Goal: Task Accomplishment & Management: Manage account settings

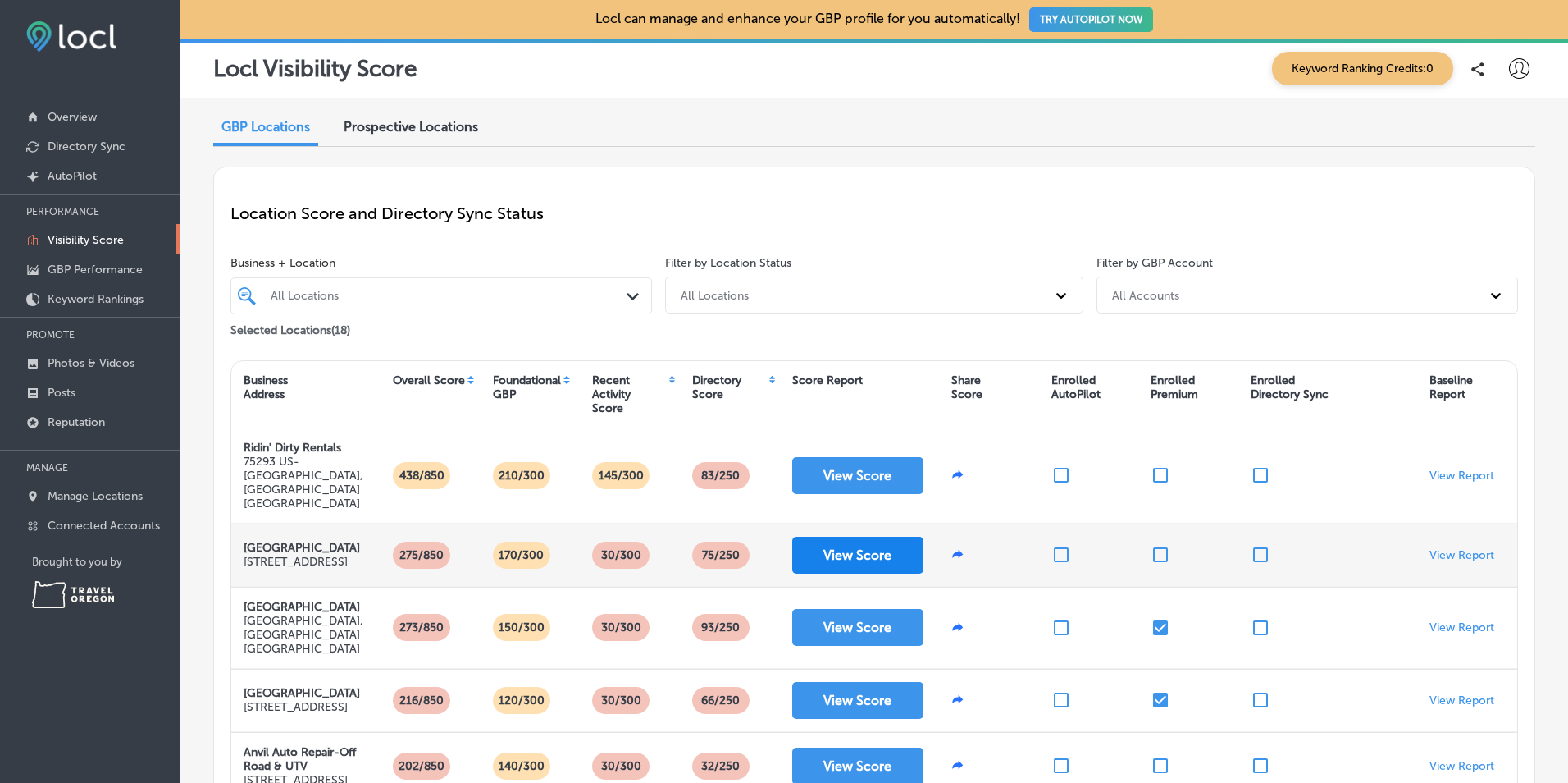
click at [803, 537] on button "View Score" at bounding box center [857, 555] width 131 height 37
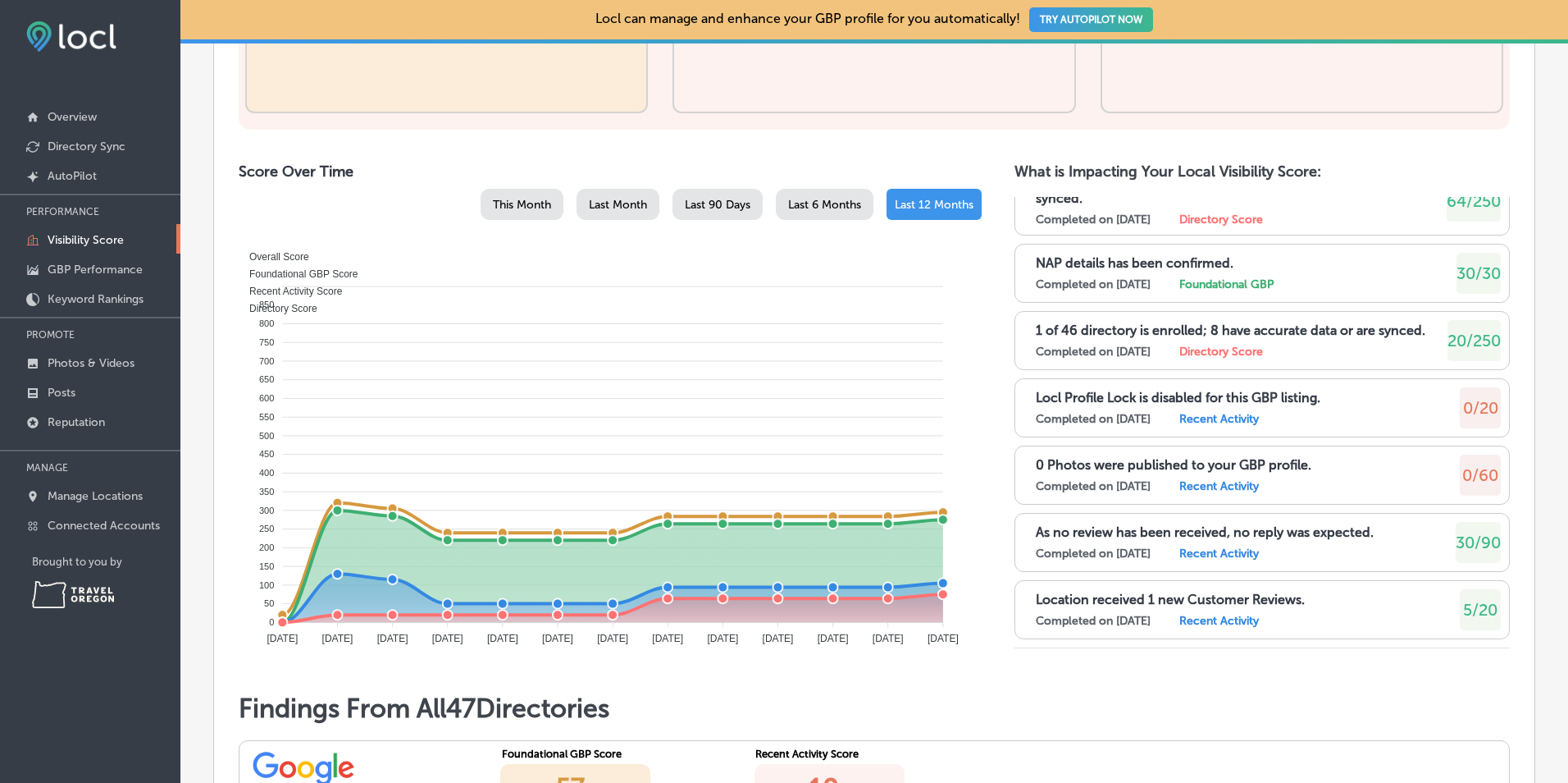
scroll to position [875, 0]
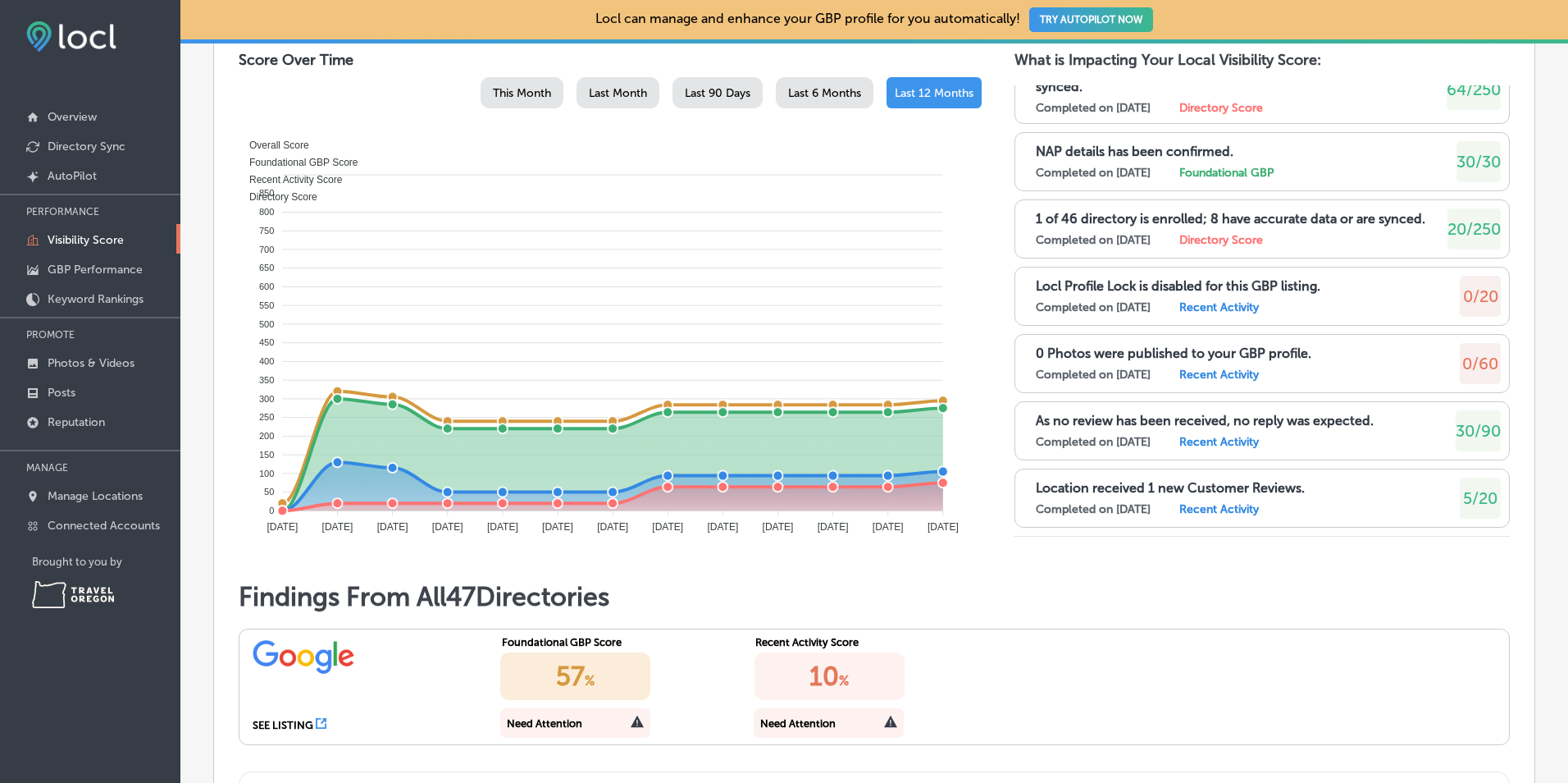
click at [1080, 670] on div "SEE LISTING Foundational GBP Score 57 % Need Attention Recent Activity Score 10…" at bounding box center [874, 686] width 1271 height 116
click at [1245, 513] on label "Recent Activity" at bounding box center [1219, 509] width 80 height 14
click at [1465, 498] on span "5/20" at bounding box center [1480, 498] width 34 height 20
click at [1209, 438] on label "Recent Activity" at bounding box center [1219, 442] width 80 height 14
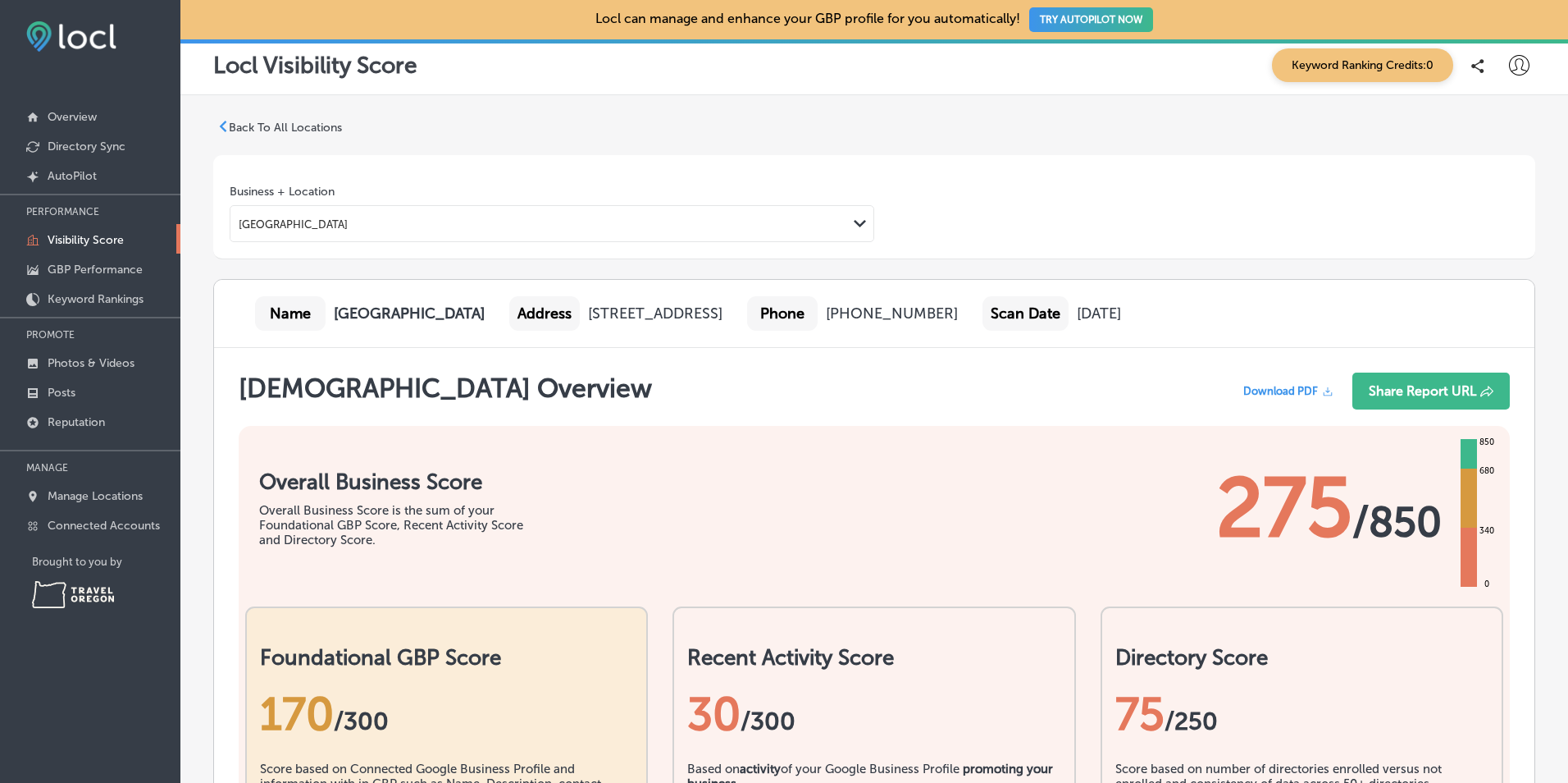
scroll to position [0, 0]
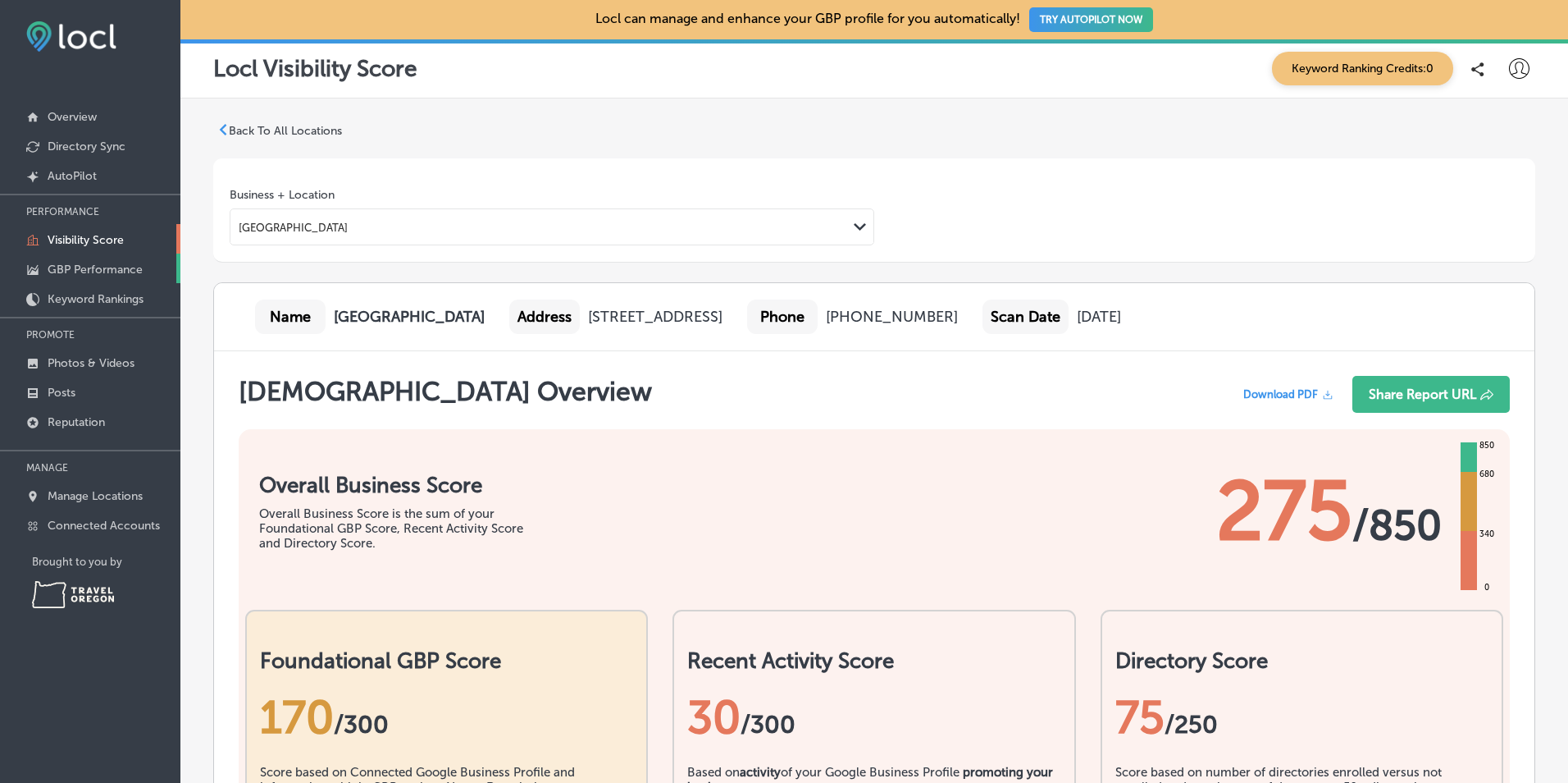
click at [116, 269] on p "GBP Performance" at bounding box center [95, 269] width 95 height 14
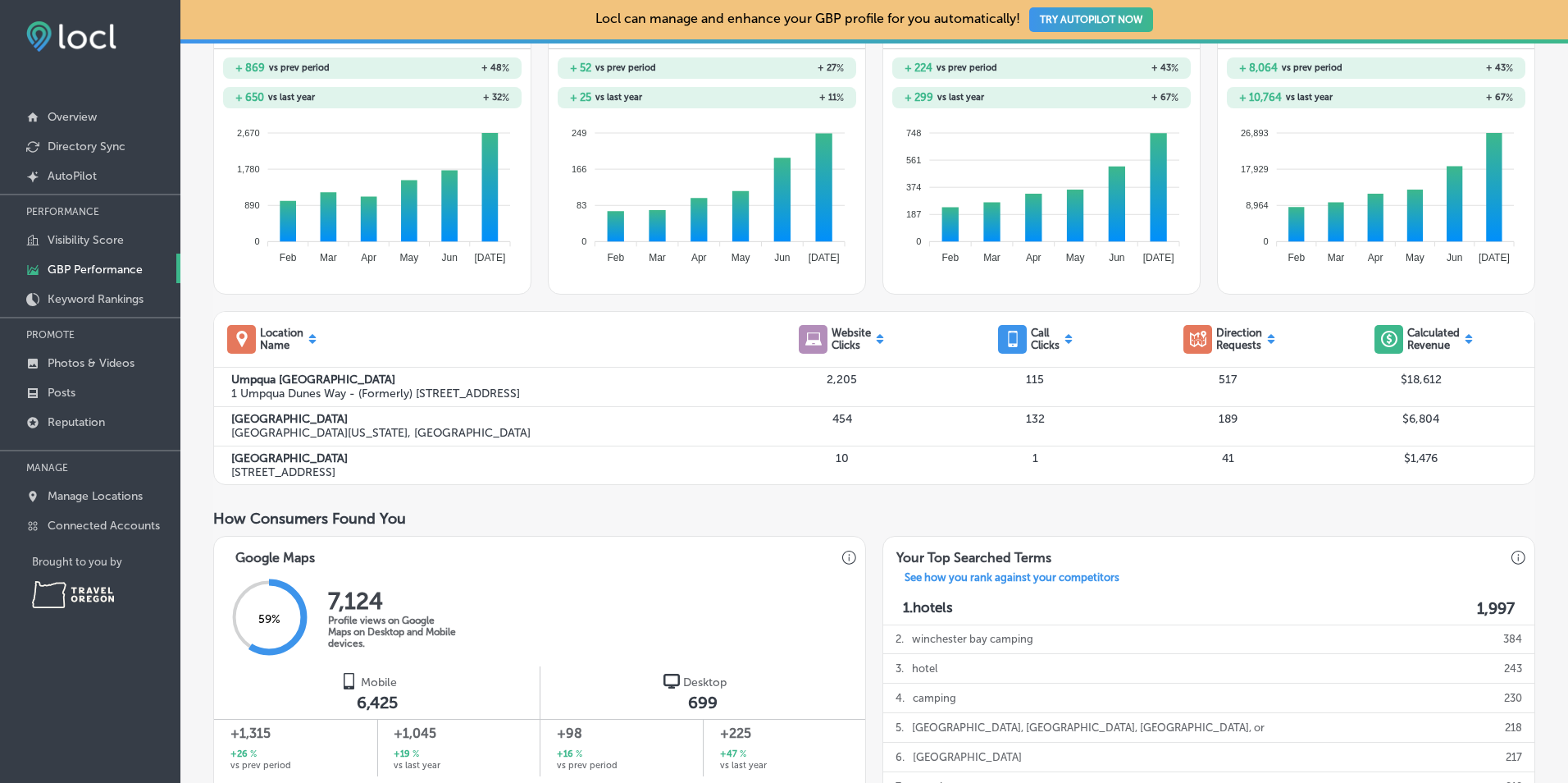
scroll to position [328, 0]
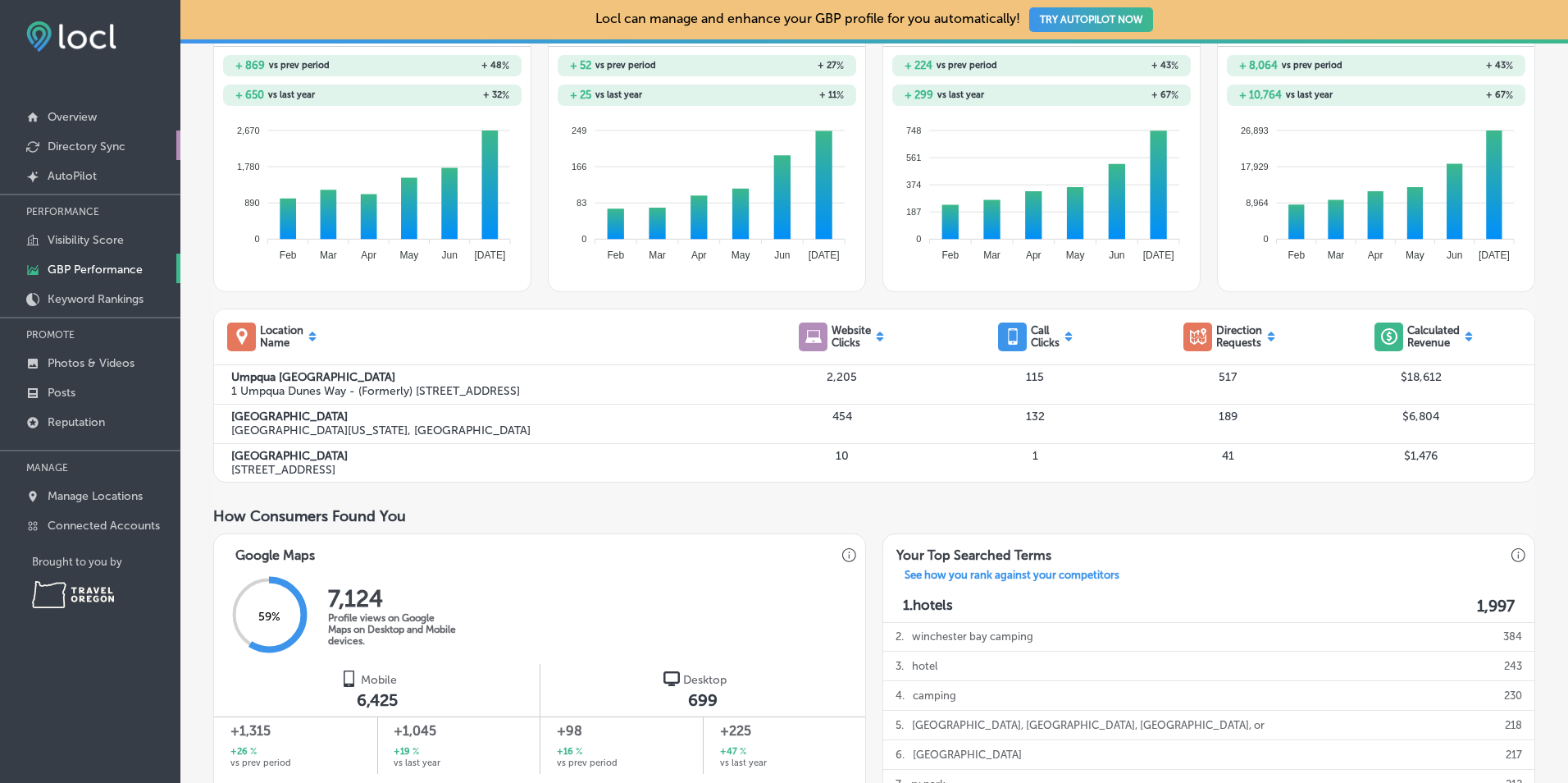
click at [86, 148] on p "Directory Sync" at bounding box center [86, 146] width 78 height 14
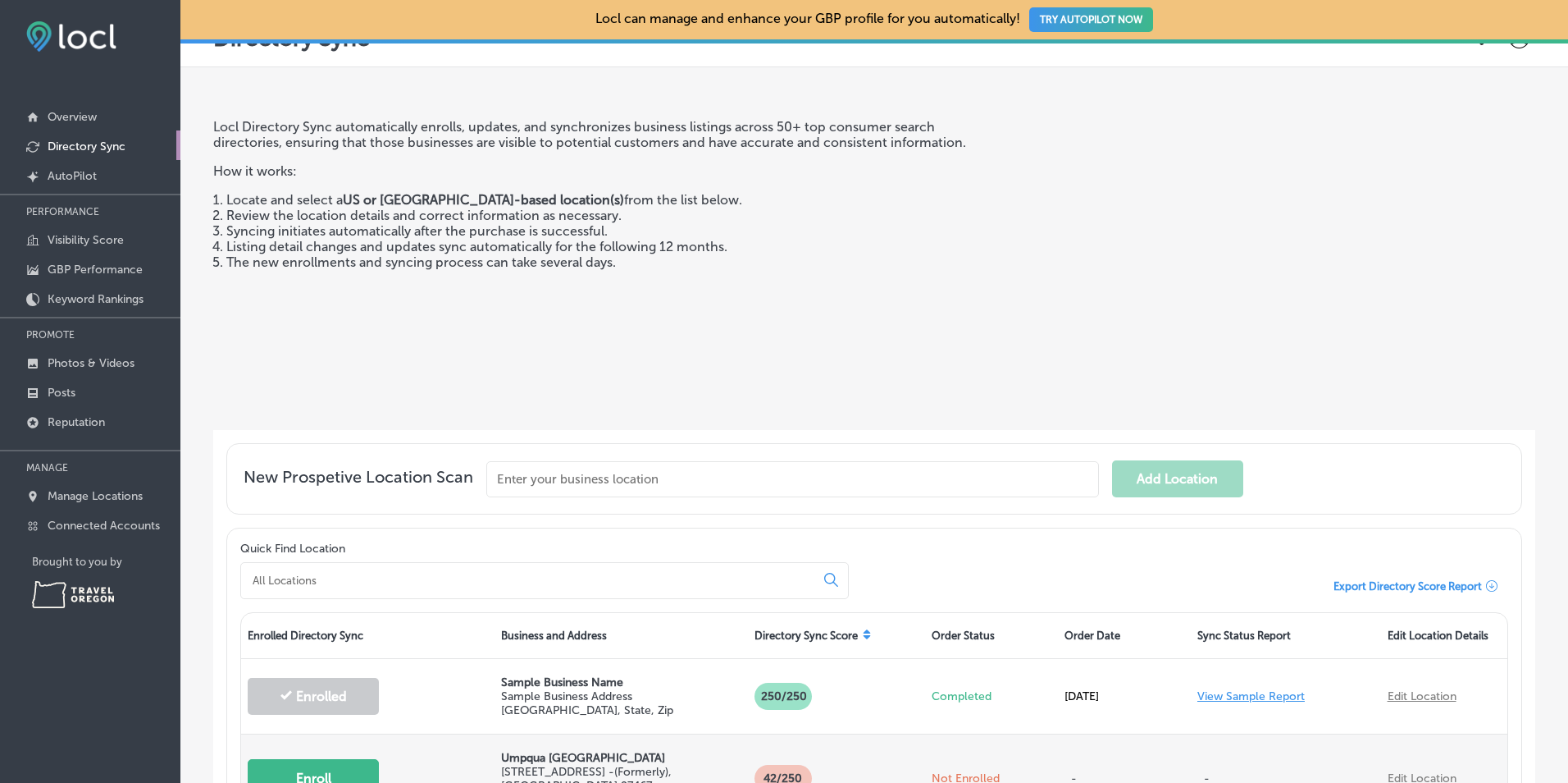
scroll to position [27, 0]
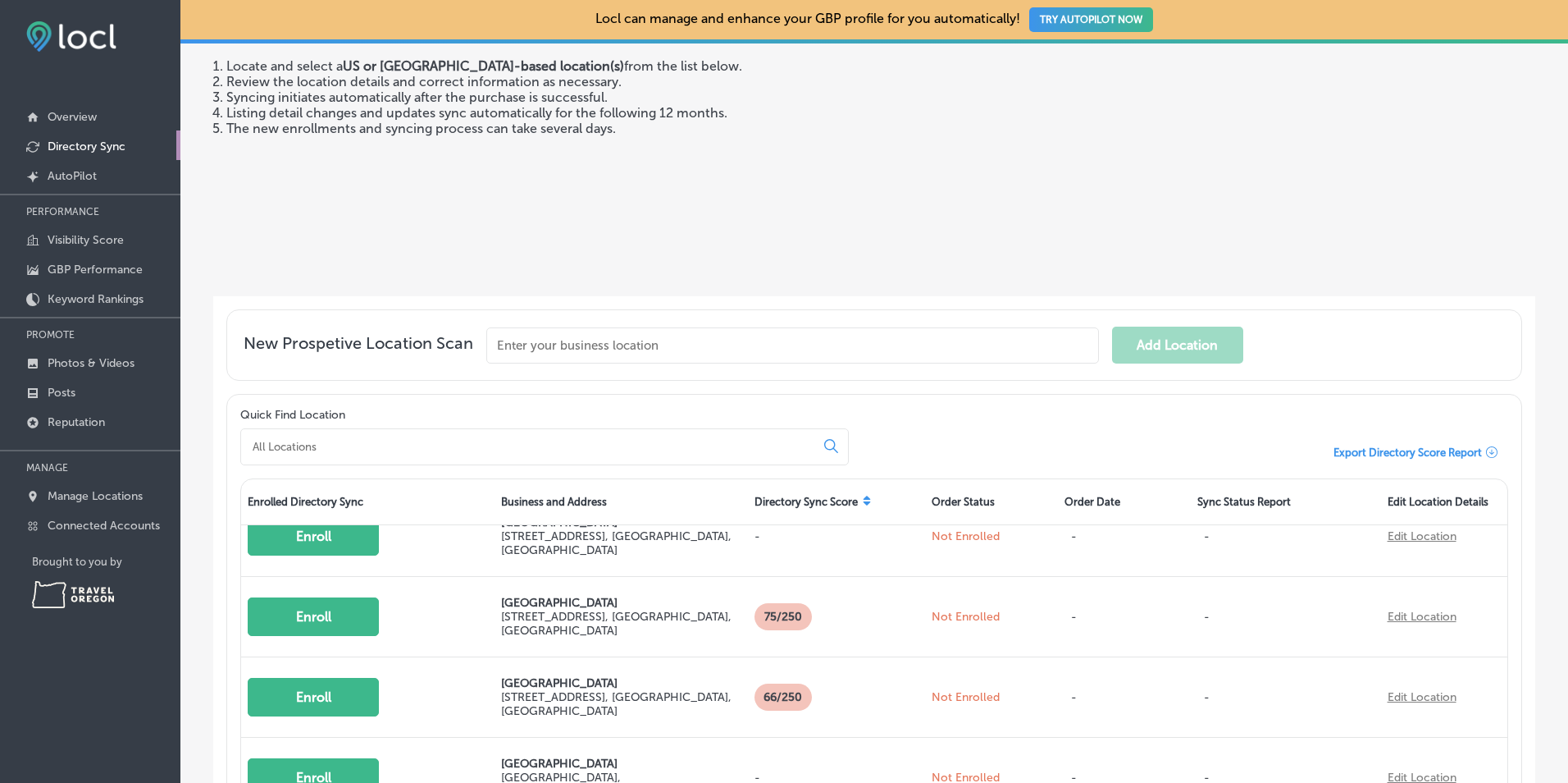
scroll to position [437, 0]
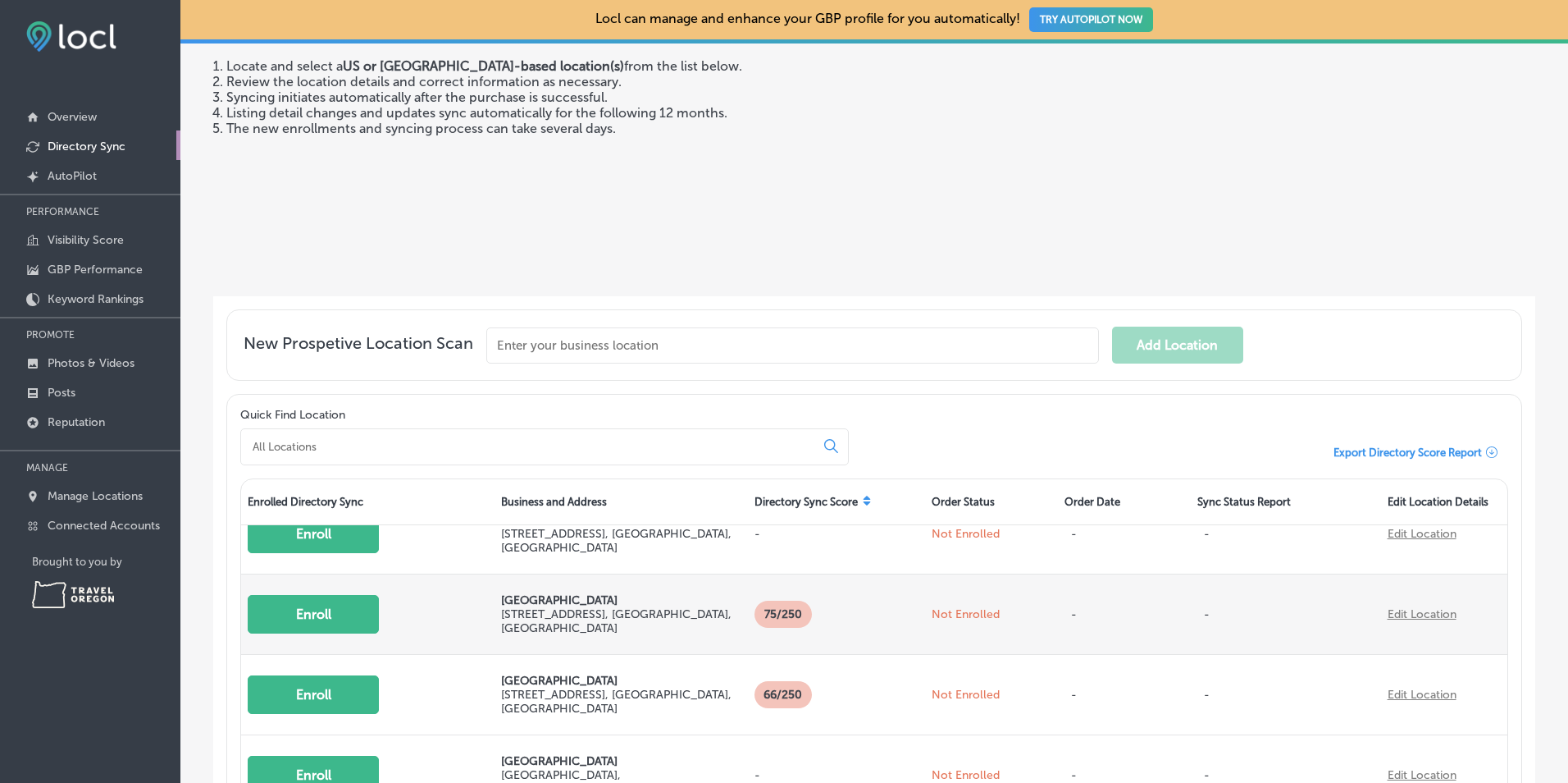
click at [304, 603] on button "Enroll" at bounding box center [312, 614] width 131 height 38
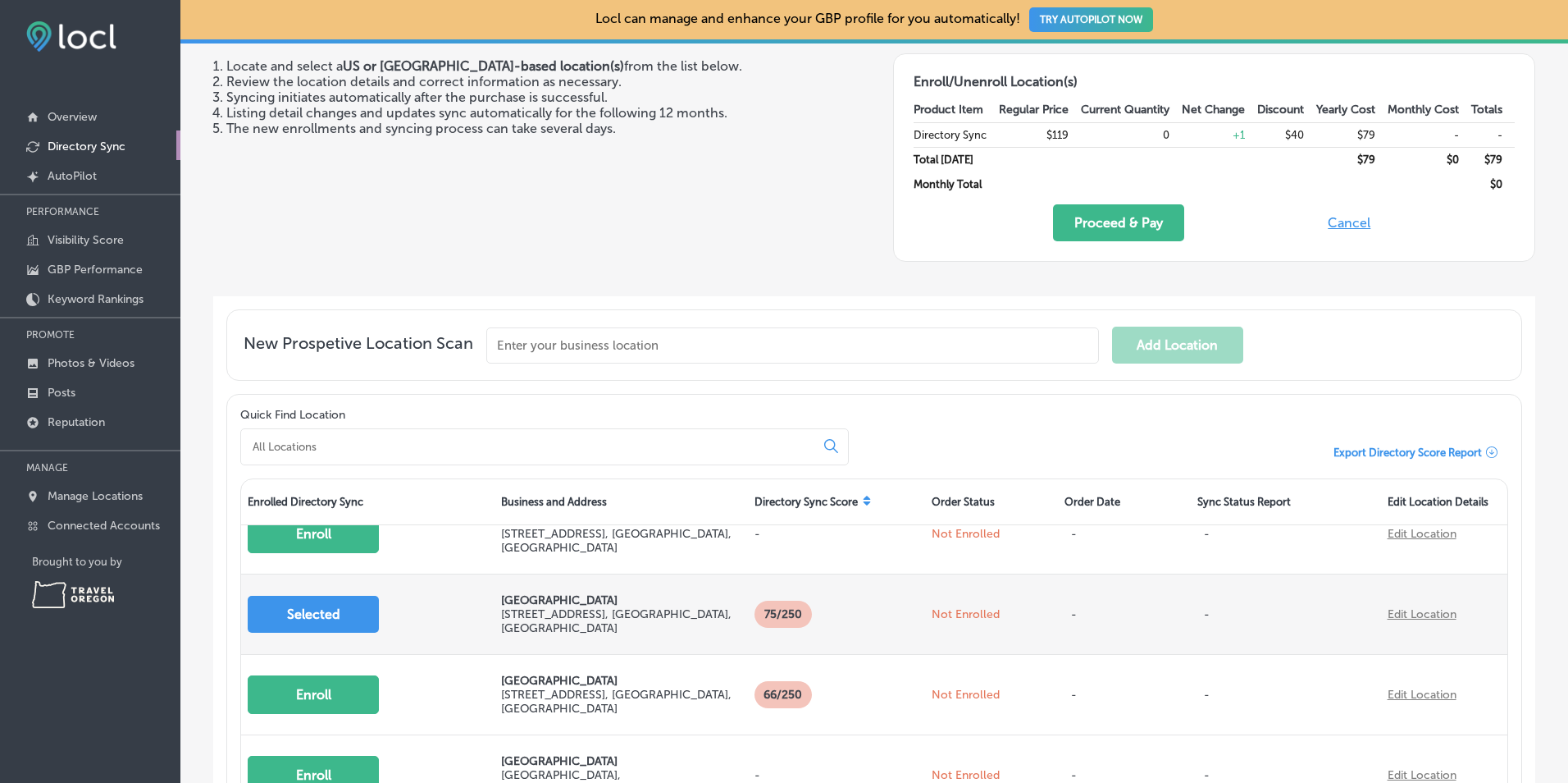
click at [1396, 607] on link "Edit Location" at bounding box center [1422, 614] width 69 height 14
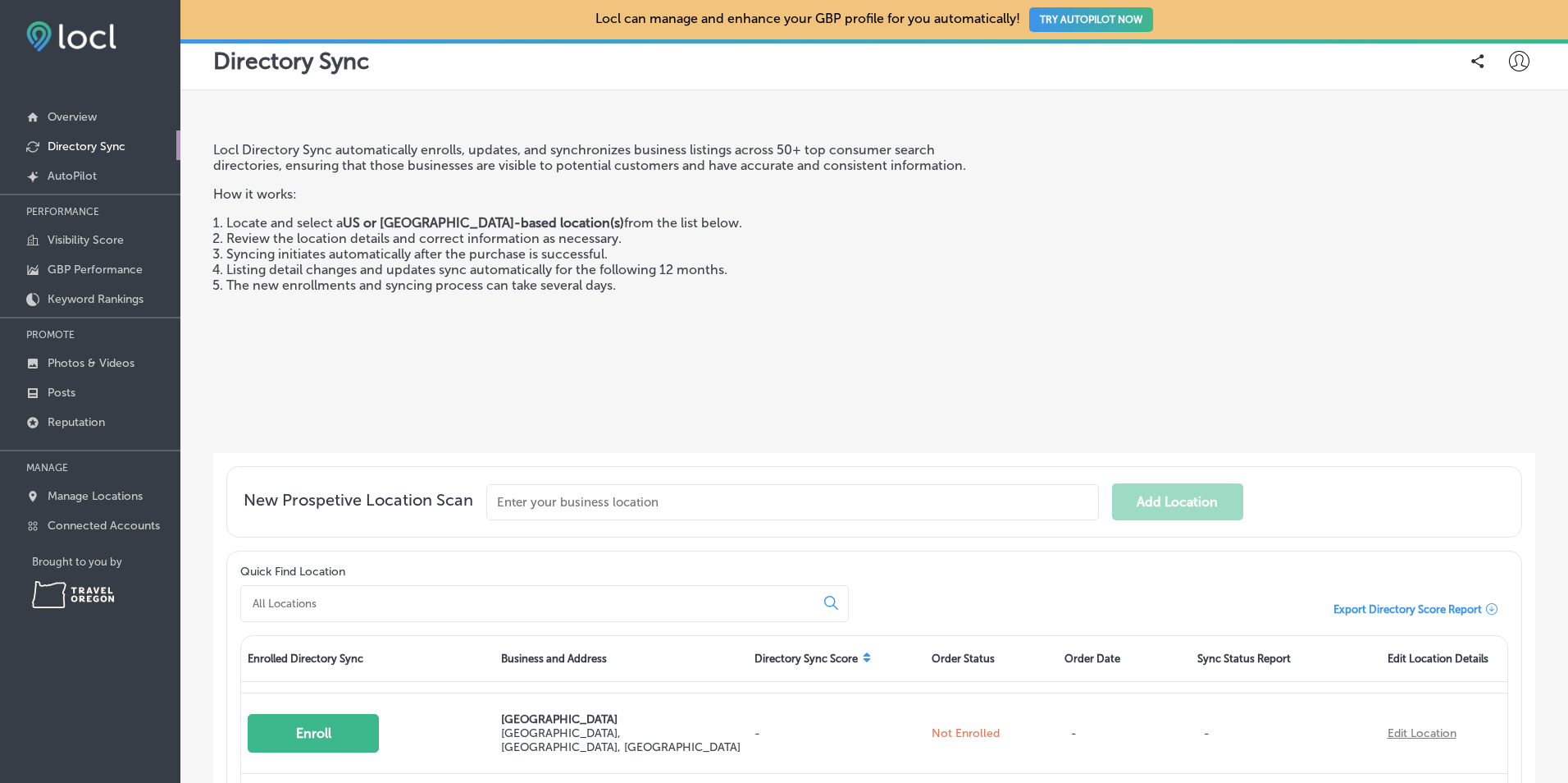
scroll to position [0, 0]
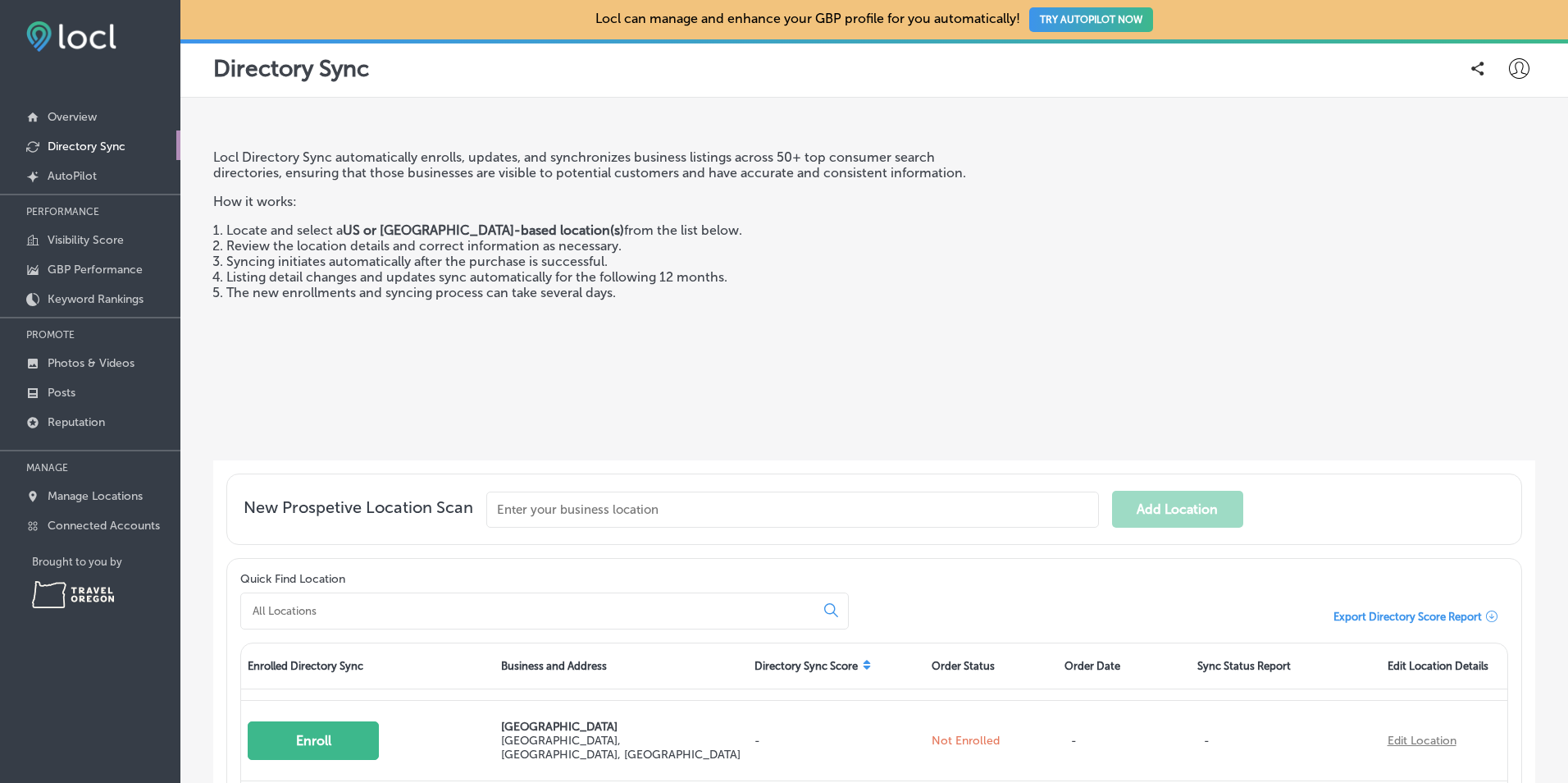
click at [1423, 612] on span "Export Directory Score Report" at bounding box center [1407, 616] width 149 height 12
click at [1425, 615] on span "Export Directory Score Report" at bounding box center [1407, 616] width 149 height 12
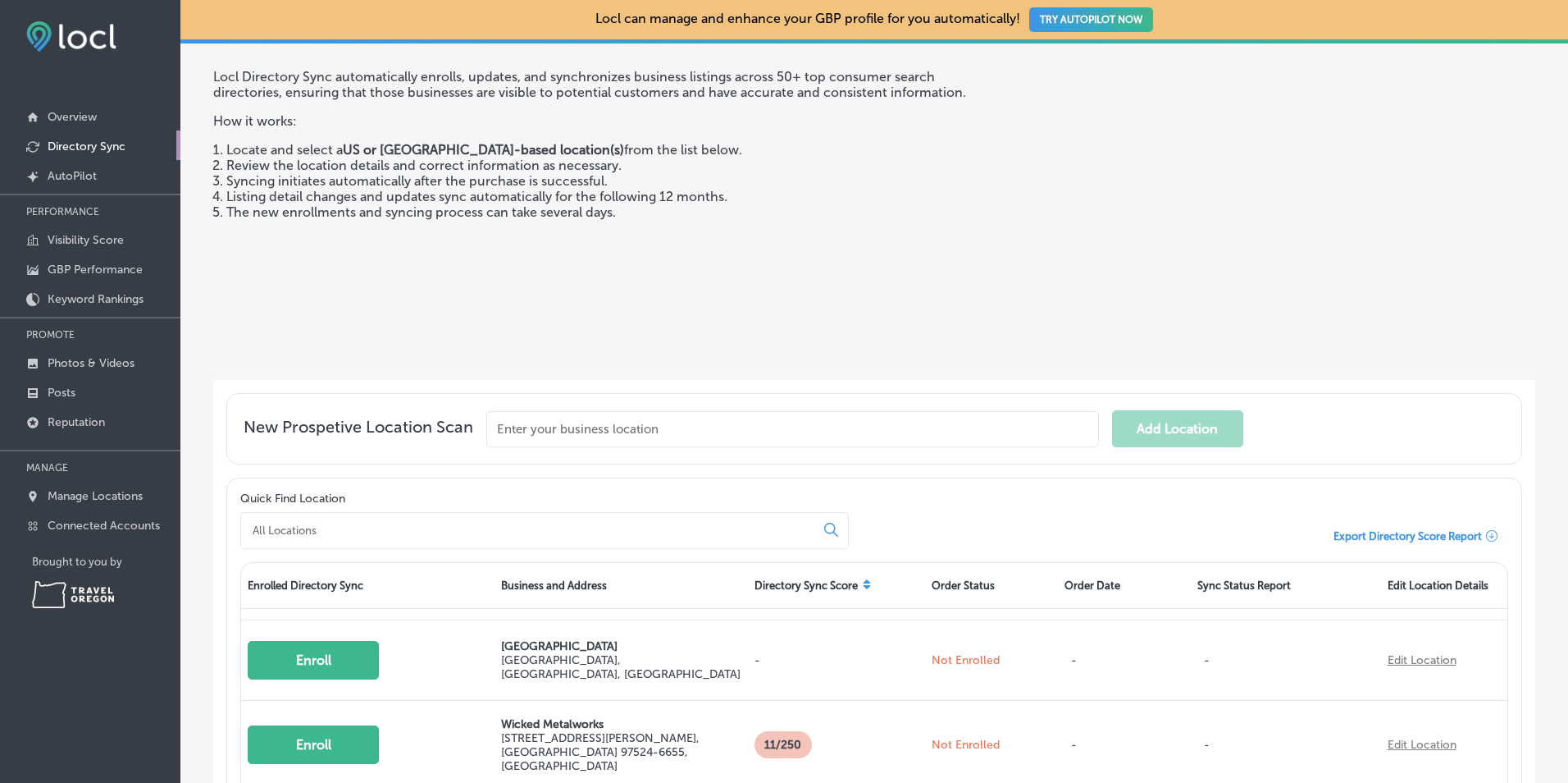
scroll to position [109, 0]
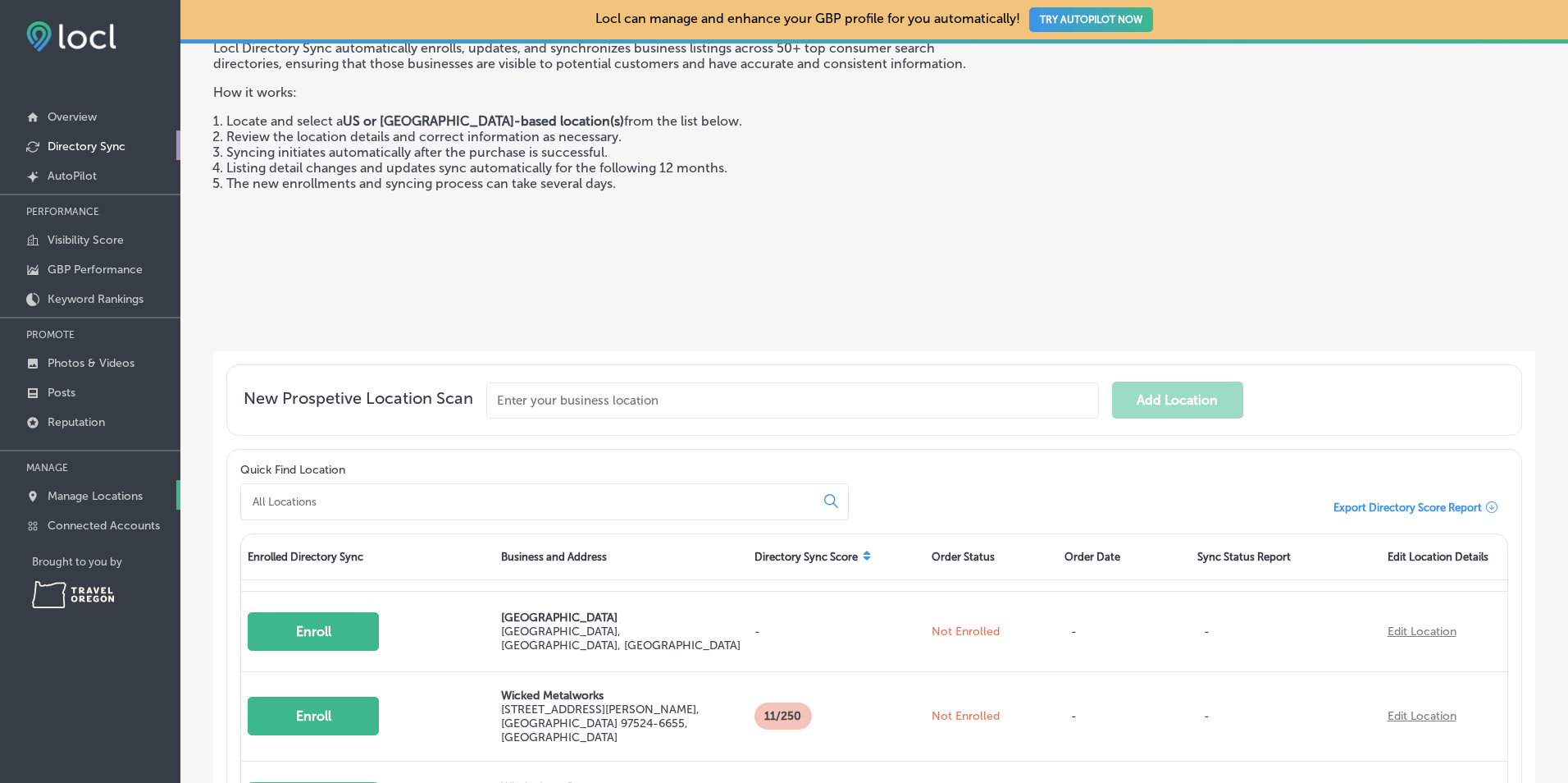
click at [77, 498] on p "Manage Locations" at bounding box center [95, 496] width 95 height 14
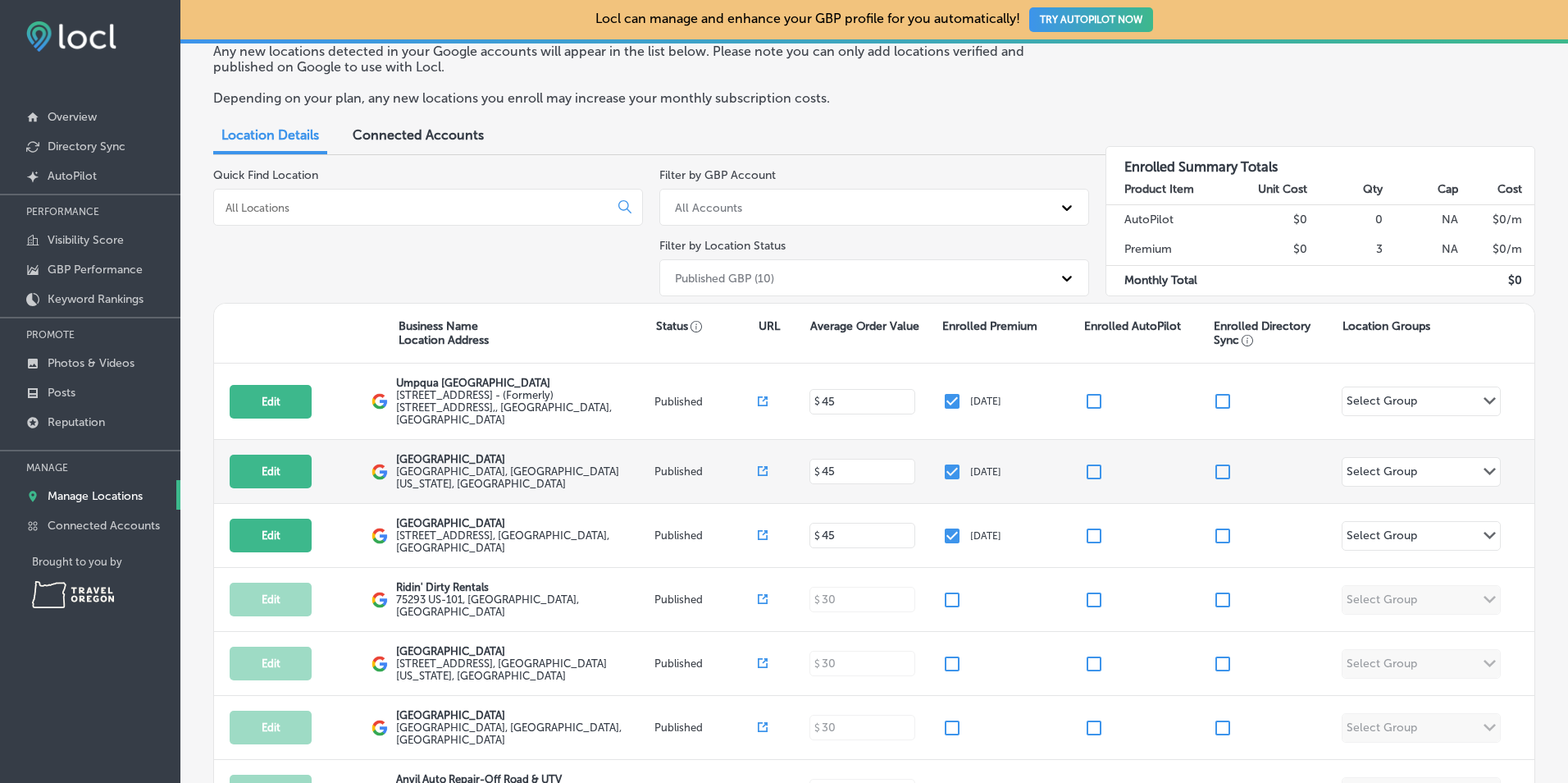
scroll to position [82, 0]
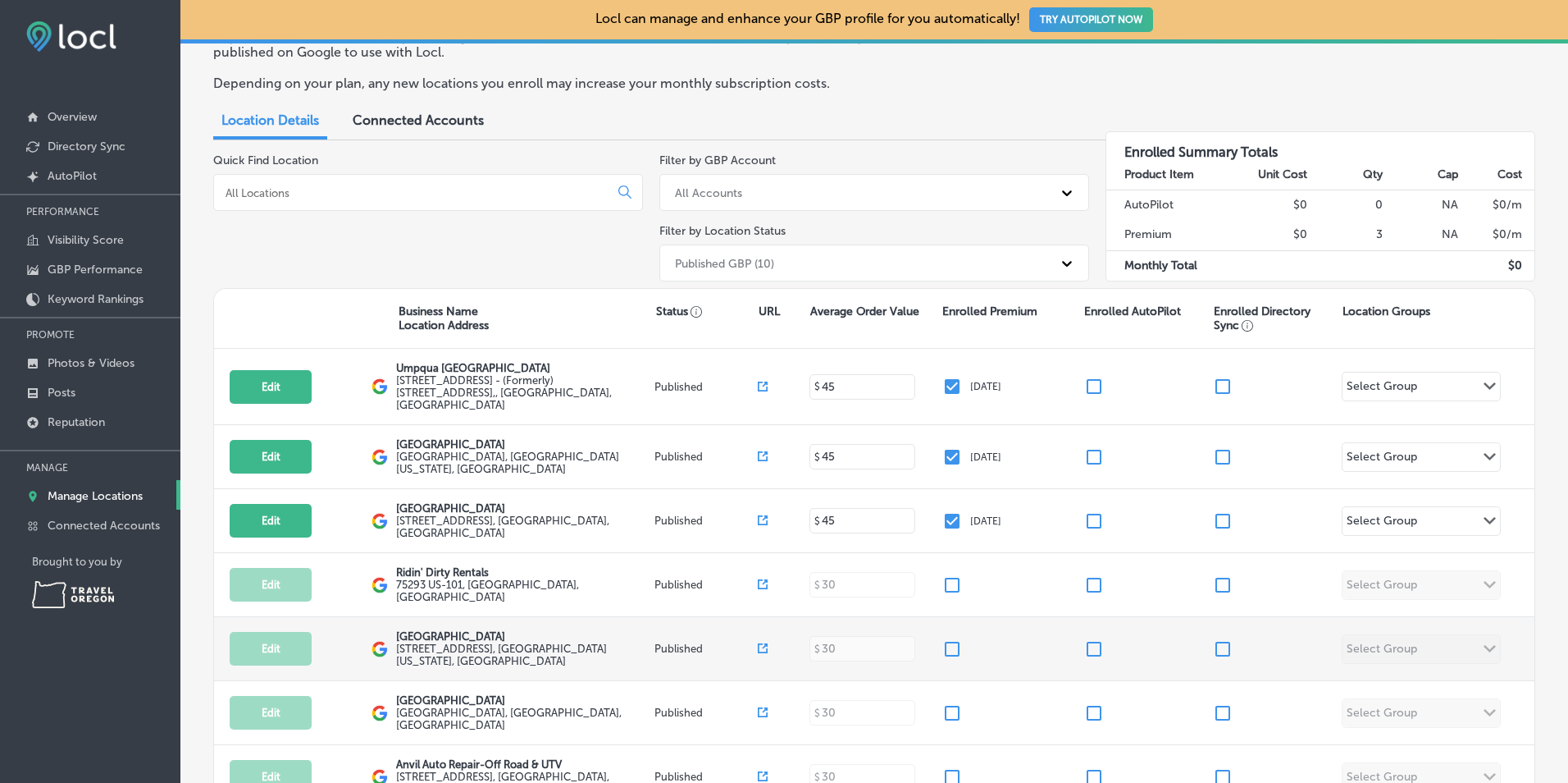
click at [944, 639] on input "checkbox" at bounding box center [952, 648] width 20 height 20
checkbox input "true"
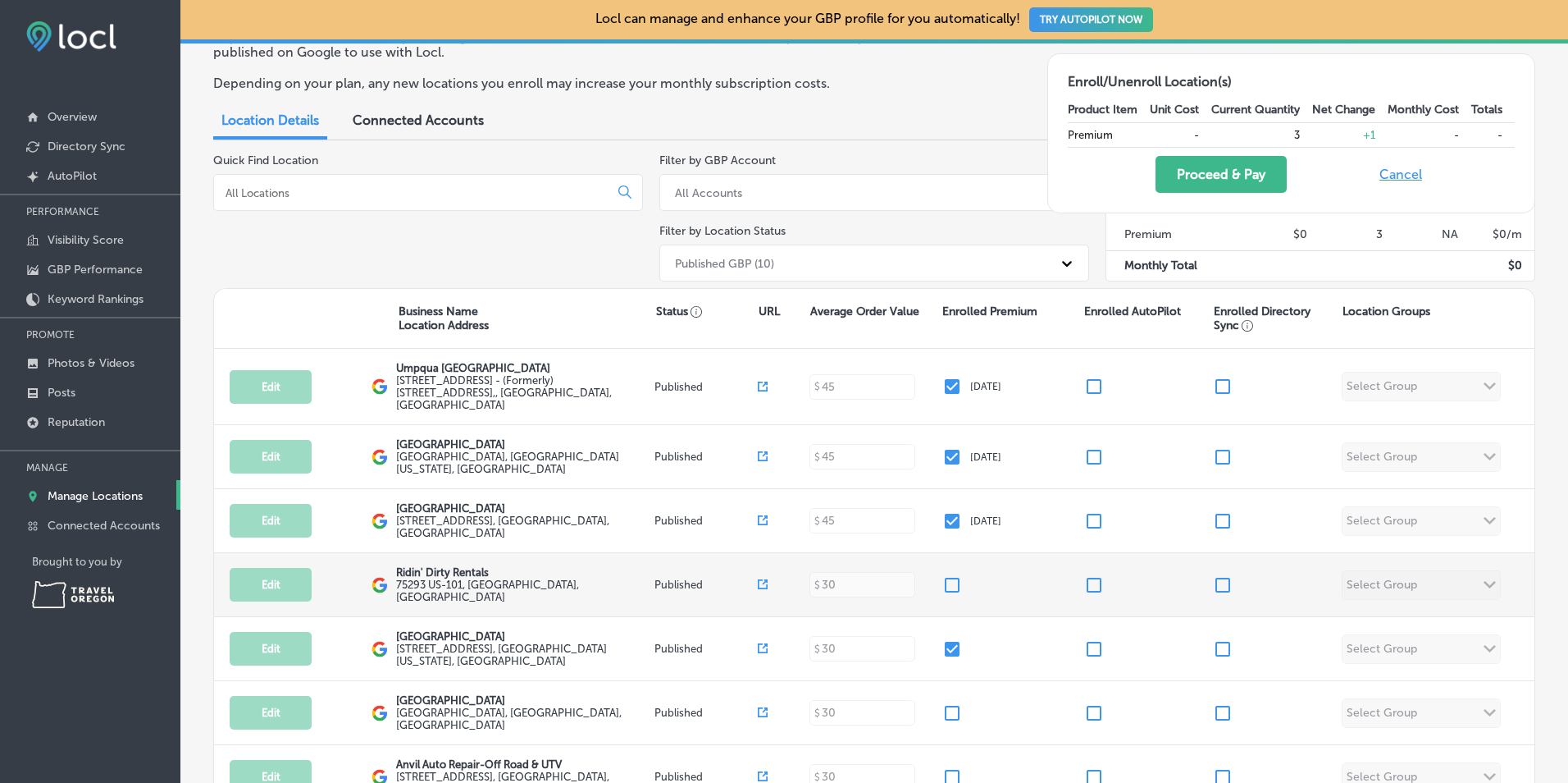
click at [951, 575] on input "checkbox" at bounding box center [952, 584] width 20 height 20
checkbox input "true"
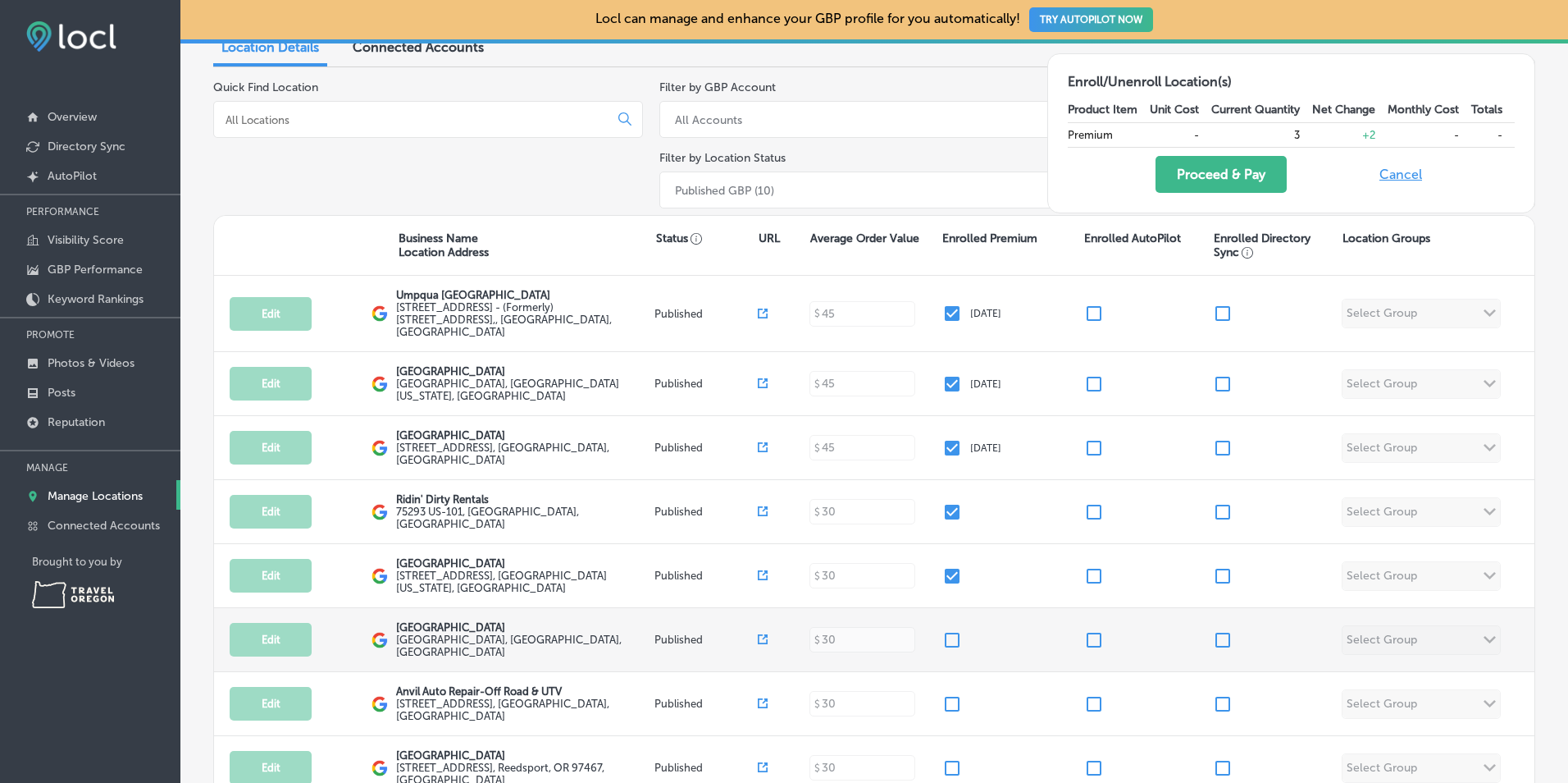
scroll to position [164, 0]
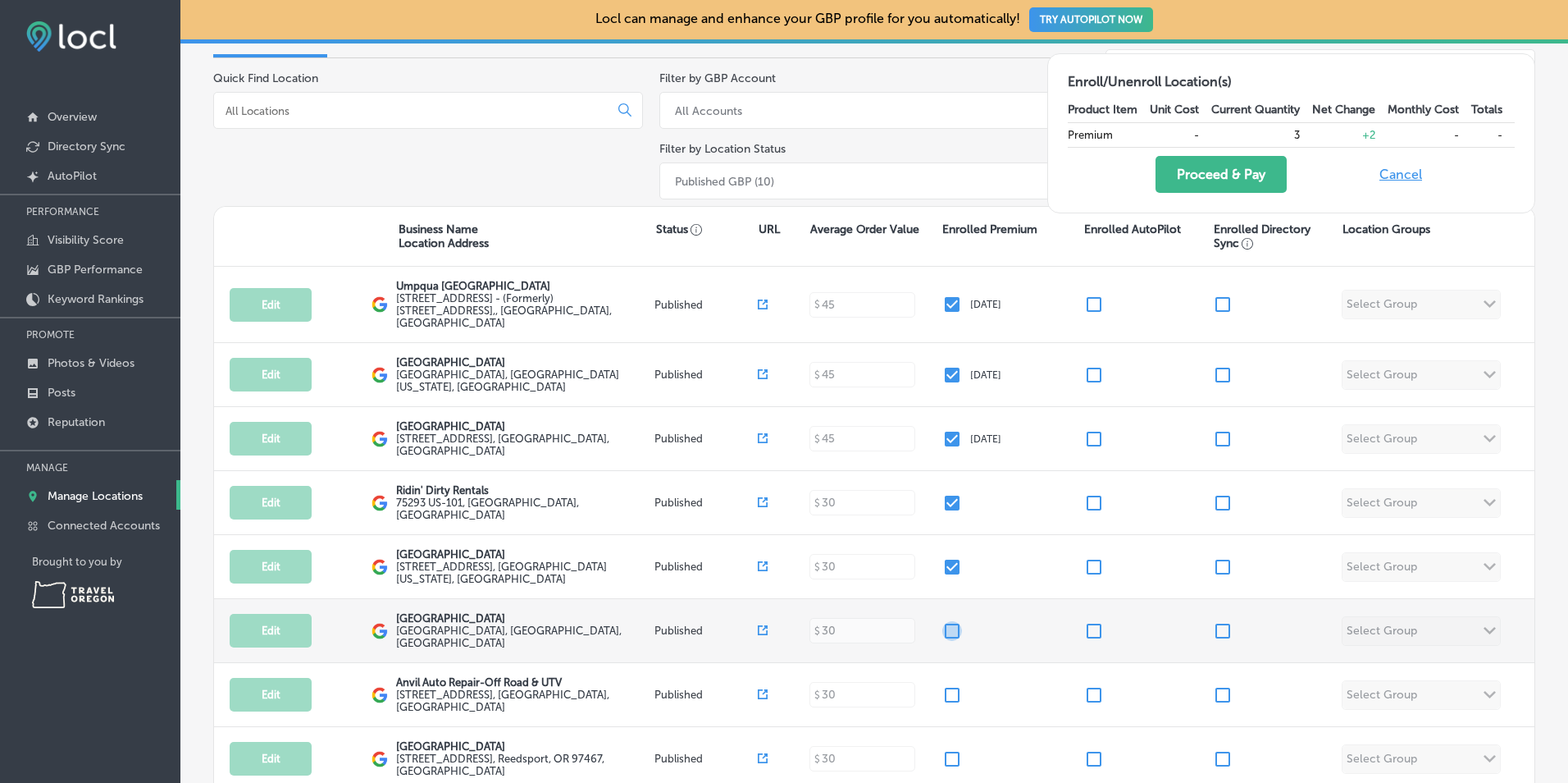
click at [948, 621] on input "checkbox" at bounding box center [952, 630] width 20 height 20
checkbox input "true"
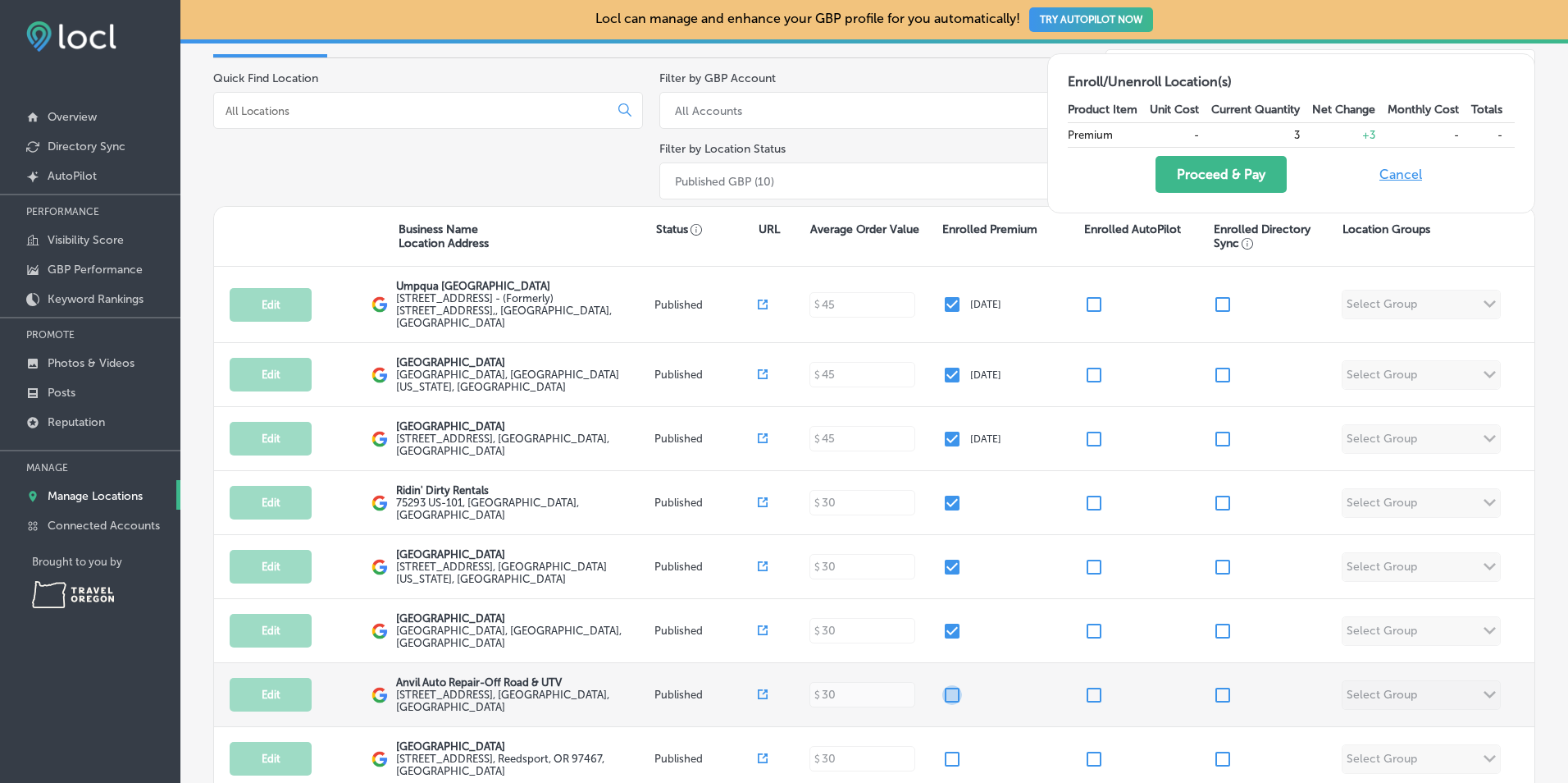
click at [946, 685] on input "checkbox" at bounding box center [952, 695] width 20 height 20
checkbox input "true"
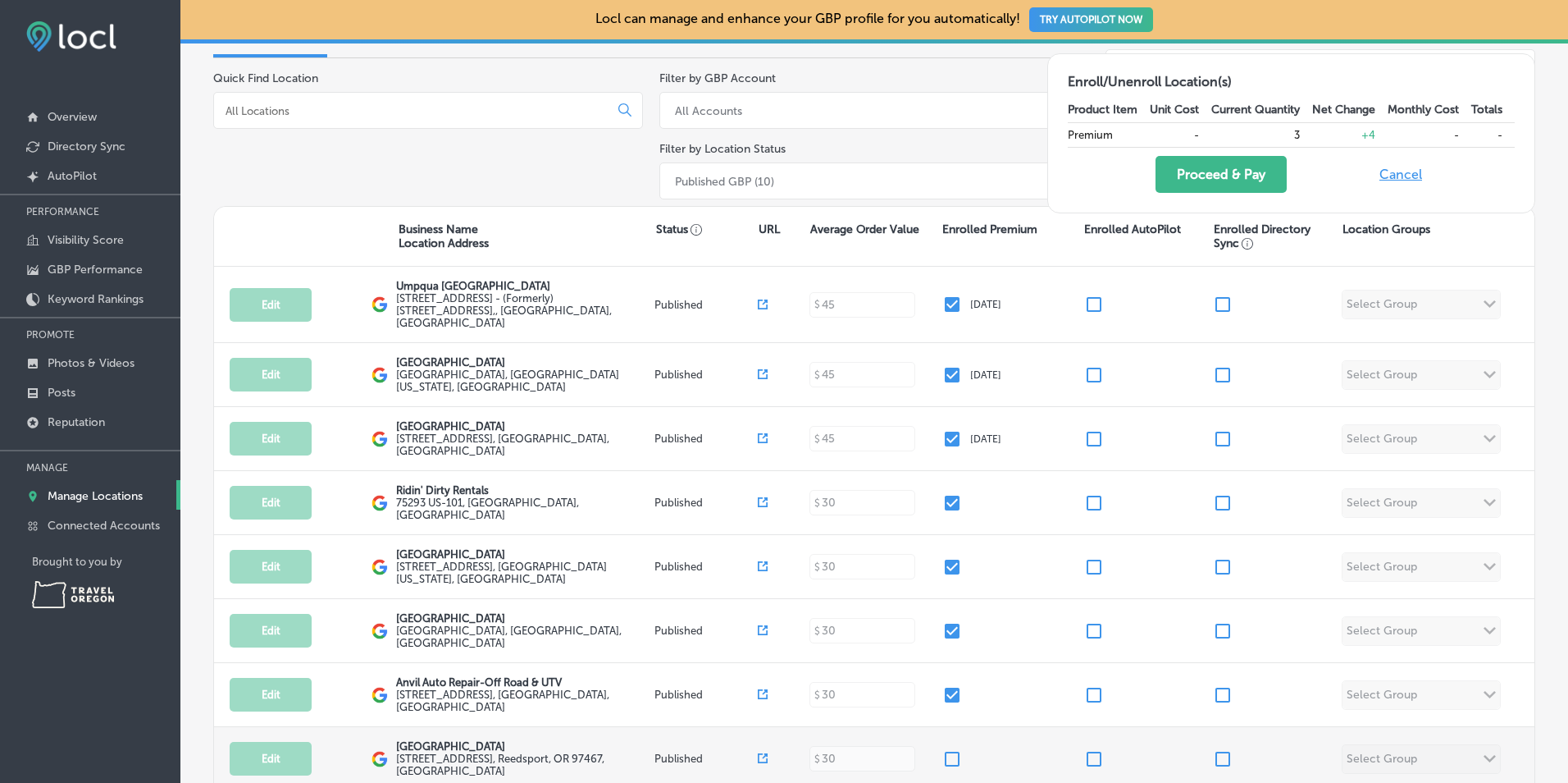
click at [949, 727] on div "Edit This location is not published yet. [GEOGRAPHIC_DATA] [STREET_ADDRESS] Pub…" at bounding box center [874, 759] width 1320 height 64
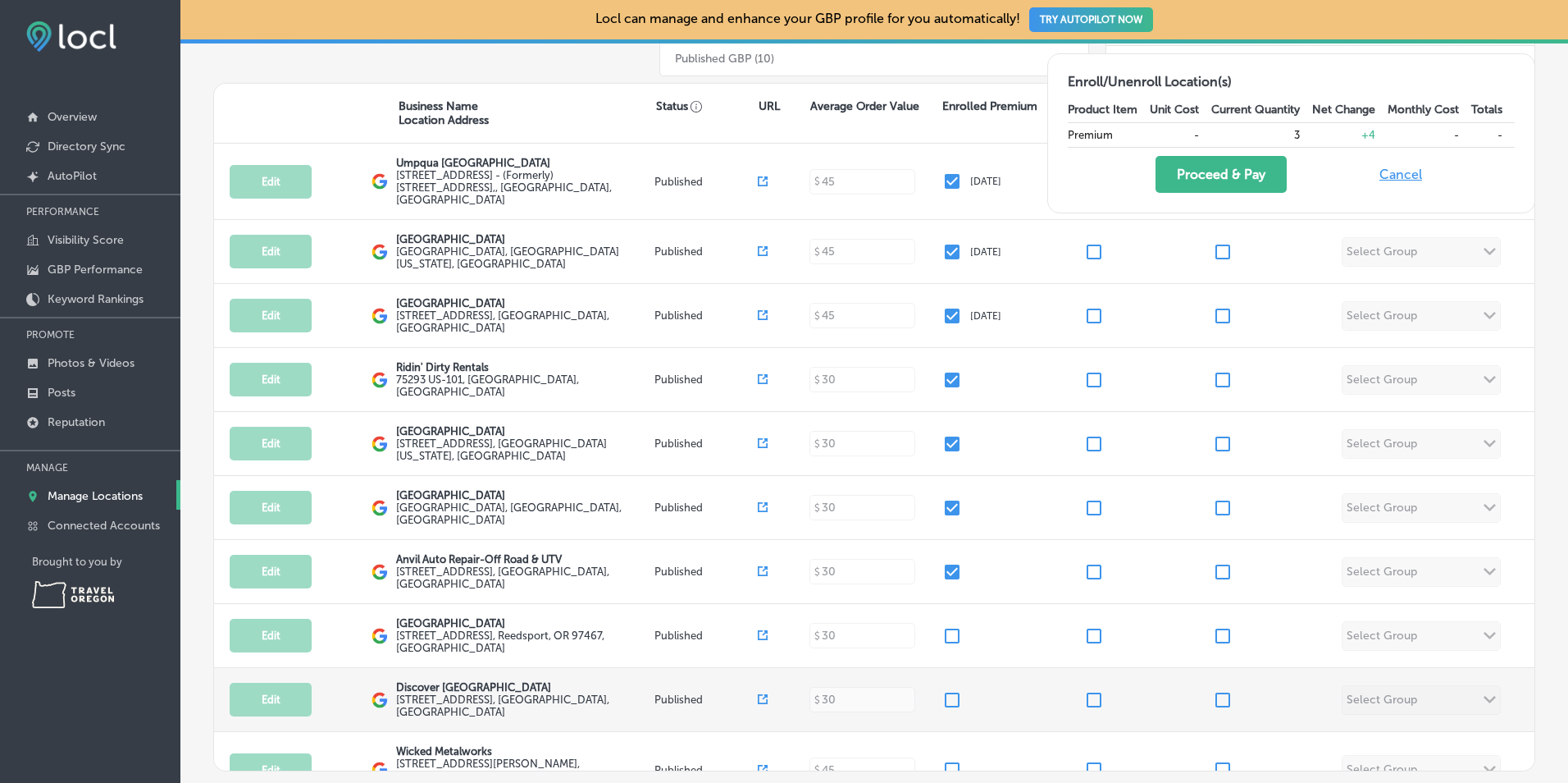
scroll to position [301, 0]
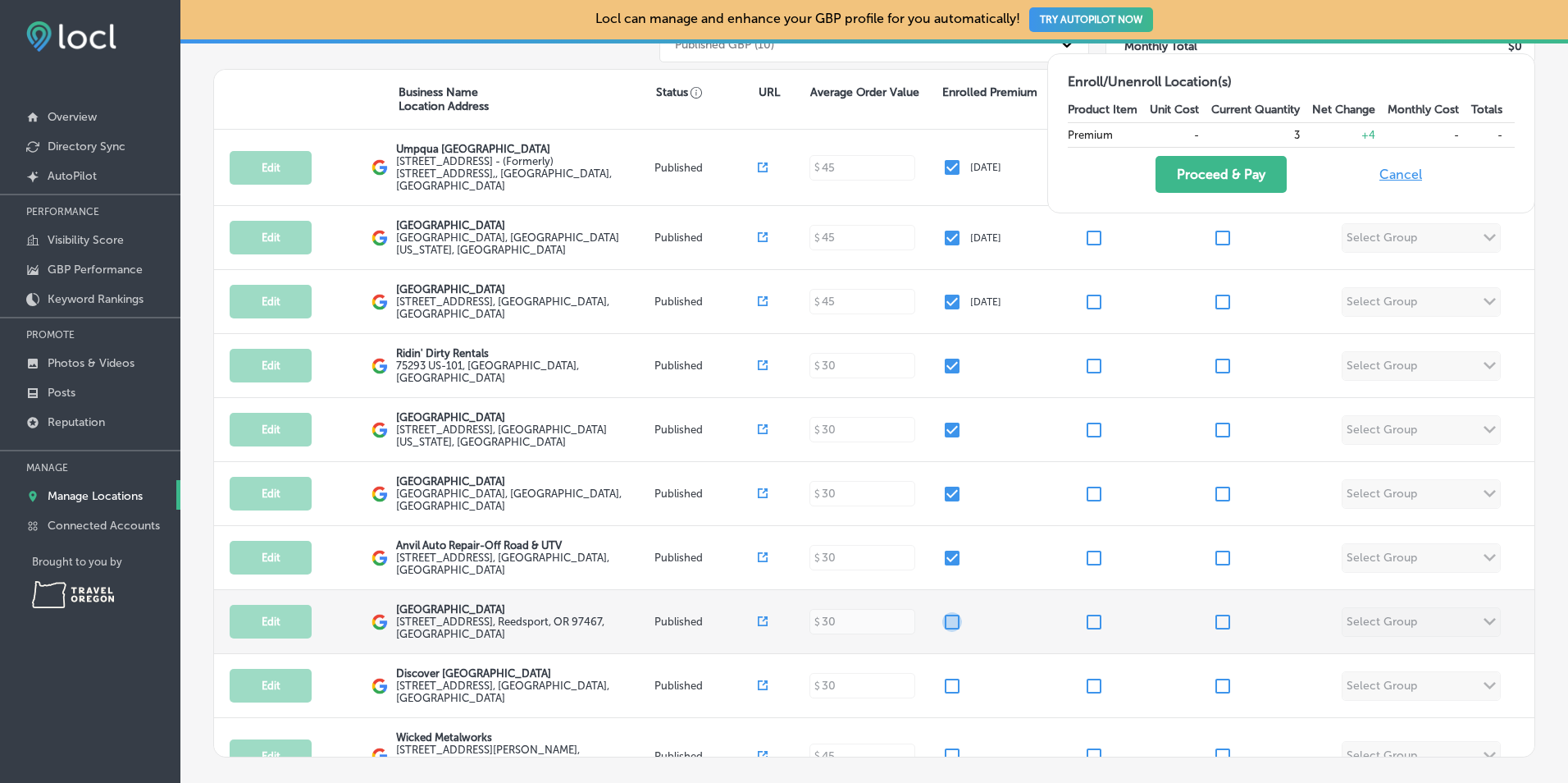
drag, startPoint x: 953, startPoint y: 593, endPoint x: 937, endPoint y: 644, distance: 53.5
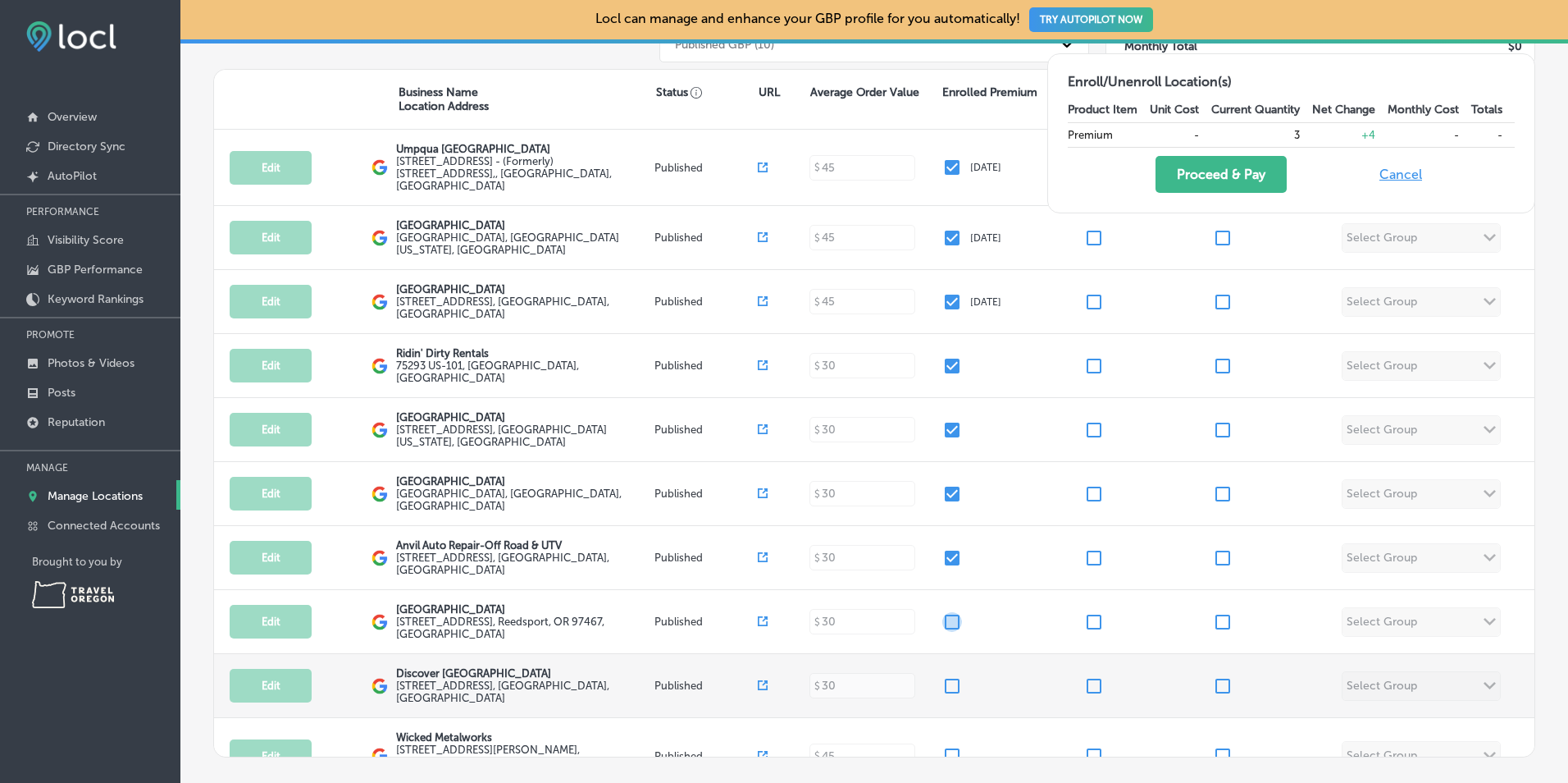
click at [951, 612] on input "checkbox" at bounding box center [952, 621] width 20 height 20
checkbox input "true"
click at [942, 676] on input "checkbox" at bounding box center [952, 685] width 20 height 20
checkbox input "true"
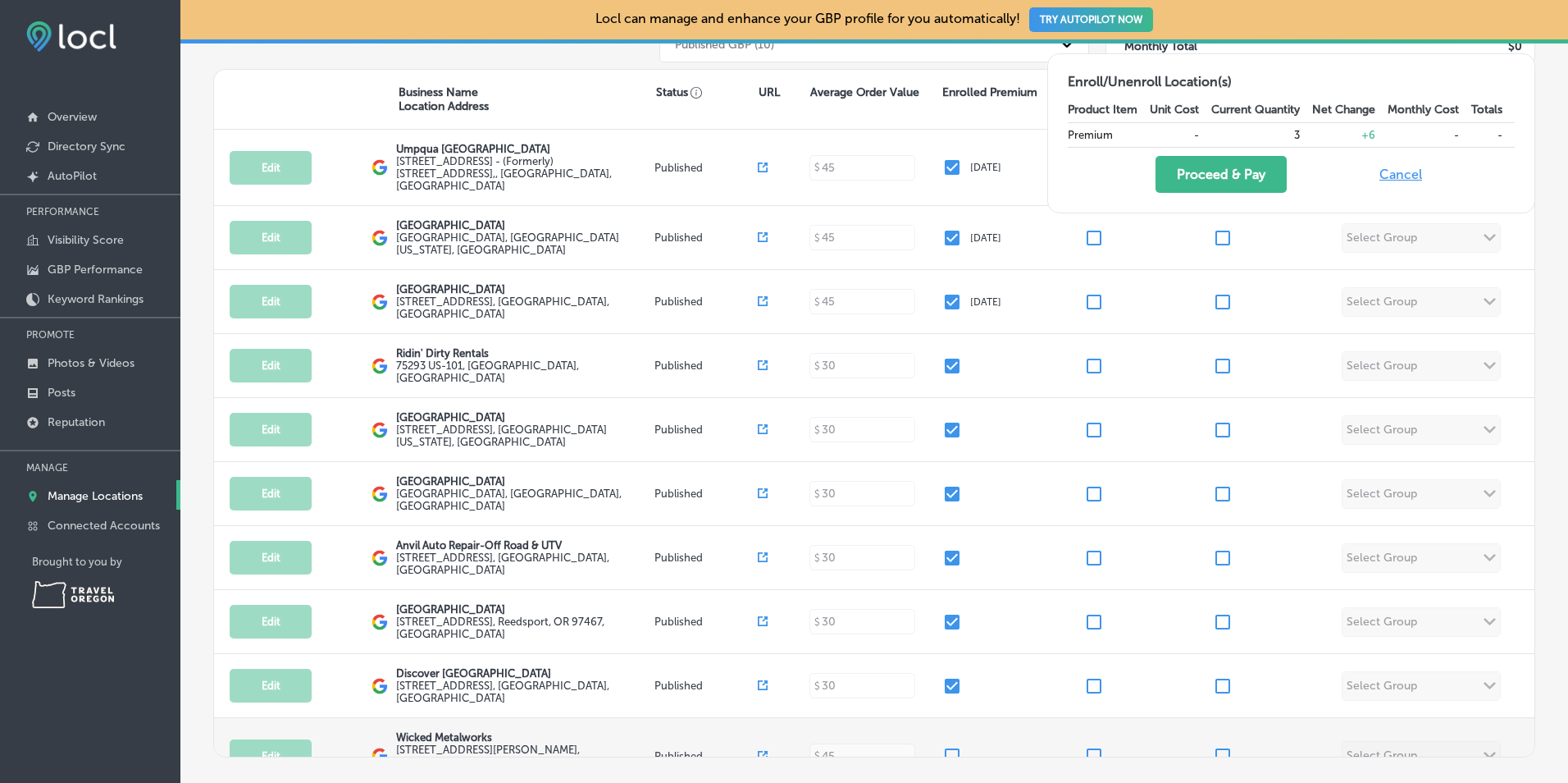
click at [942, 746] on input "checkbox" at bounding box center [952, 755] width 20 height 20
click at [944, 746] on input "checkbox" at bounding box center [952, 755] width 20 height 20
checkbox input "false"
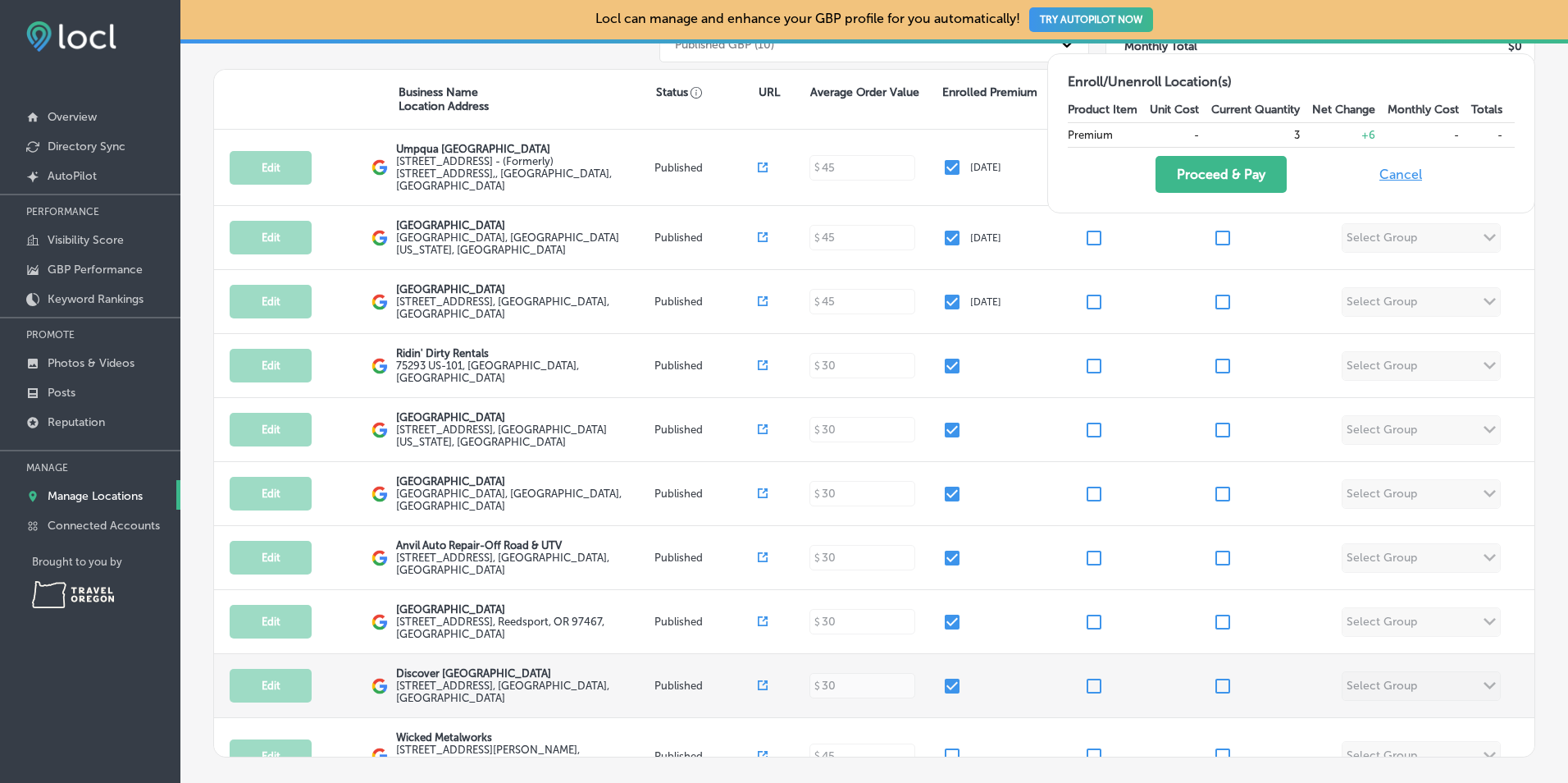
click at [945, 676] on input "checkbox" at bounding box center [952, 685] width 20 height 20
checkbox input "false"
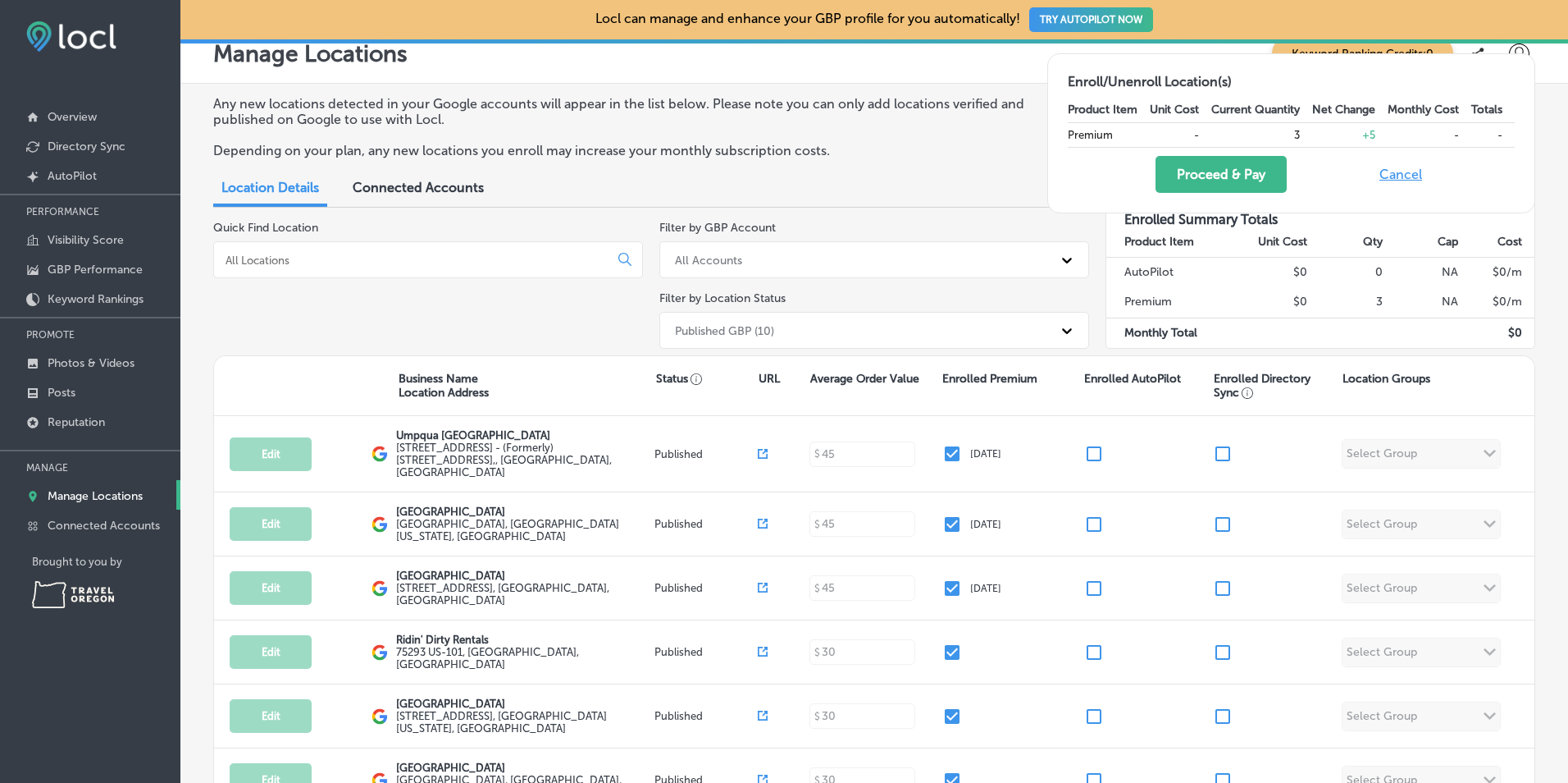
scroll to position [0, 0]
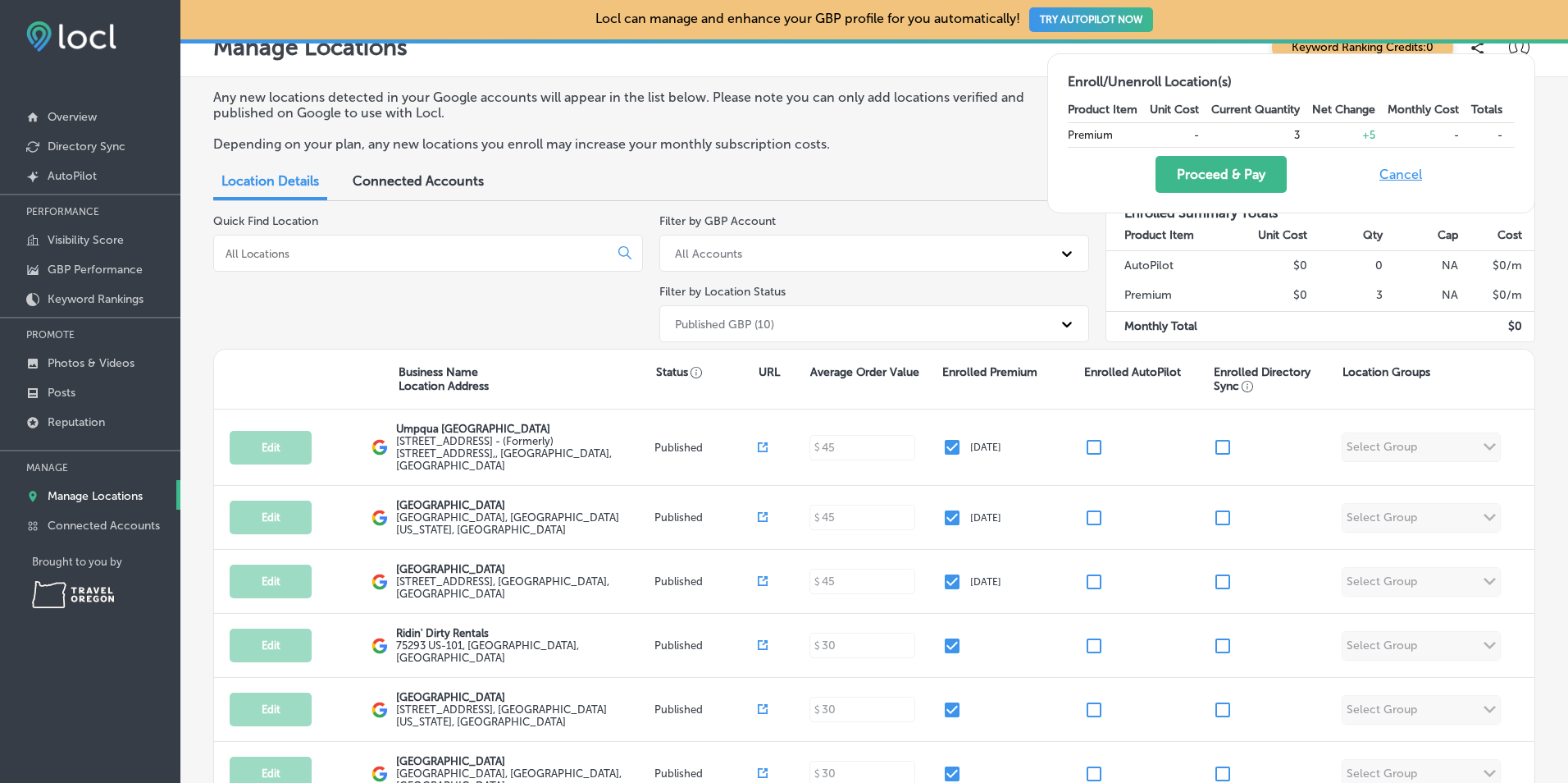
drag, startPoint x: 491, startPoint y: 139, endPoint x: 517, endPoint y: 87, distance: 58.1
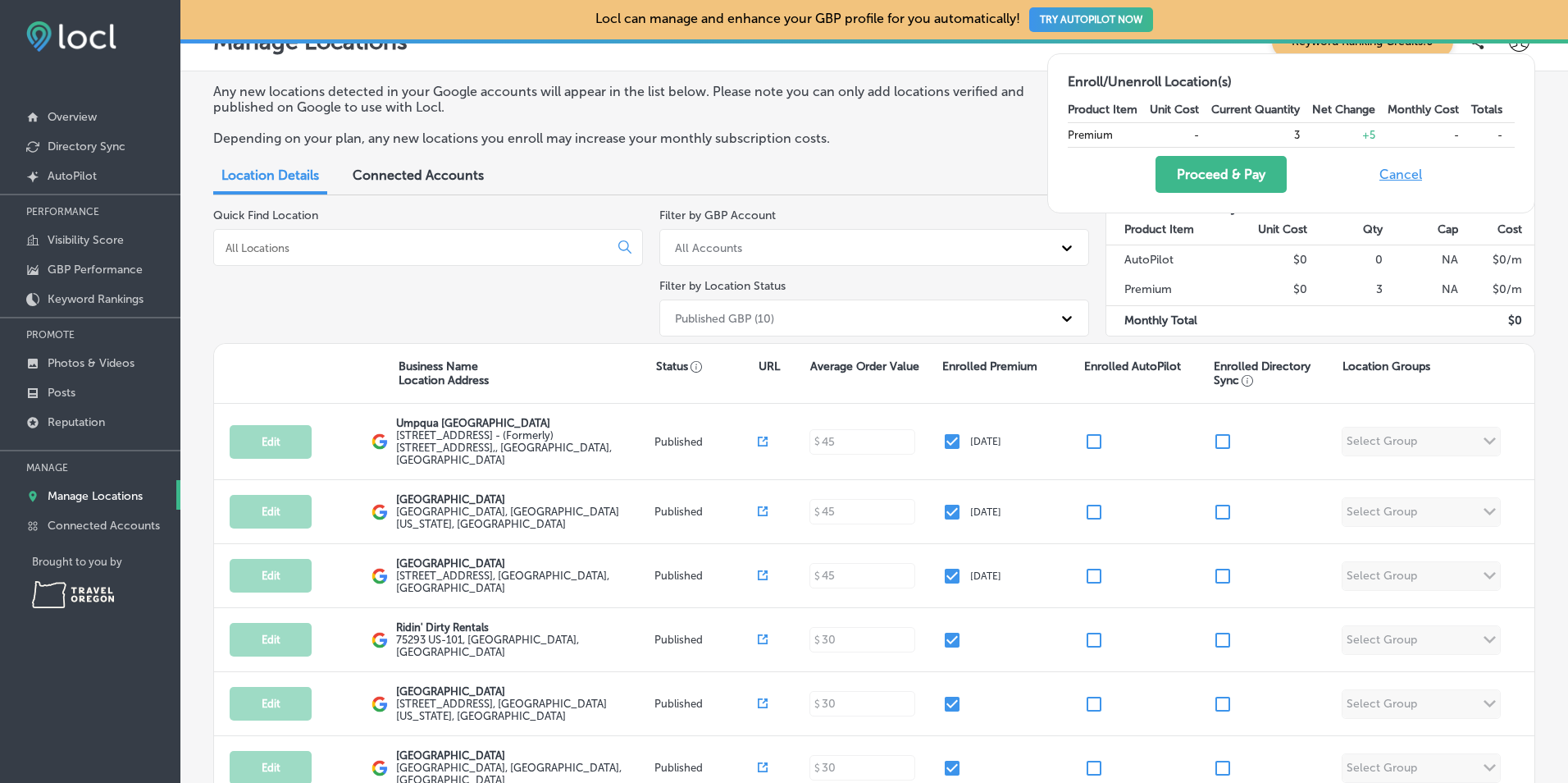
drag, startPoint x: 517, startPoint y: 87, endPoint x: 908, endPoint y: 136, distance: 394.1
click at [908, 136] on p "Depending on your plan, any new locations you enroll may increase your monthly …" at bounding box center [642, 138] width 860 height 16
click at [1192, 171] on button "Proceed & Pay" at bounding box center [1220, 175] width 131 height 37
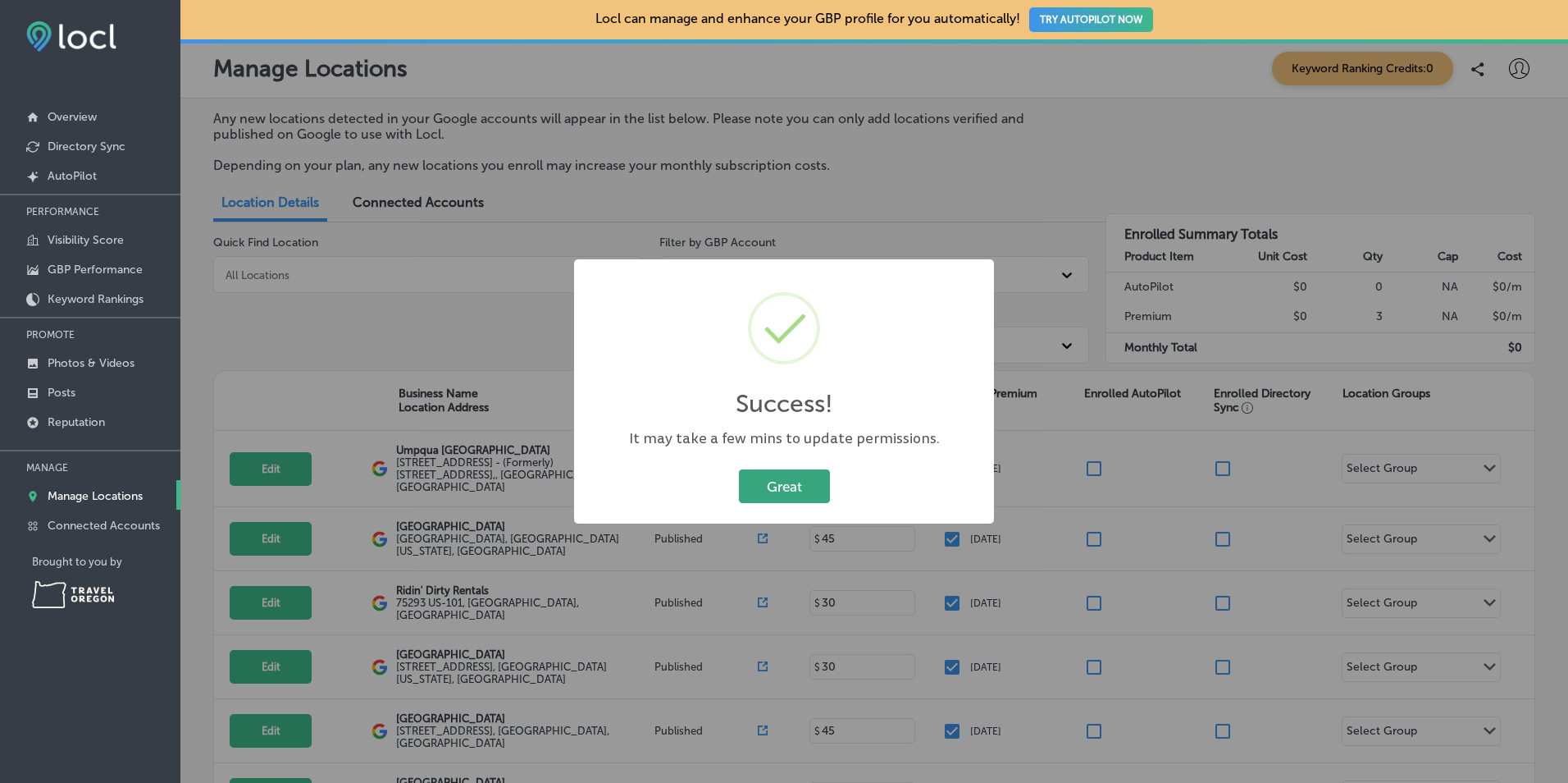
click at [814, 490] on button "Great" at bounding box center [784, 486] width 91 height 33
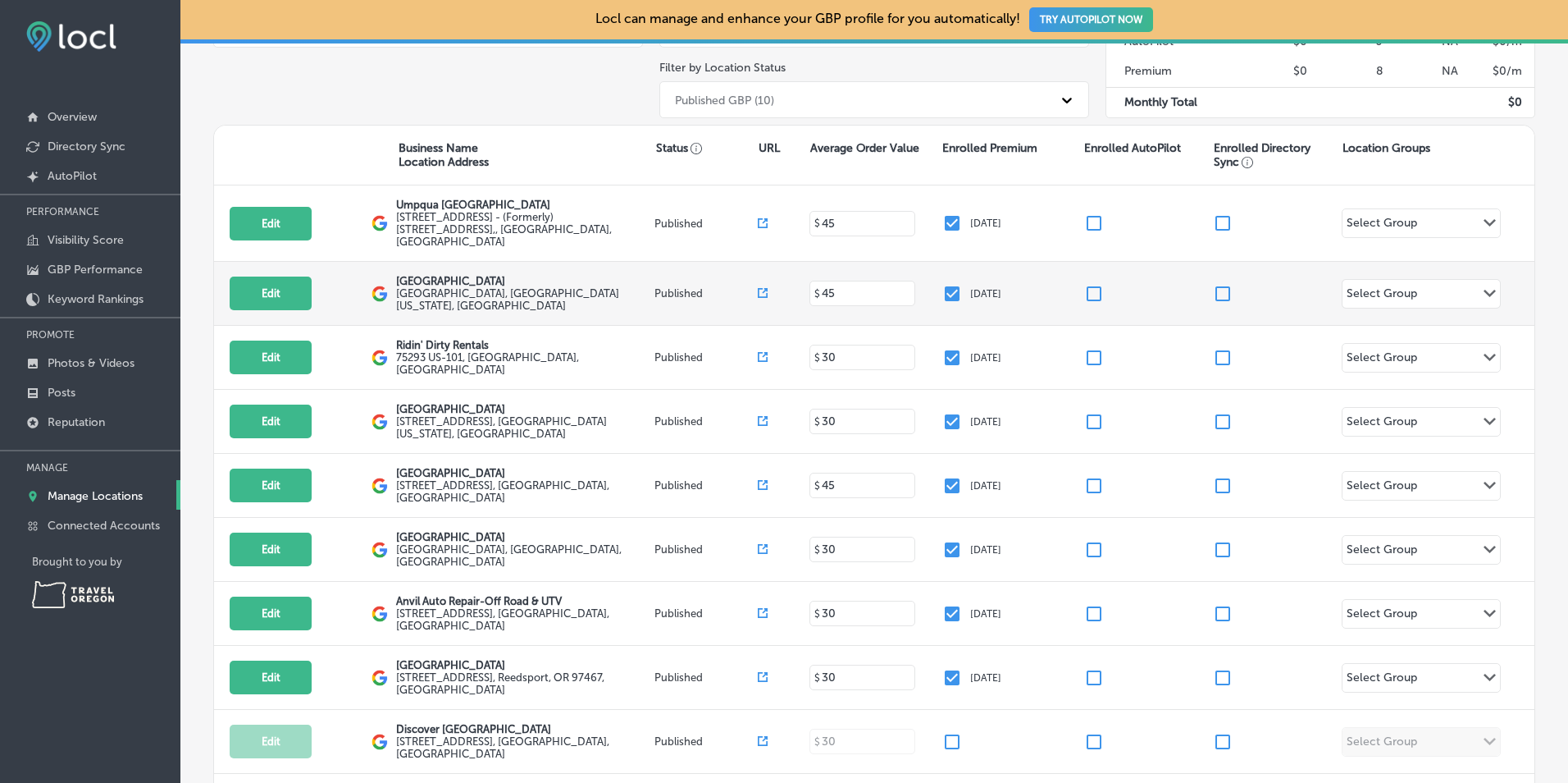
scroll to position [273, 0]
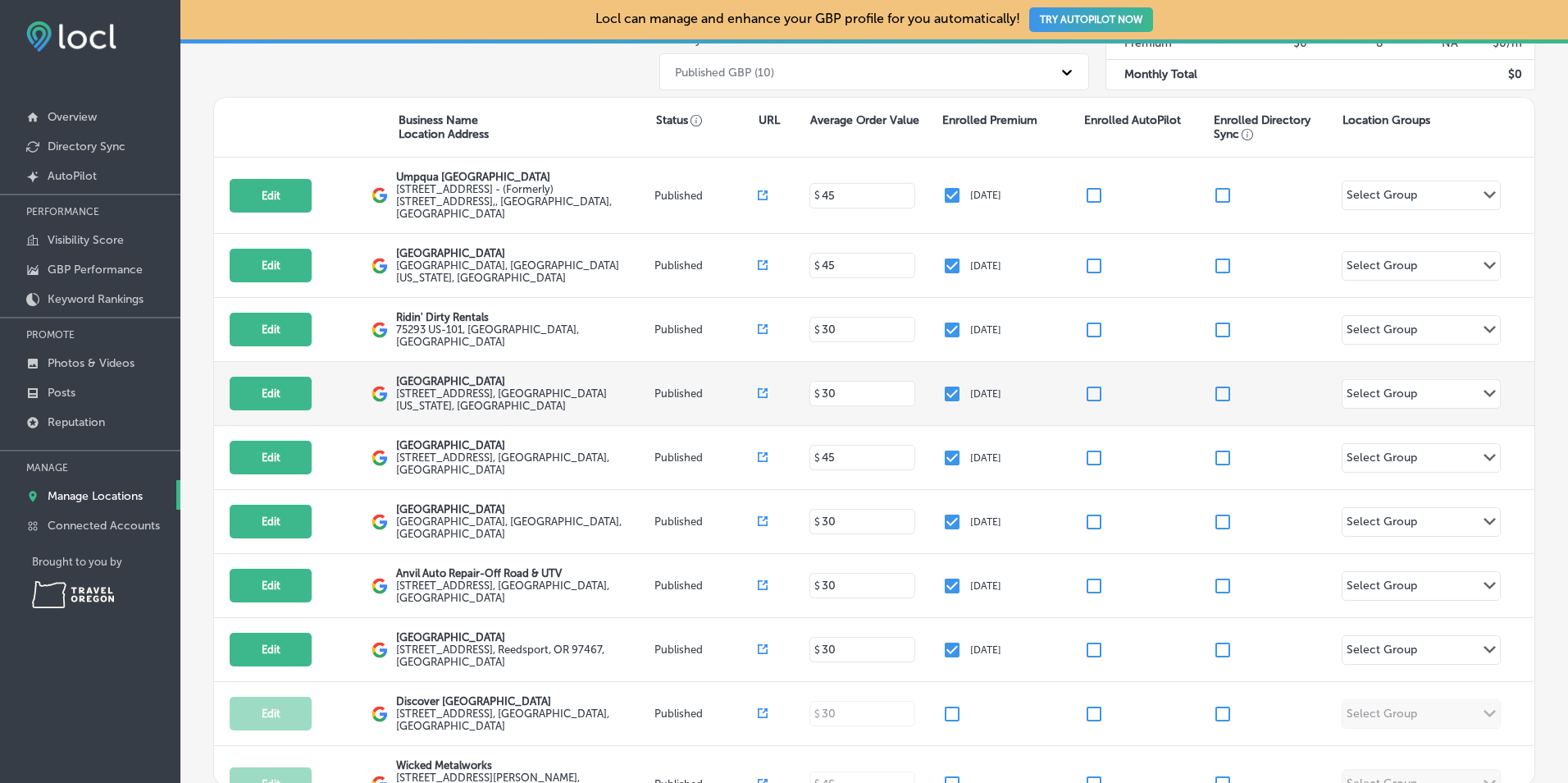
click at [1402, 387] on div "Select Group" at bounding box center [1382, 396] width 71 height 19
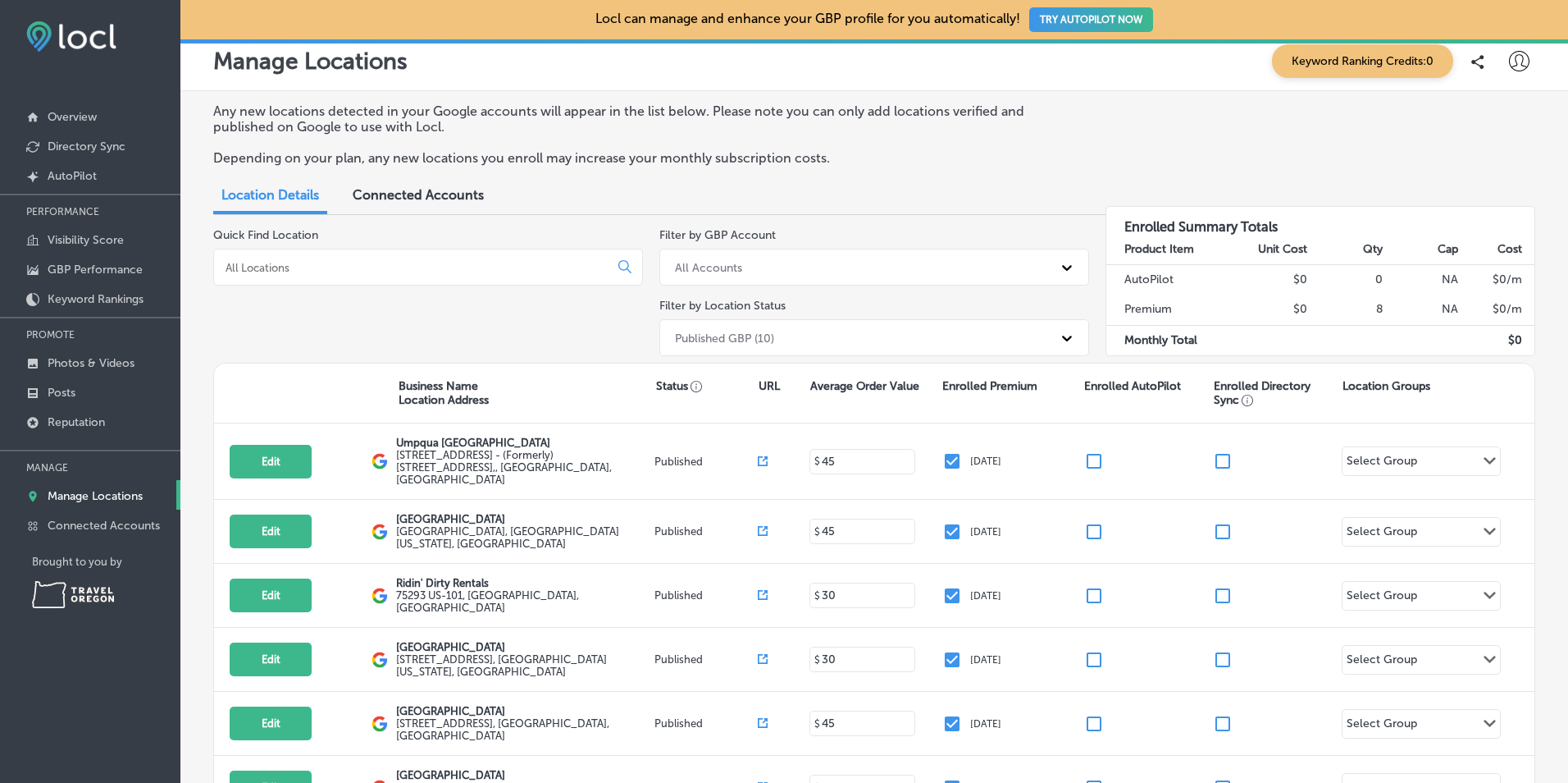
scroll to position [0, 0]
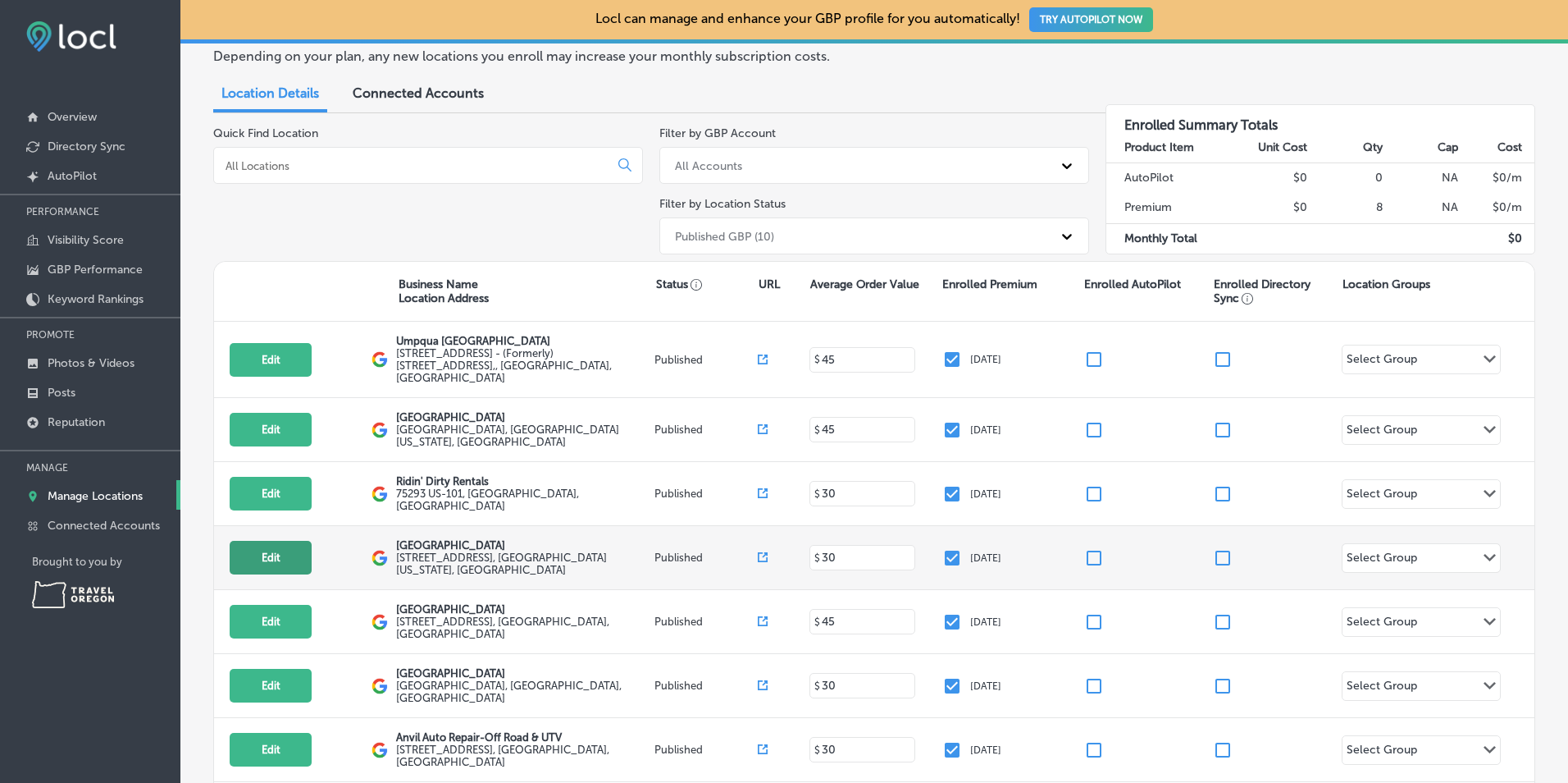
click at [305, 543] on button "Edit" at bounding box center [270, 557] width 82 height 33
select select "US"
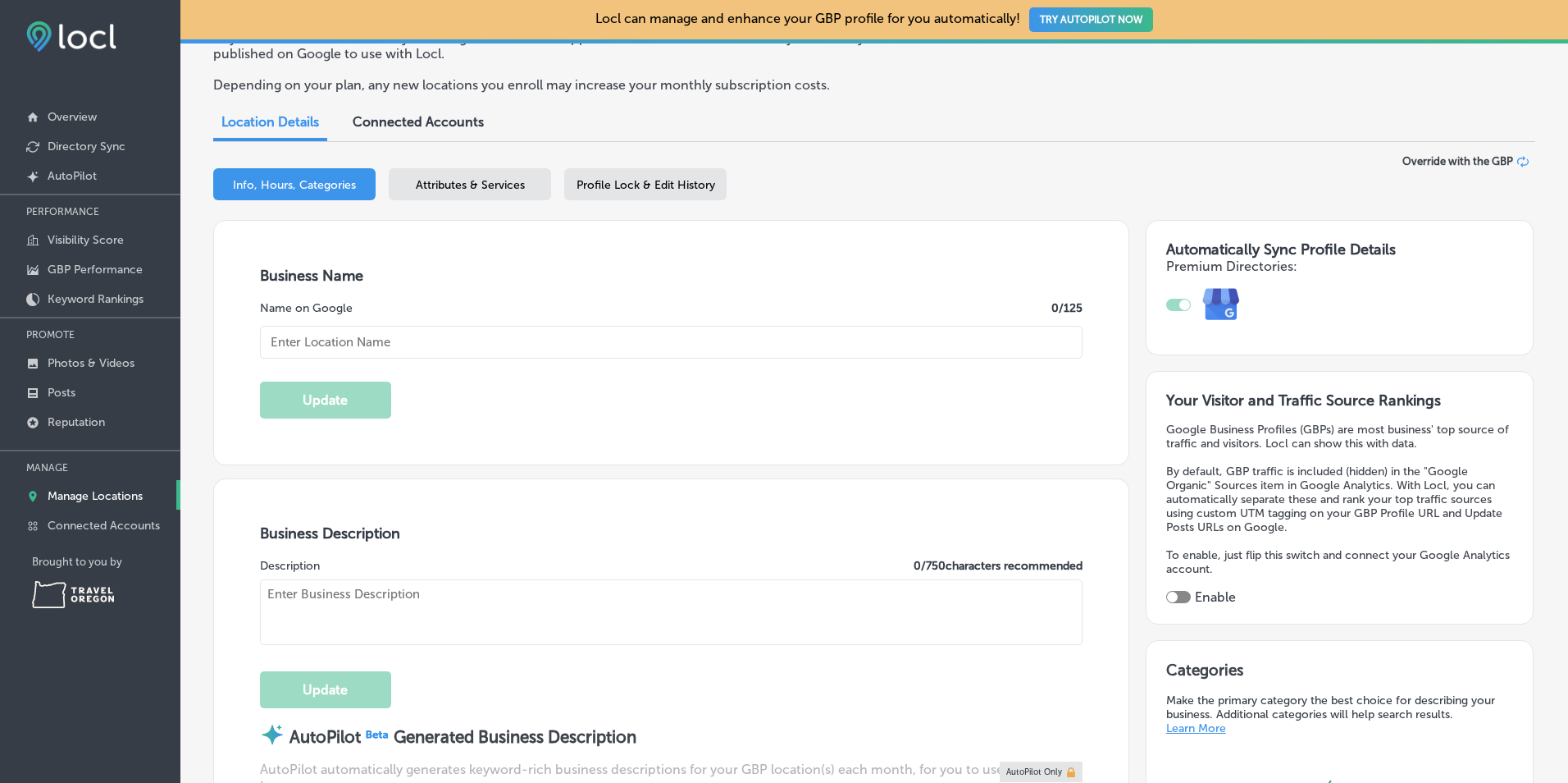
scroll to position [138, 0]
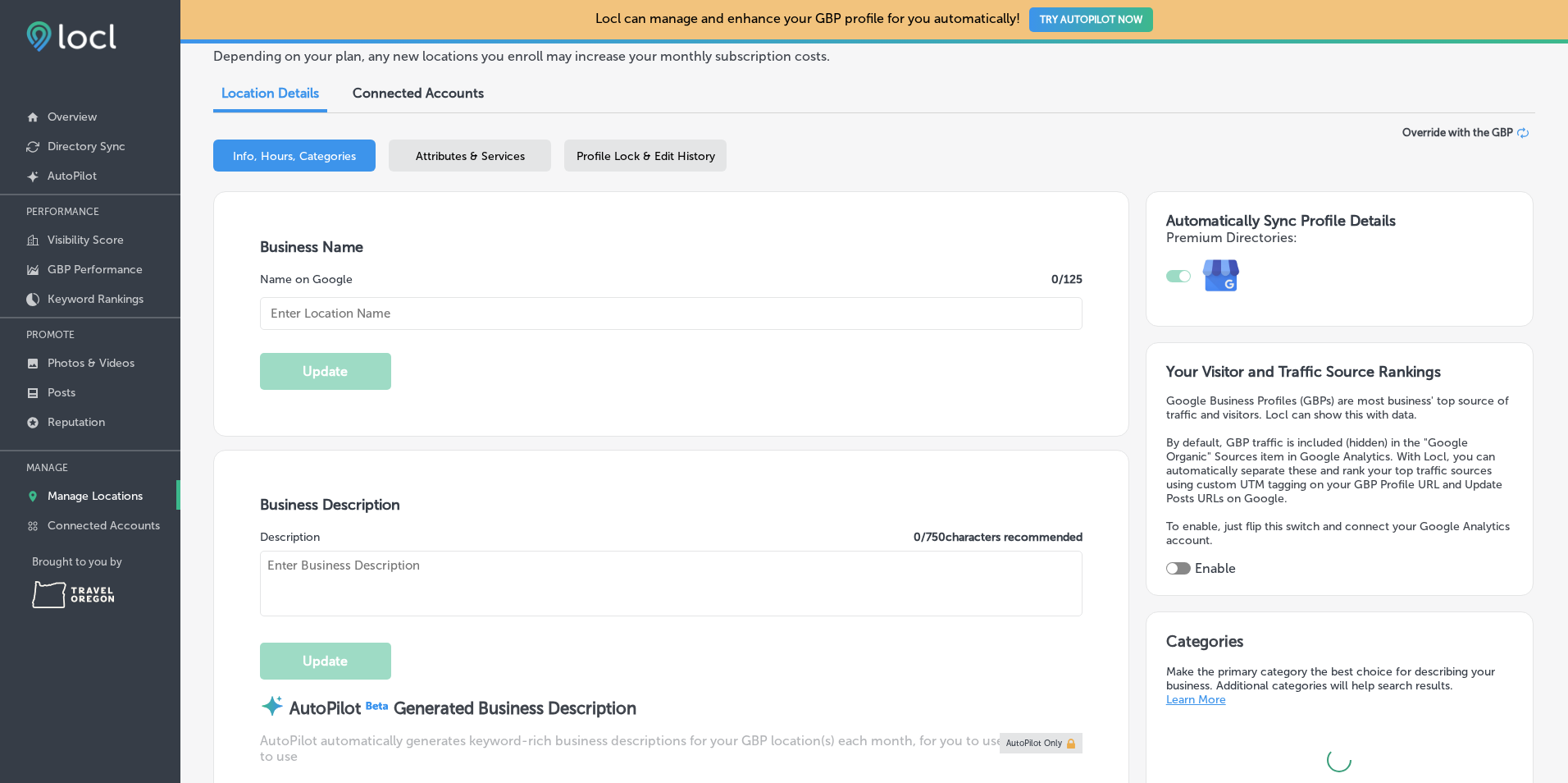
type input "[GEOGRAPHIC_DATA]"
type input "[STREET_ADDRESS]"
type input "[GEOGRAPHIC_DATA]"
type input "97467"
type input "US"
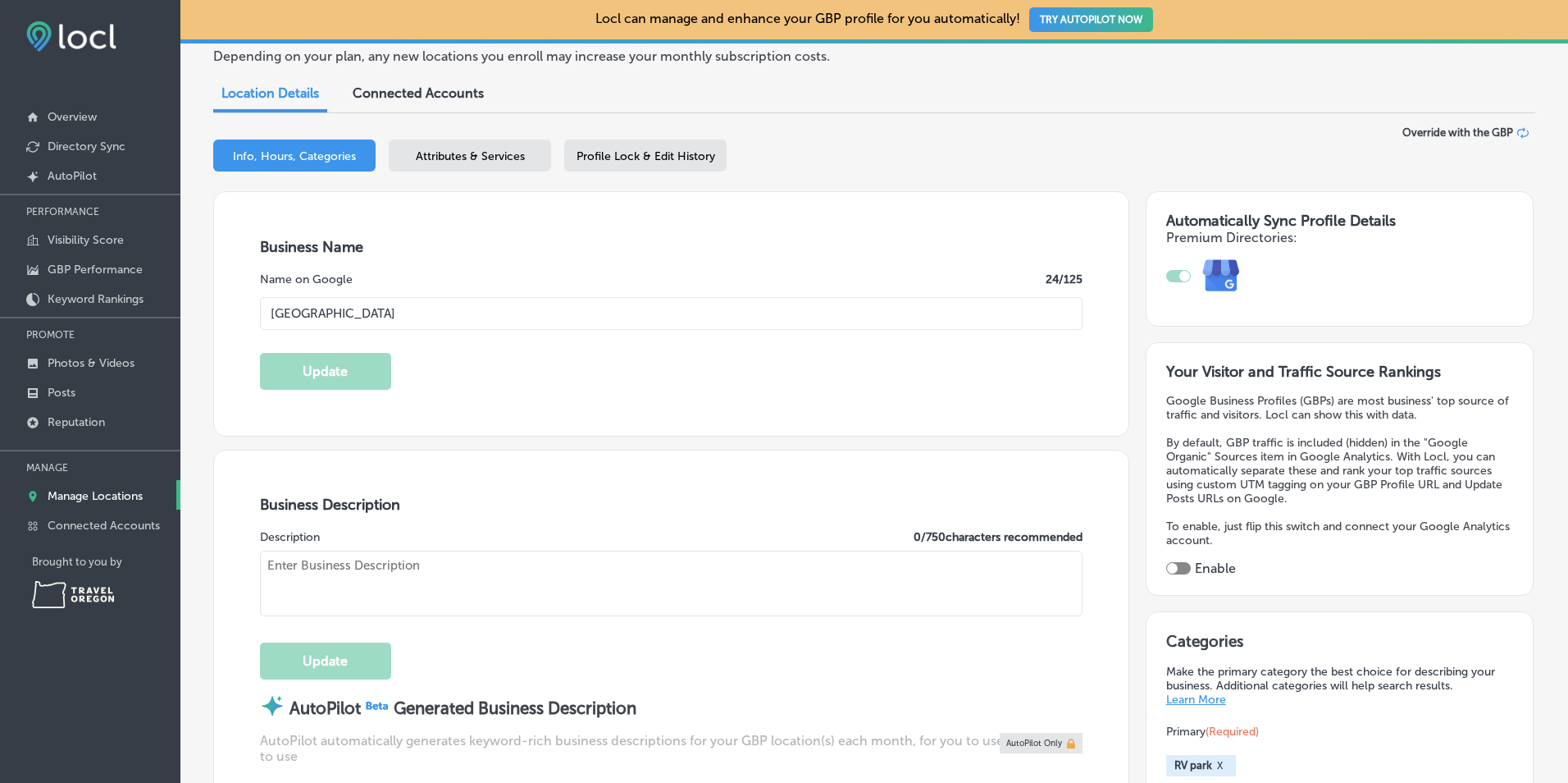
type input "https://www.winchesterbayresort.com/"
type textarea "At Winchester Bay RV Resort, tranquil Salmon Harbor is the front yard of your h…"
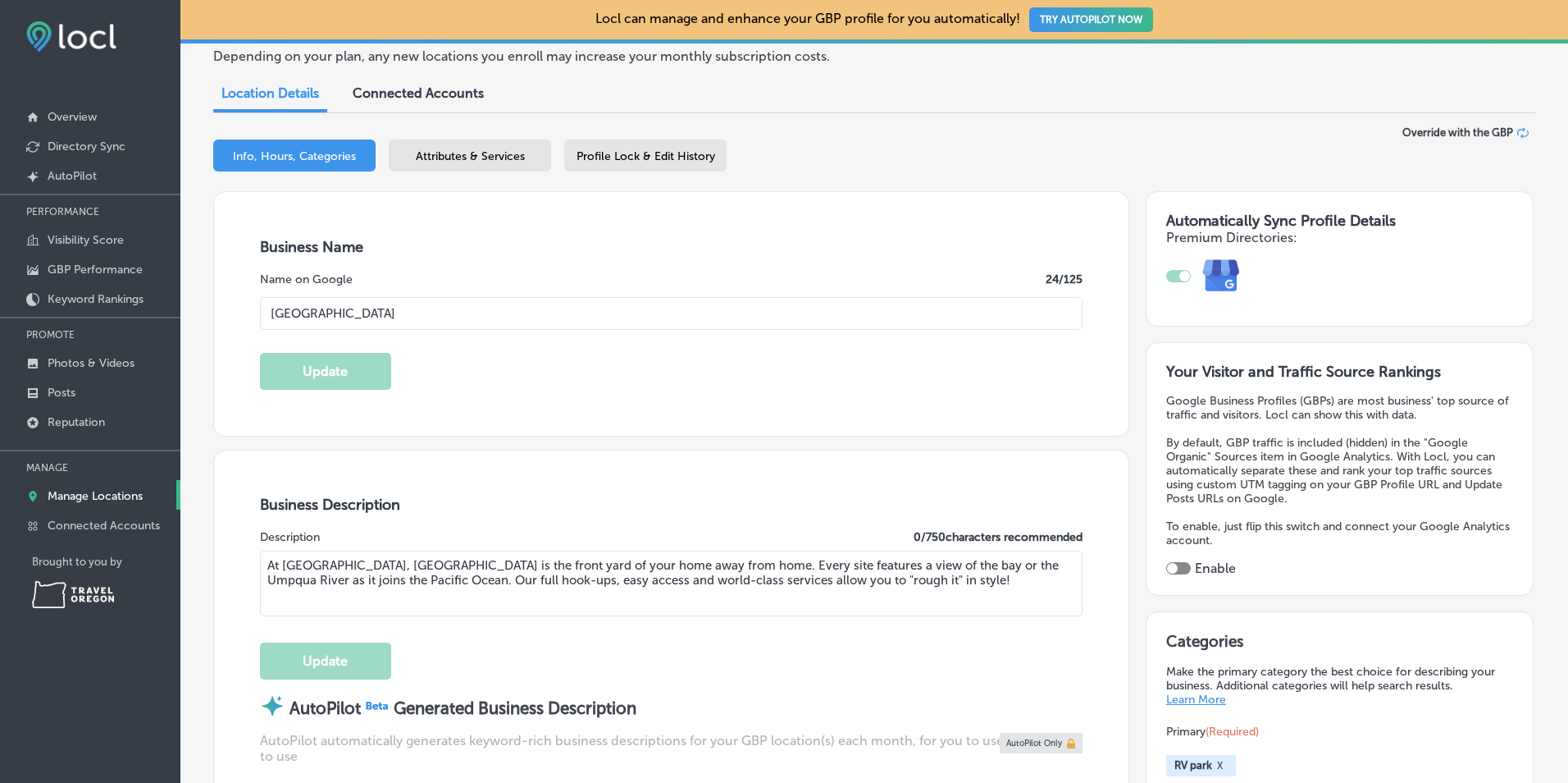
type input "+1 541 271 0287"
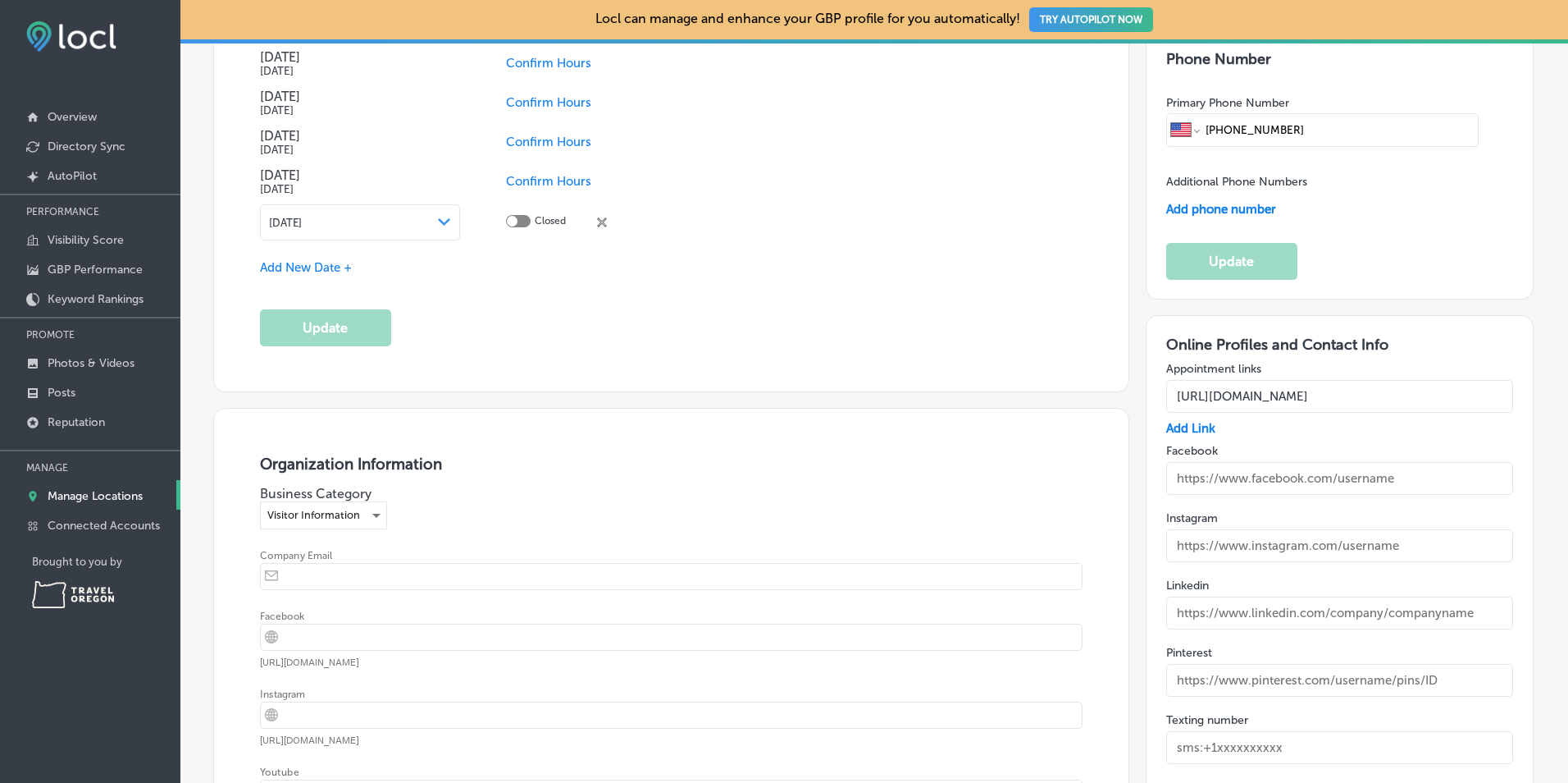
scroll to position [2024, 0]
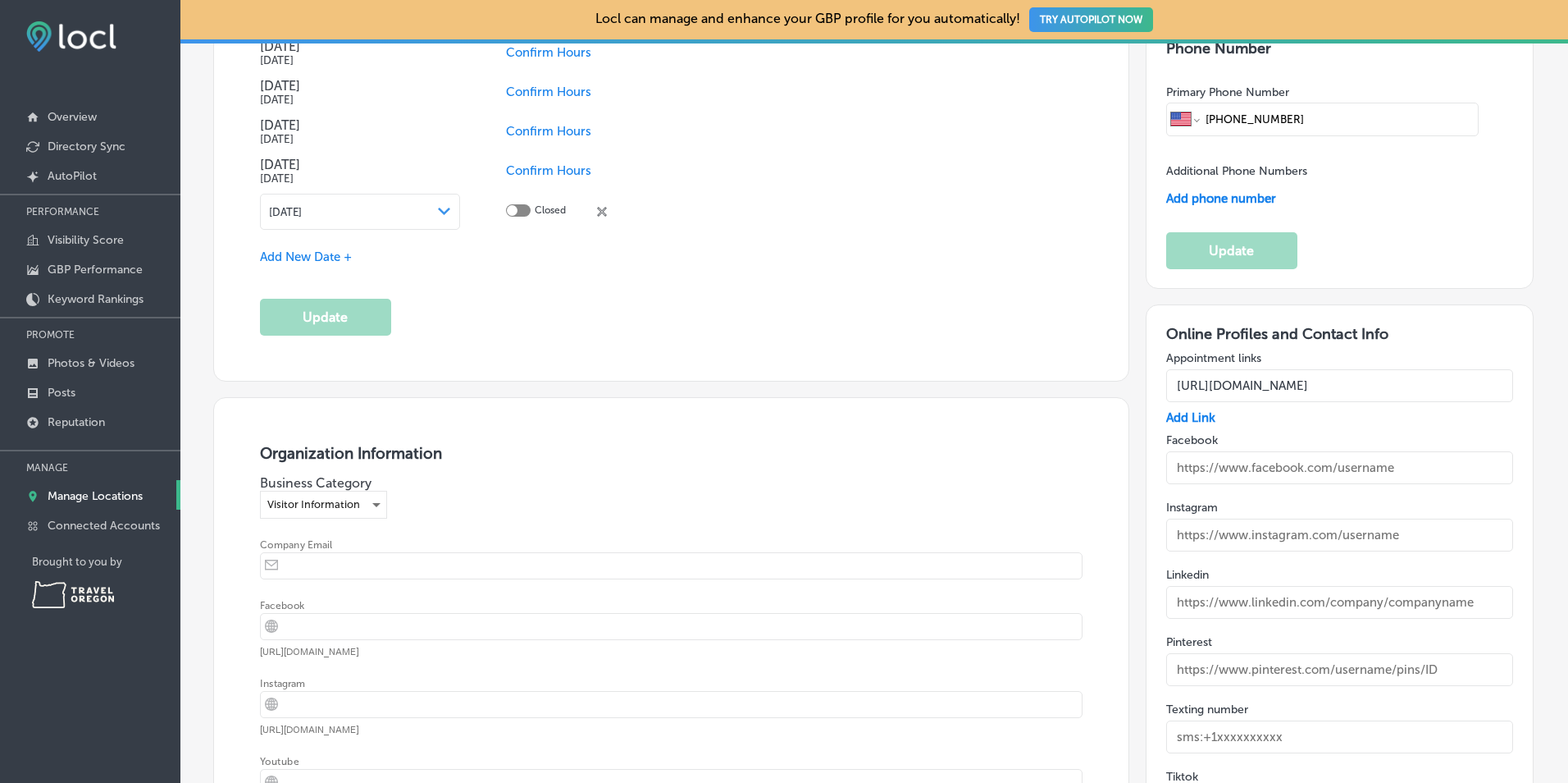
click at [1197, 474] on input "text" at bounding box center [1338, 467] width 347 height 33
click at [1409, 459] on input "text" at bounding box center [1338, 467] width 347 height 33
click at [1393, 463] on input "text" at bounding box center [1338, 467] width 347 height 33
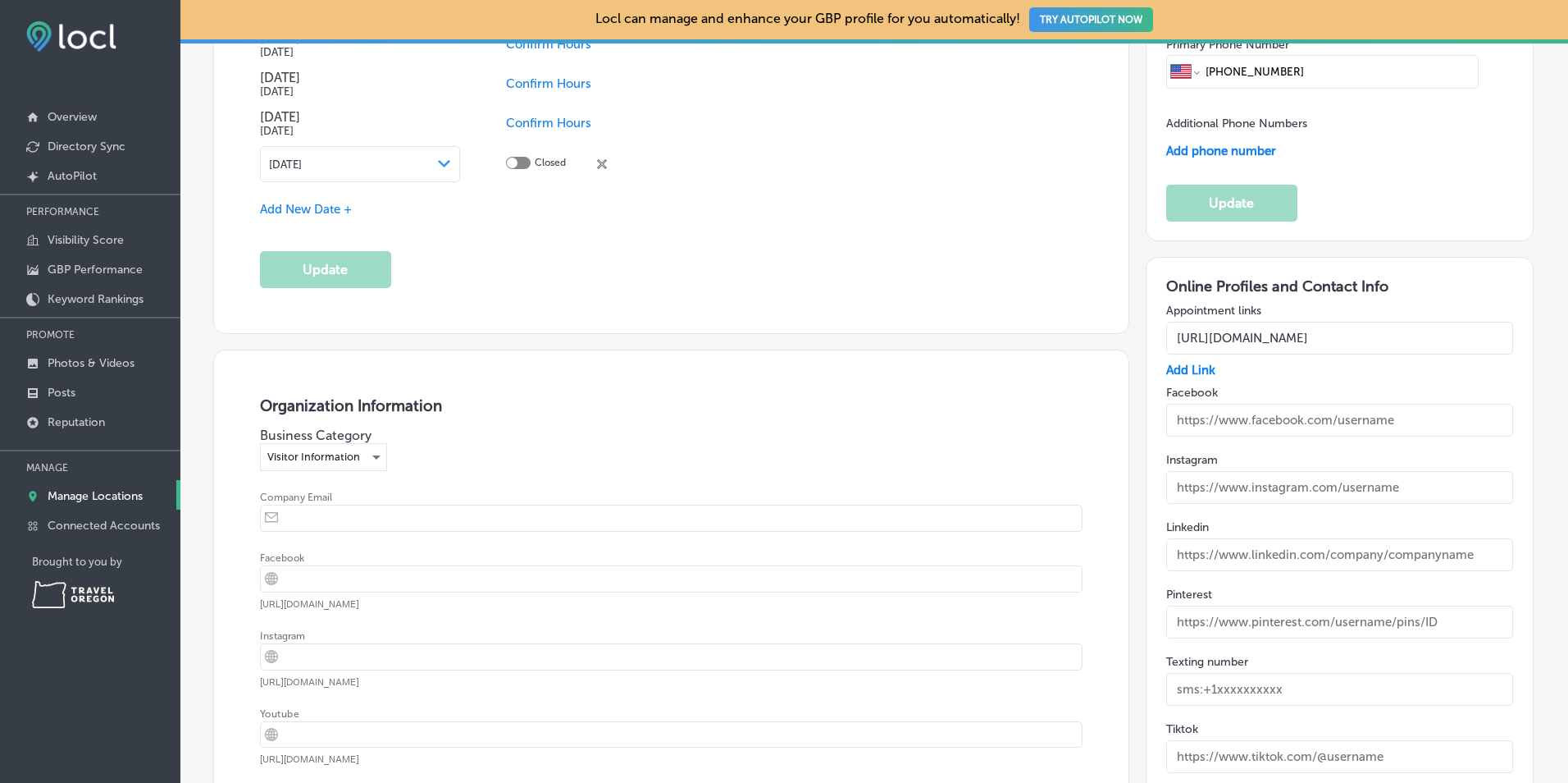
scroll to position [2079, 0]
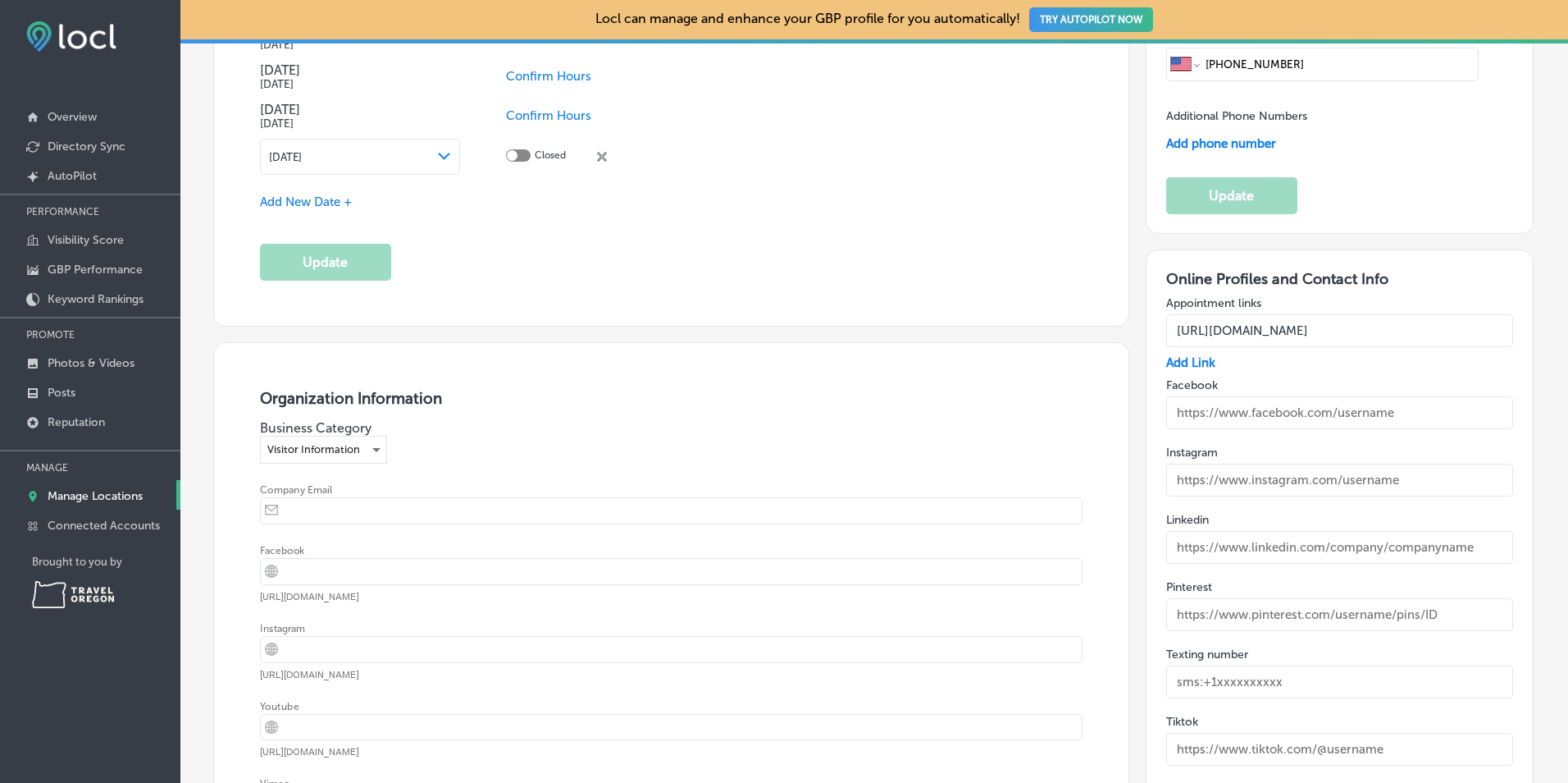
click at [1215, 413] on input "text" at bounding box center [1338, 412] width 347 height 33
paste input "https://www.facebook.com/winchesterbayresort/"
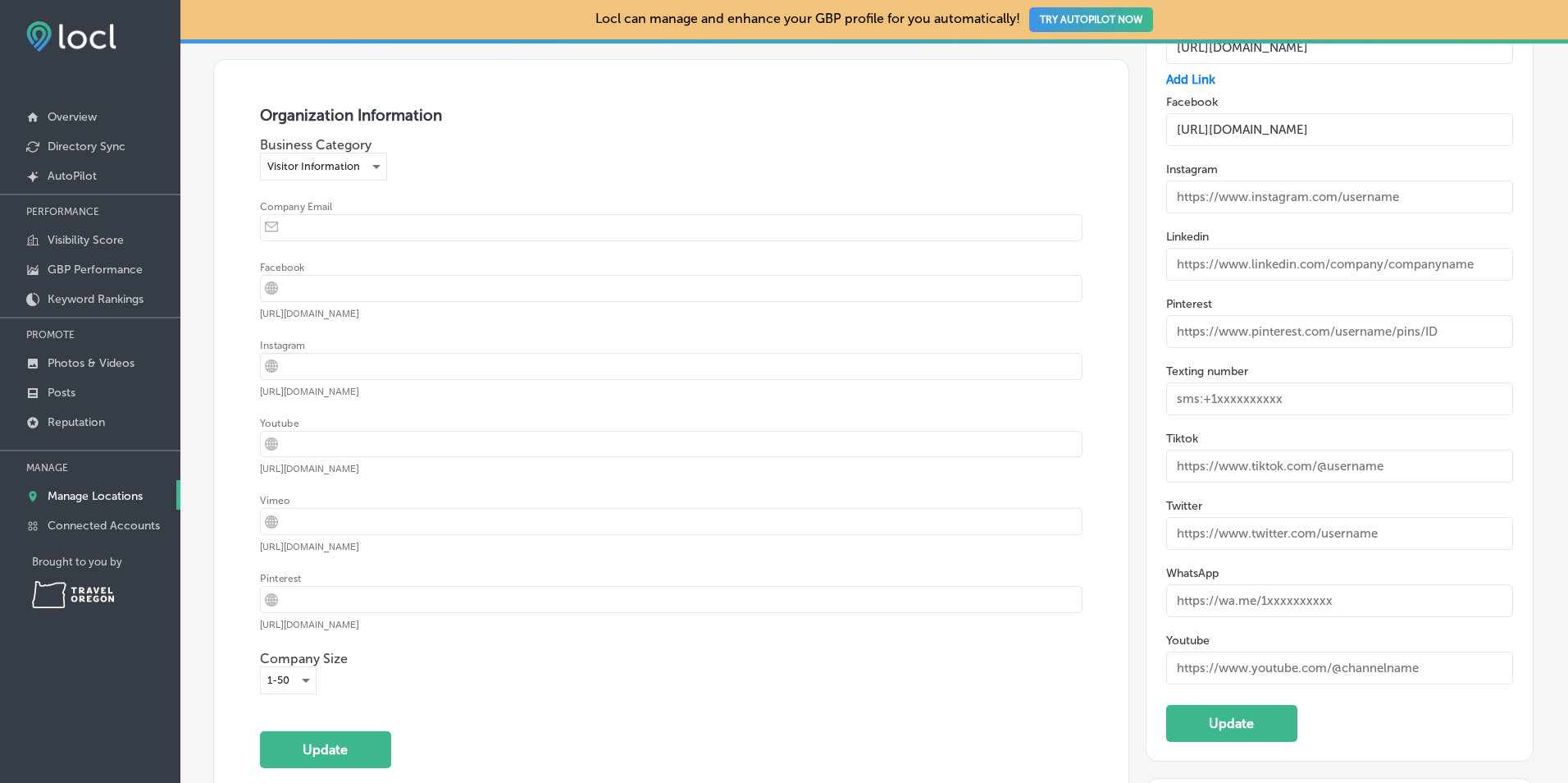
scroll to position [2353, 0]
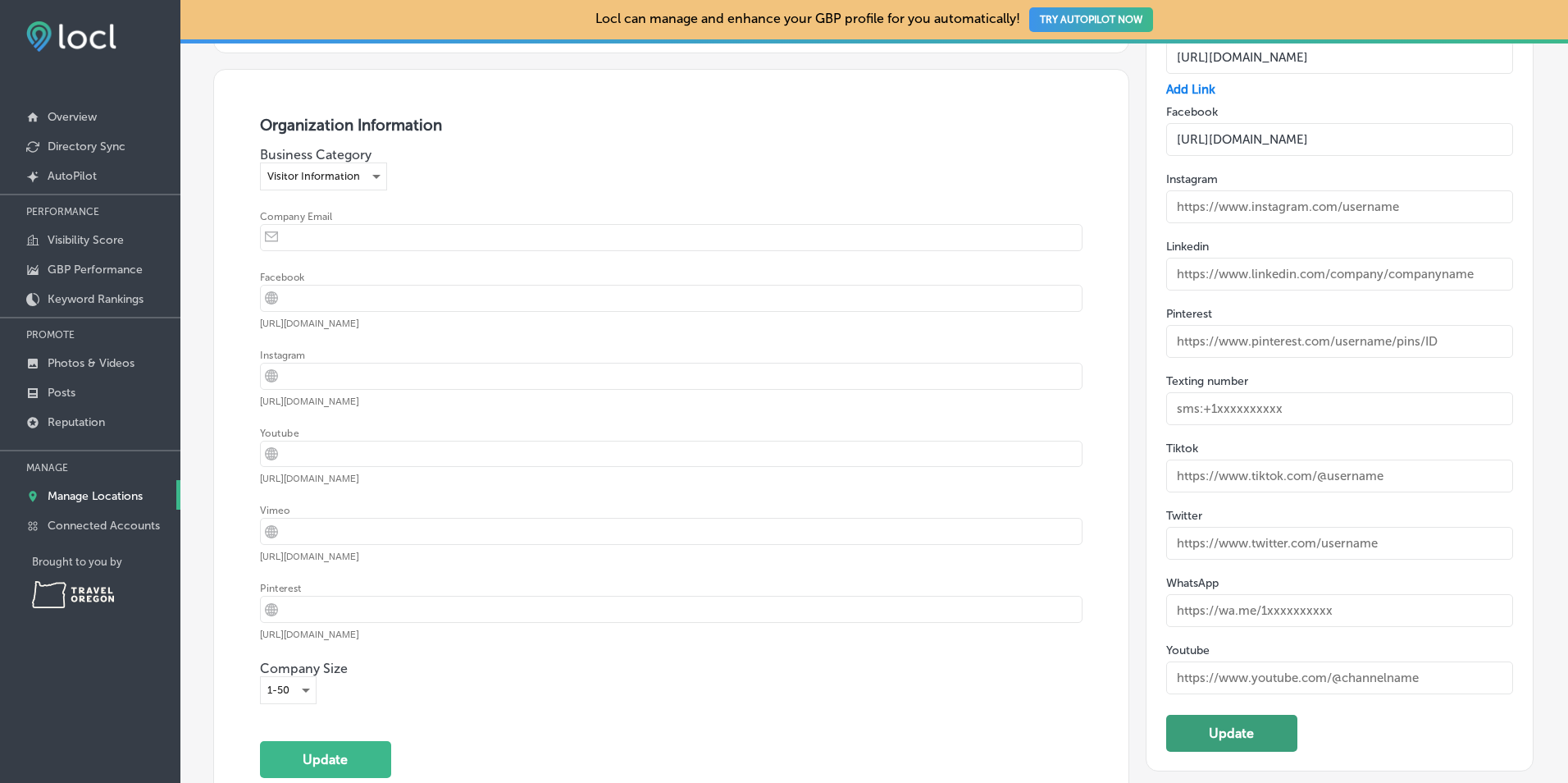
type input "https://www.facebook.com/winchesterbayresort/"
click at [1239, 726] on button "Update" at bounding box center [1231, 733] width 131 height 37
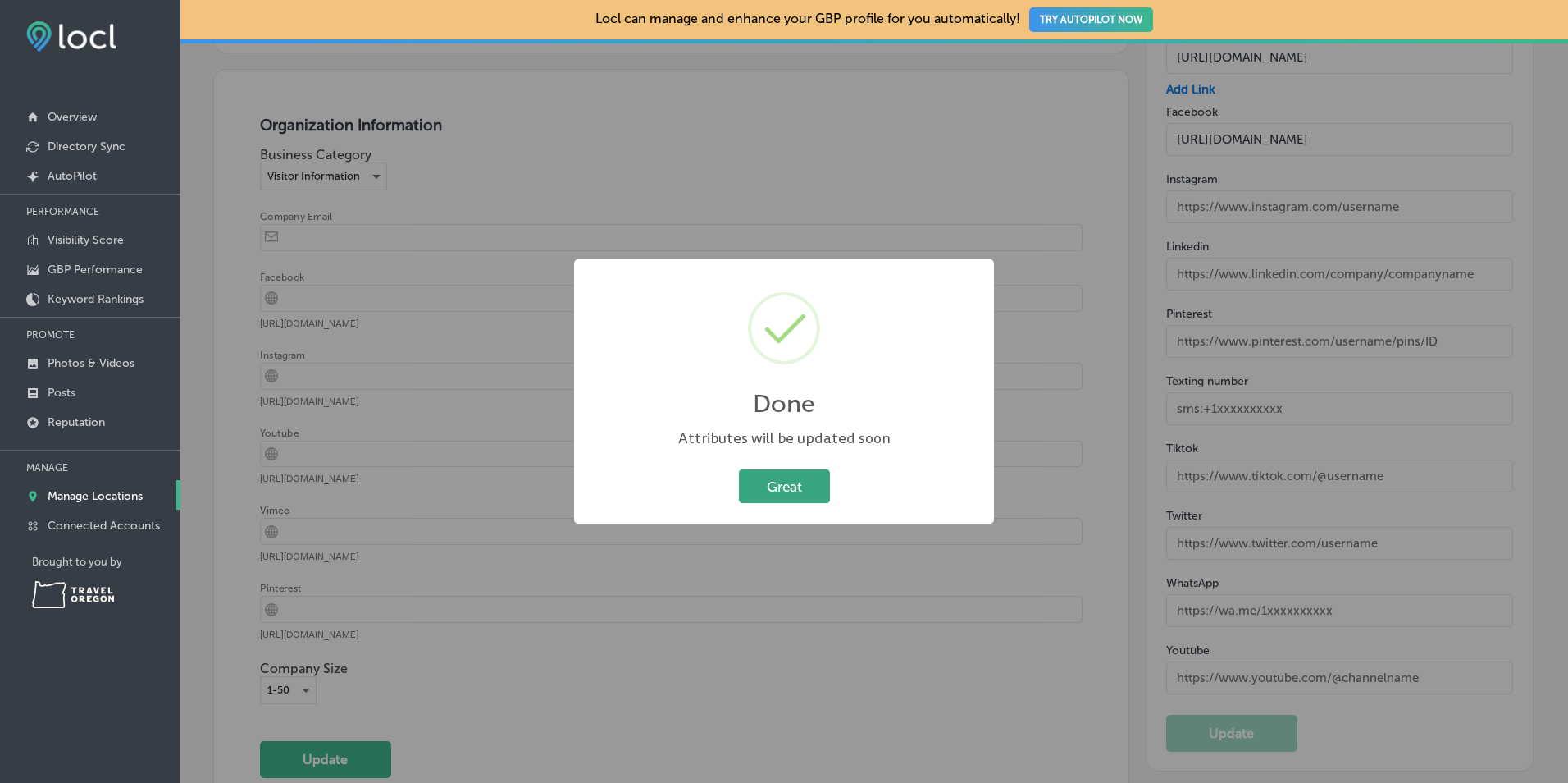
click at [810, 494] on button "Great" at bounding box center [784, 486] width 91 height 33
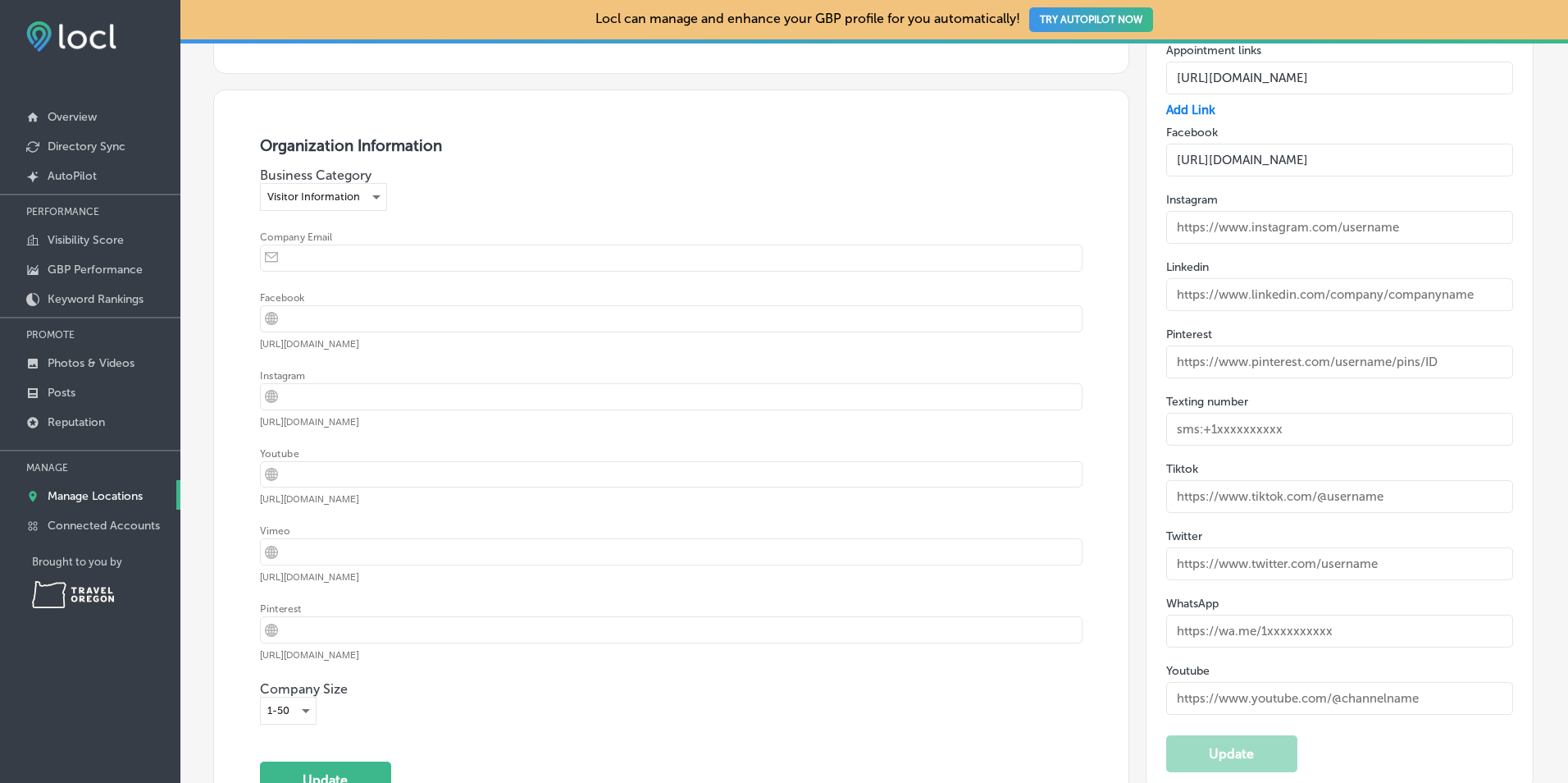
scroll to position [2326, 0]
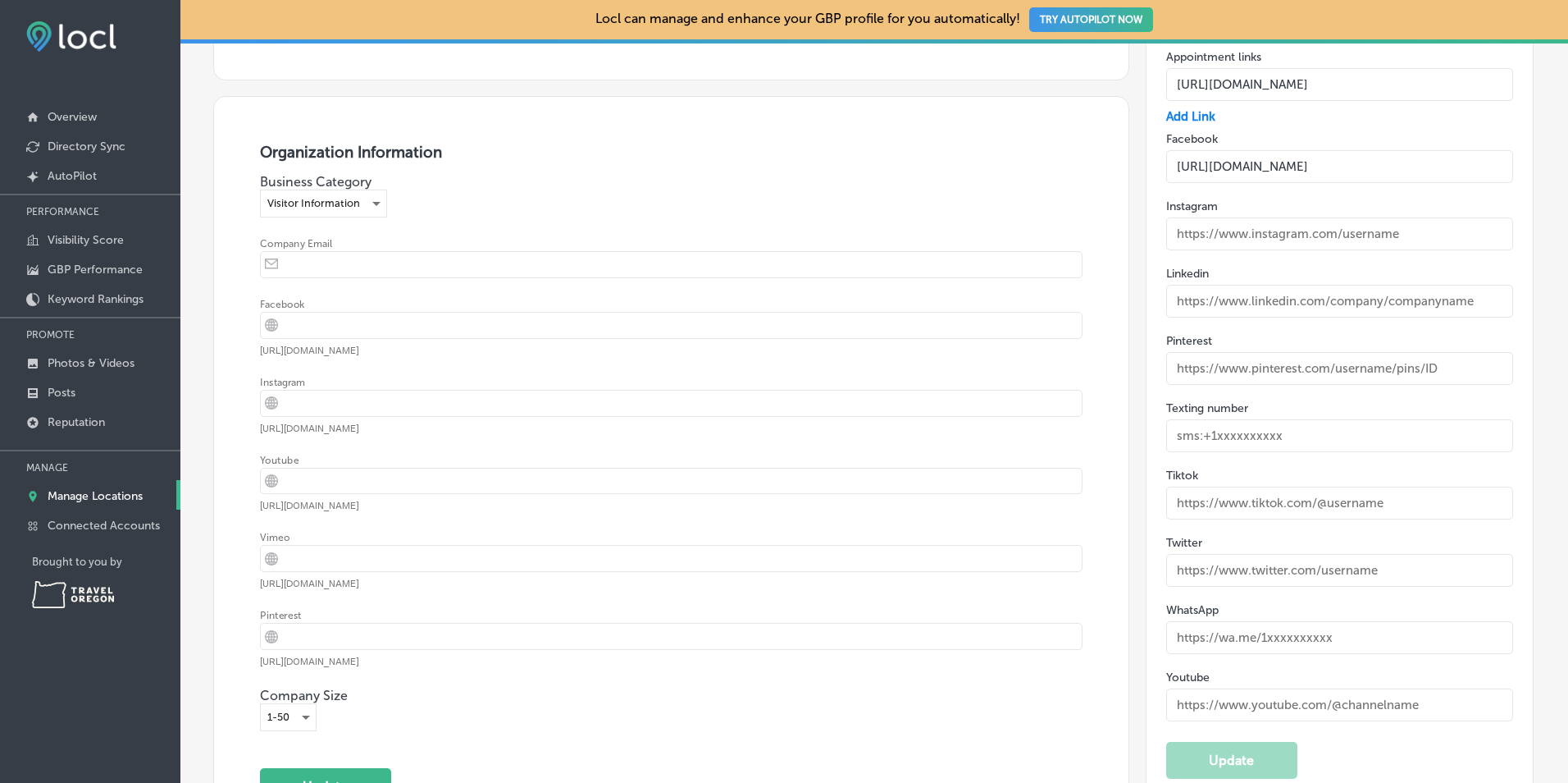
click at [280, 323] on span "iconmonstr-globe-3 Created with Sketch." at bounding box center [271, 325] width 21 height 21
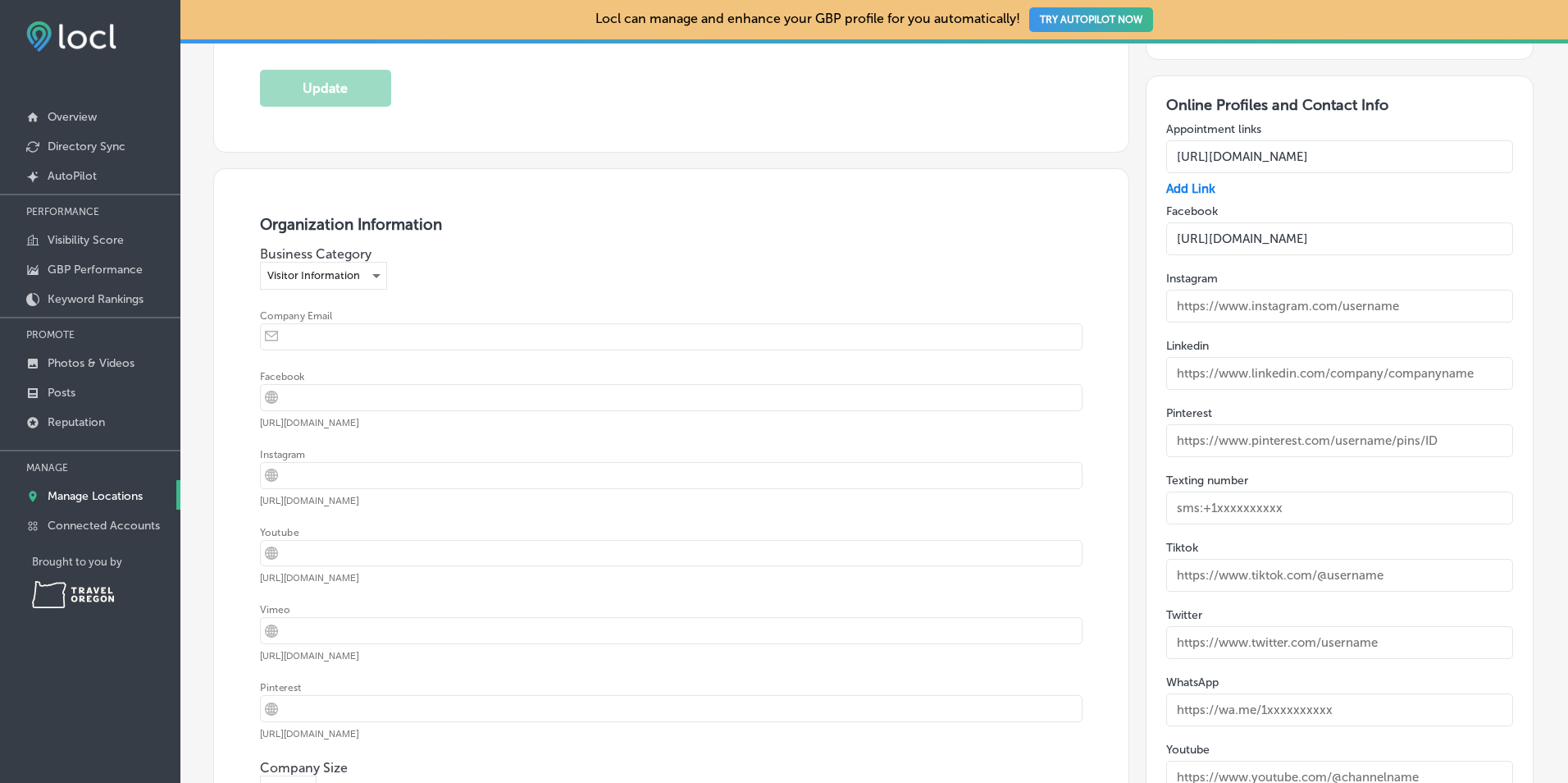
scroll to position [2244, 0]
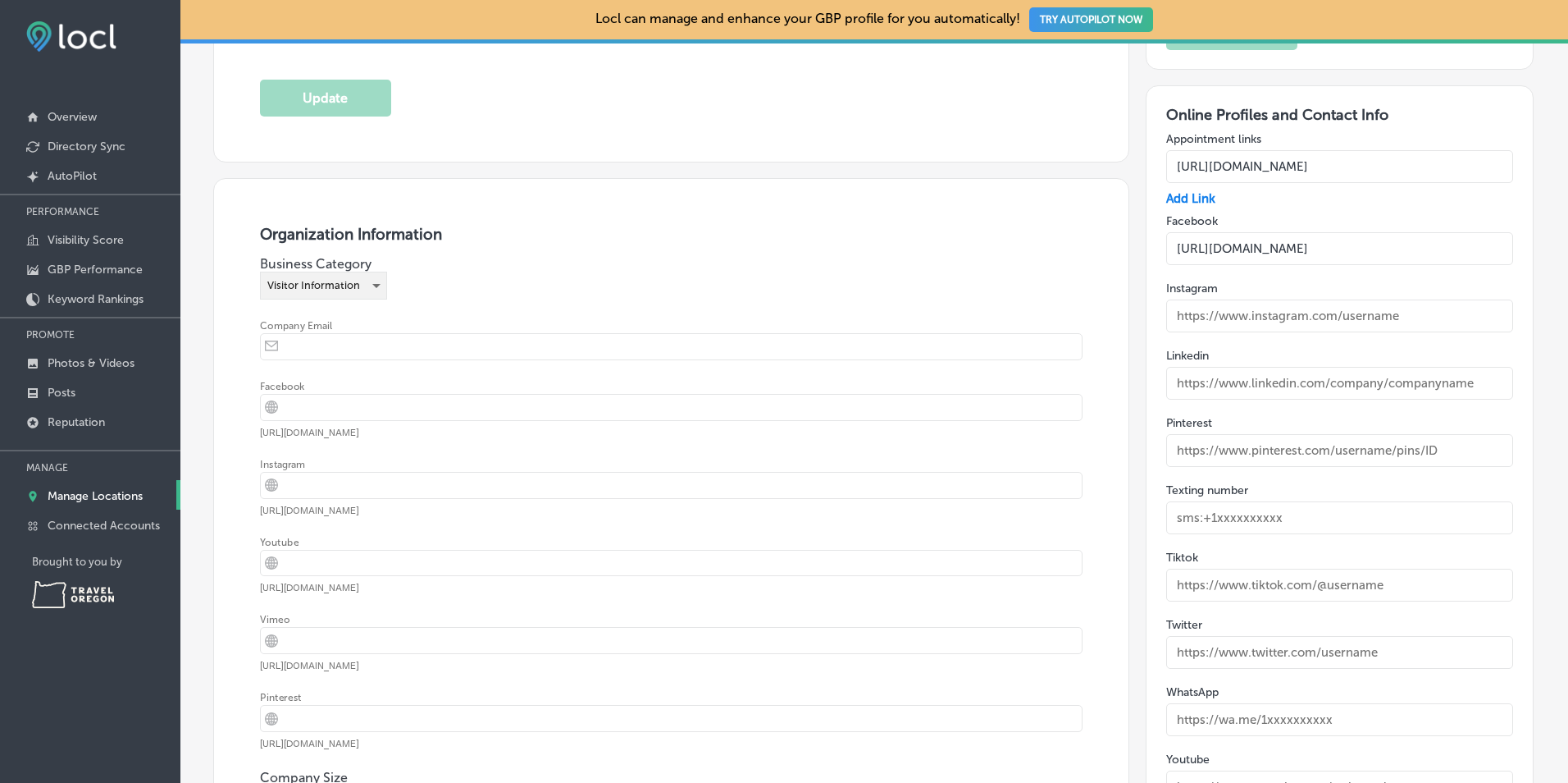
click at [376, 292] on div "Visitor Information" at bounding box center [323, 285] width 125 height 26
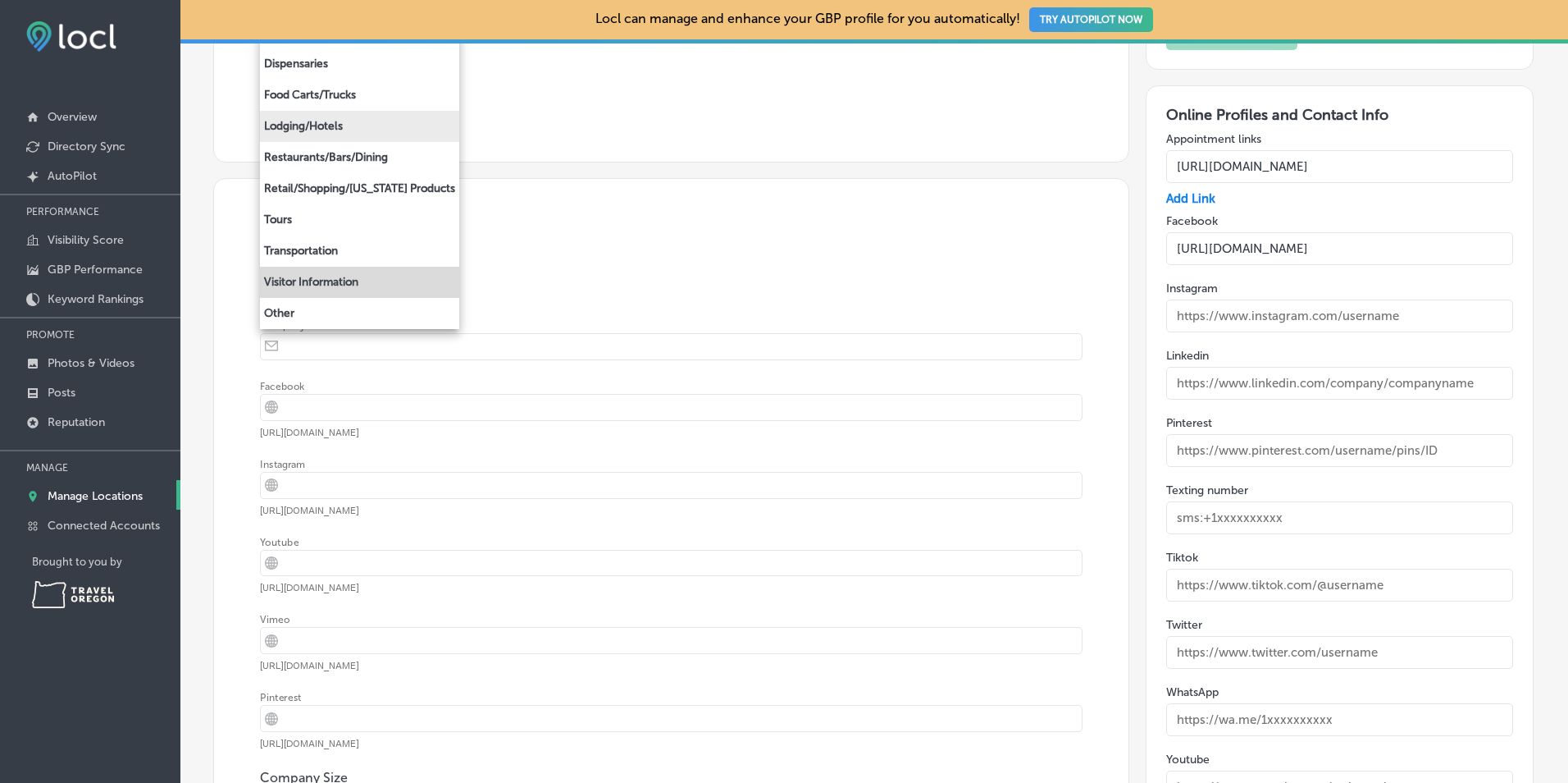
click at [351, 129] on li "Lodging/Hotels" at bounding box center [360, 126] width 199 height 32
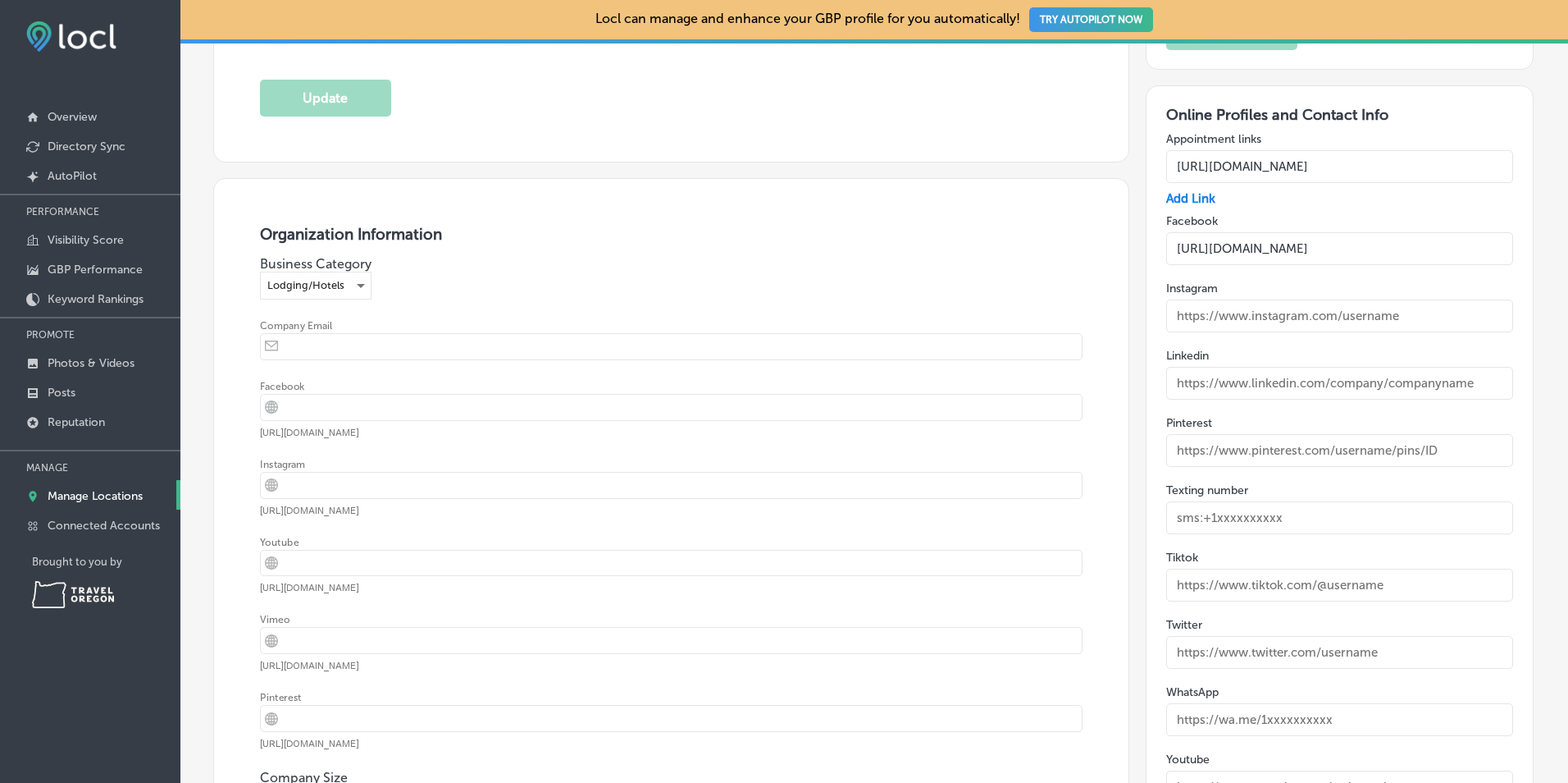
click at [376, 353] on input "email" at bounding box center [684, 346] width 797 height 25
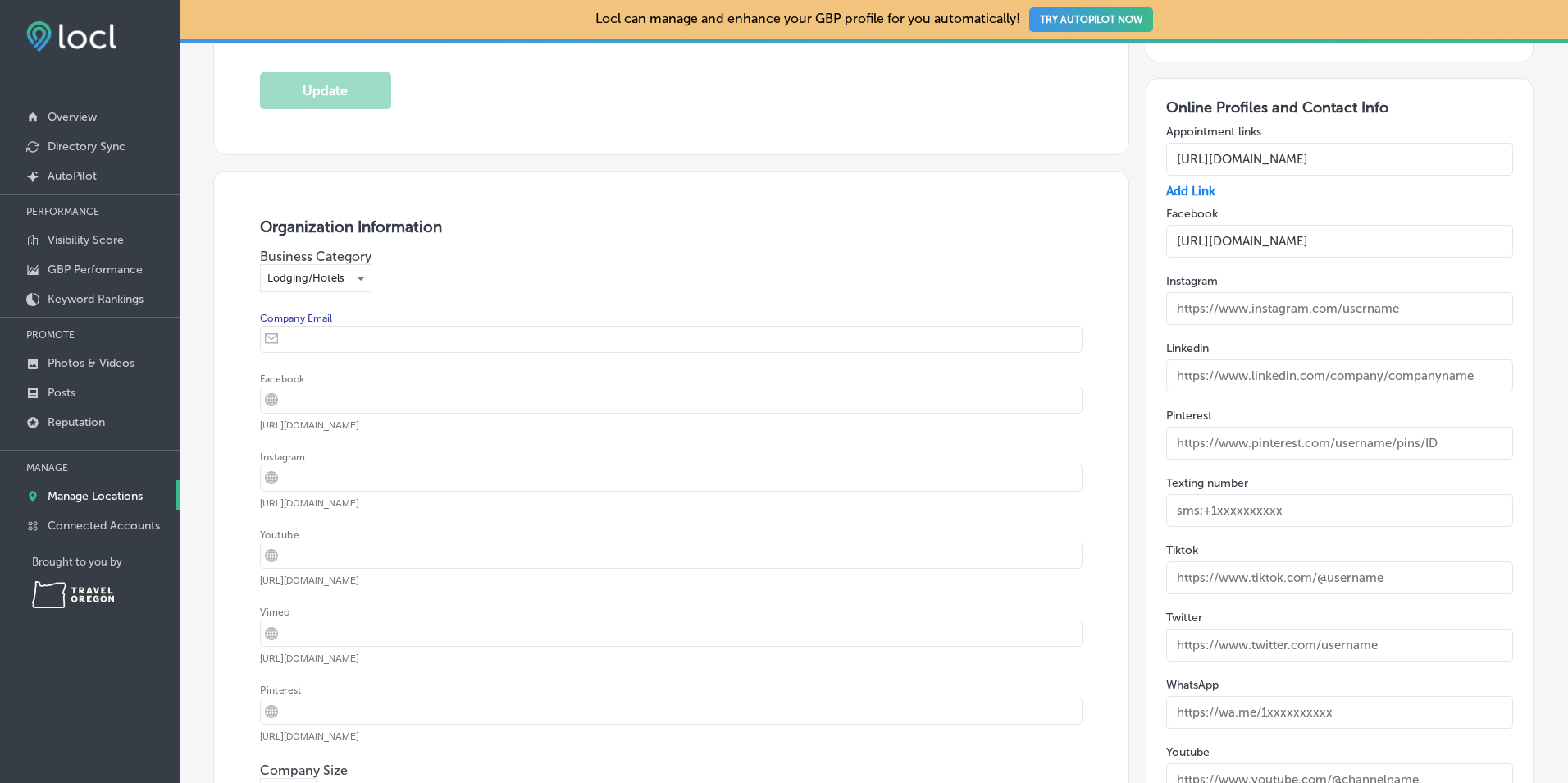
scroll to position [2271, 0]
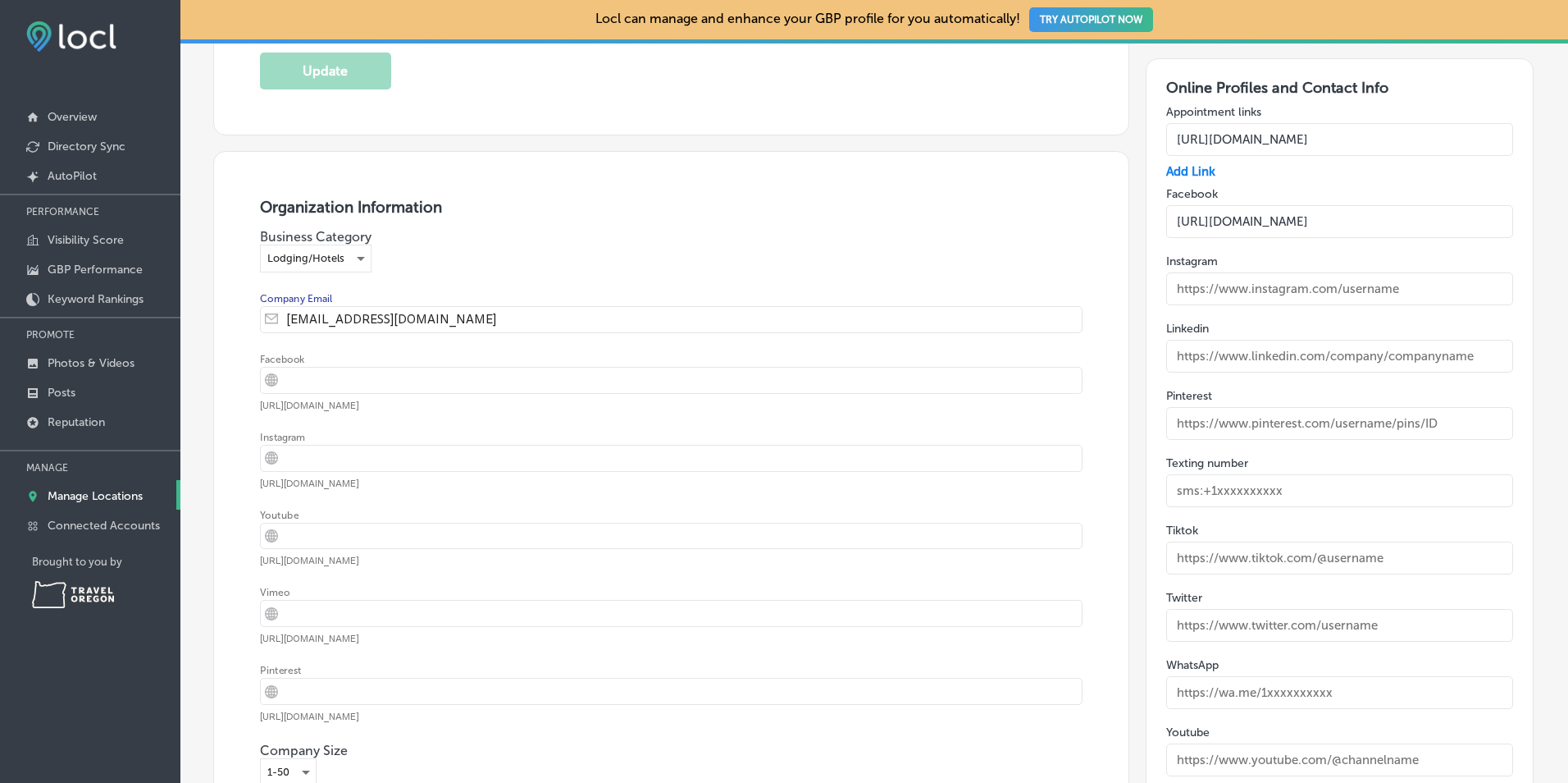
type input "reservation1@douglascountyor.gov"
click at [380, 373] on input "url" at bounding box center [684, 379] width 797 height 25
paste input "https://www.facebook.com/winchesterbayresort/"
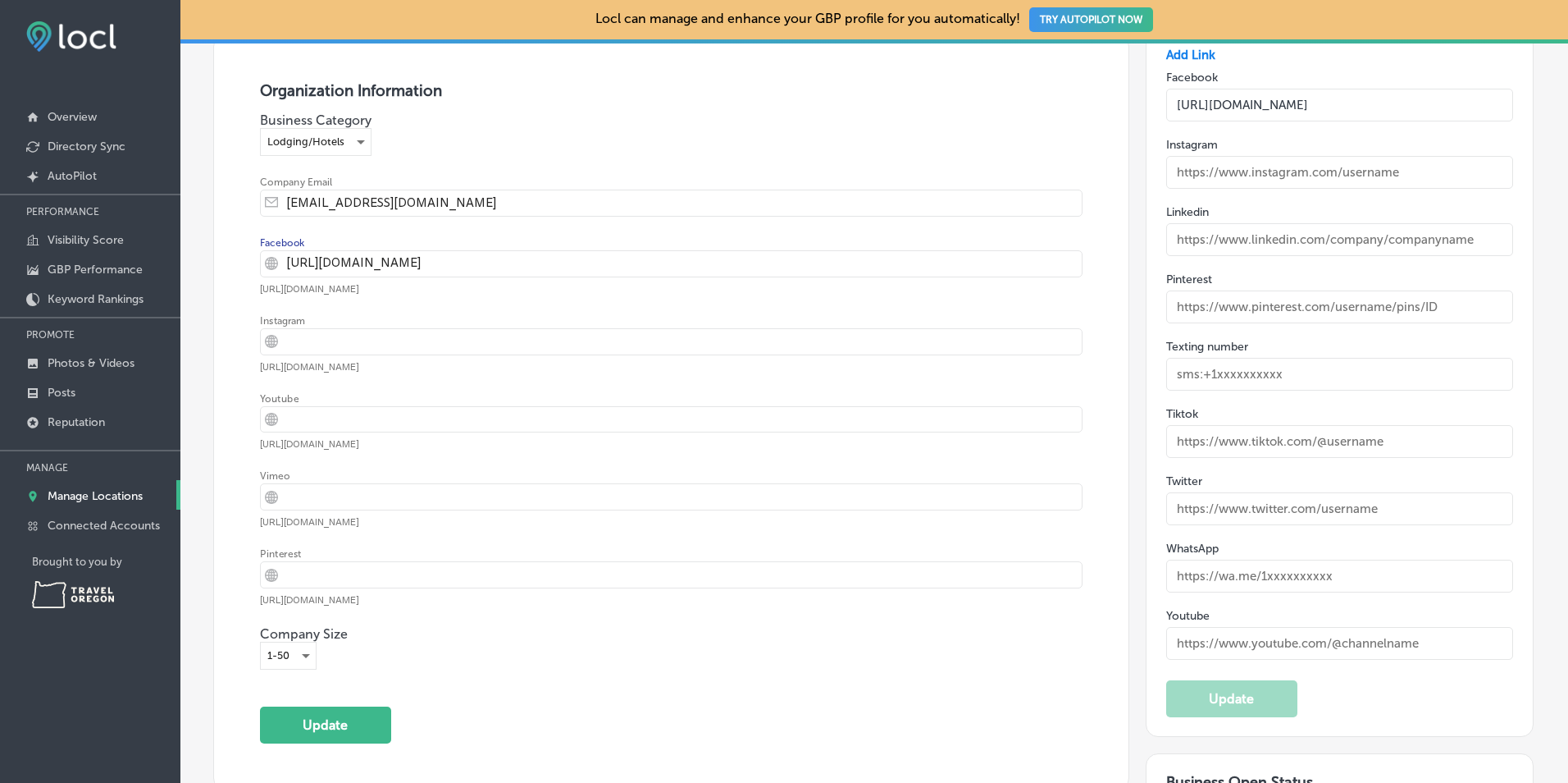
scroll to position [2408, 0]
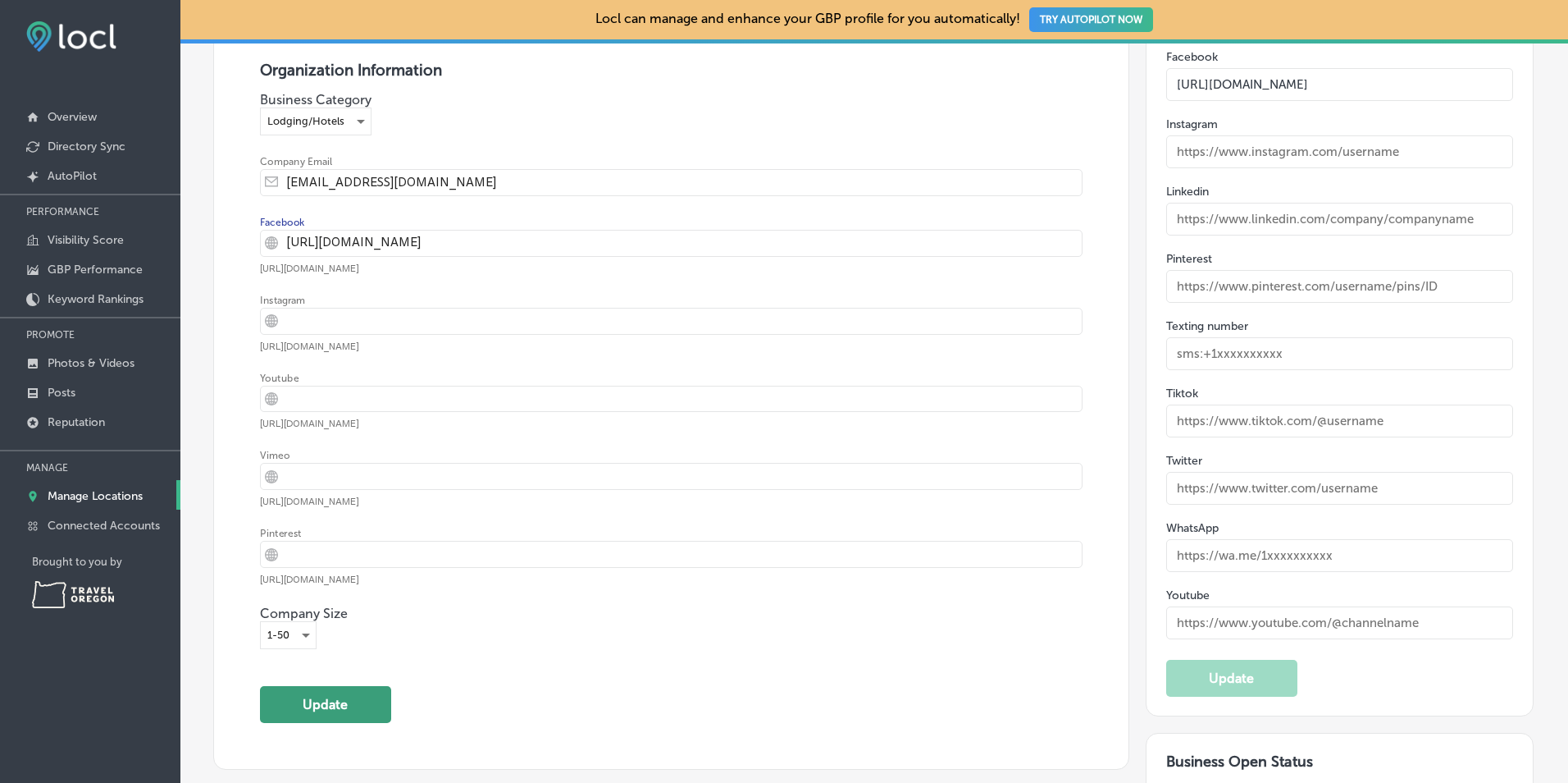
type input "https://www.facebook.com/winchesterbayresort/"
click at [323, 702] on button "Update" at bounding box center [325, 705] width 131 height 37
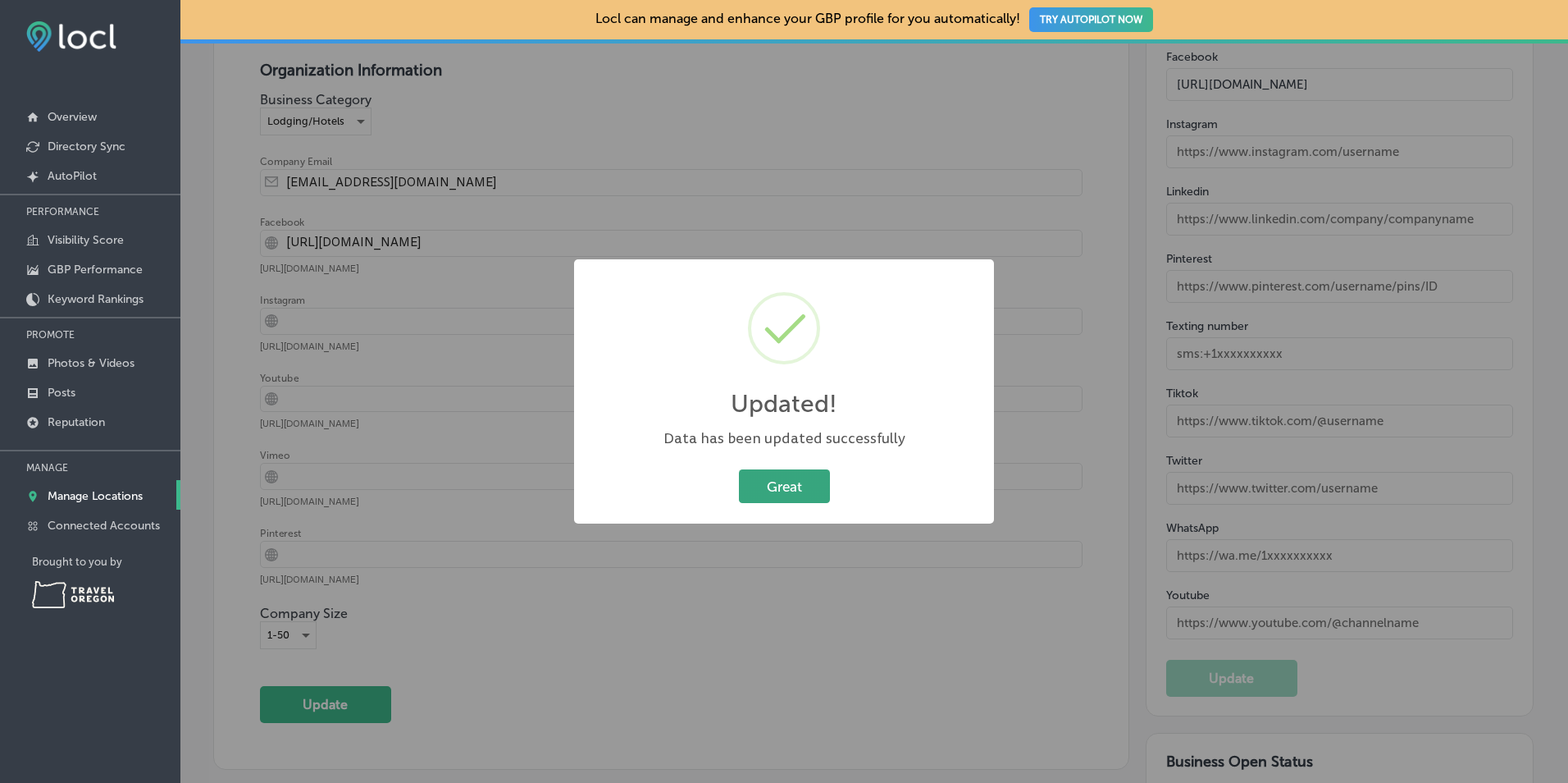
click at [811, 484] on button "Great" at bounding box center [784, 486] width 91 height 33
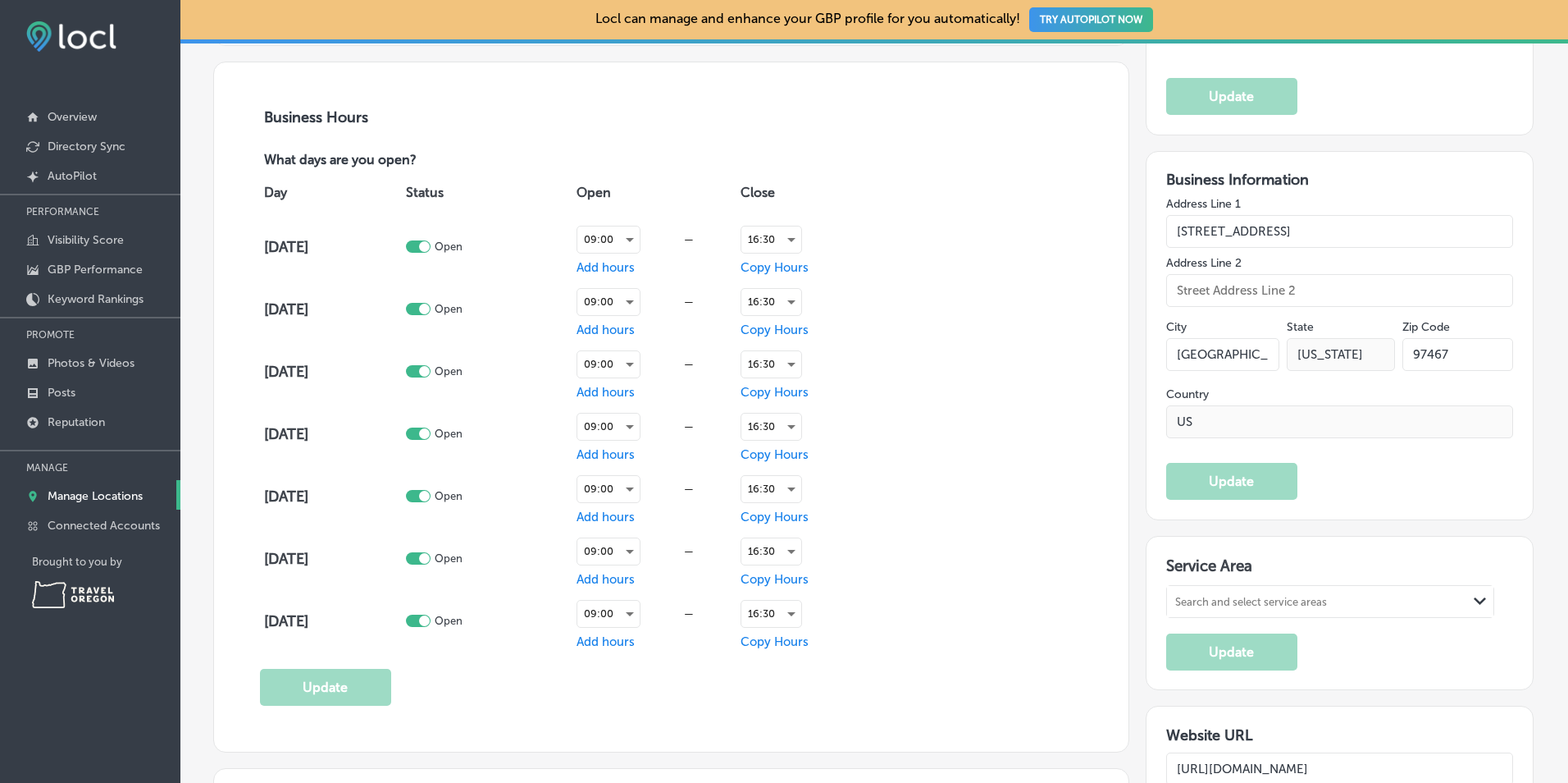
scroll to position [1095, 0]
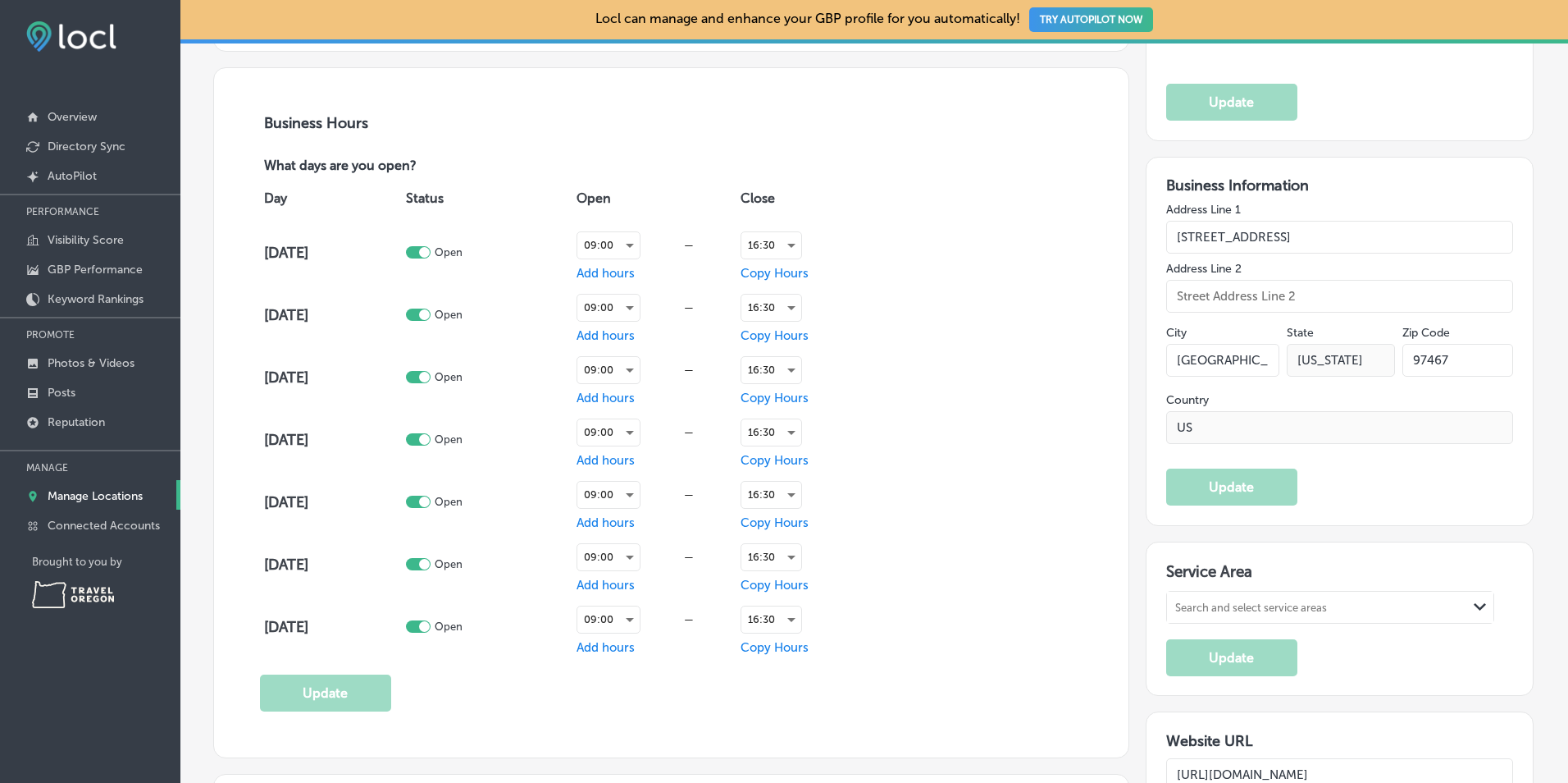
click at [1340, 588] on div "Service Area Search and select service areas Path Created with Sketch. Update" at bounding box center [1339, 618] width 348 height 114
click at [1337, 600] on div "Search and select service areas" at bounding box center [1316, 606] width 300 height 22
click at [1336, 603] on div "Search and select service areas" at bounding box center [1316, 606] width 300 height 22
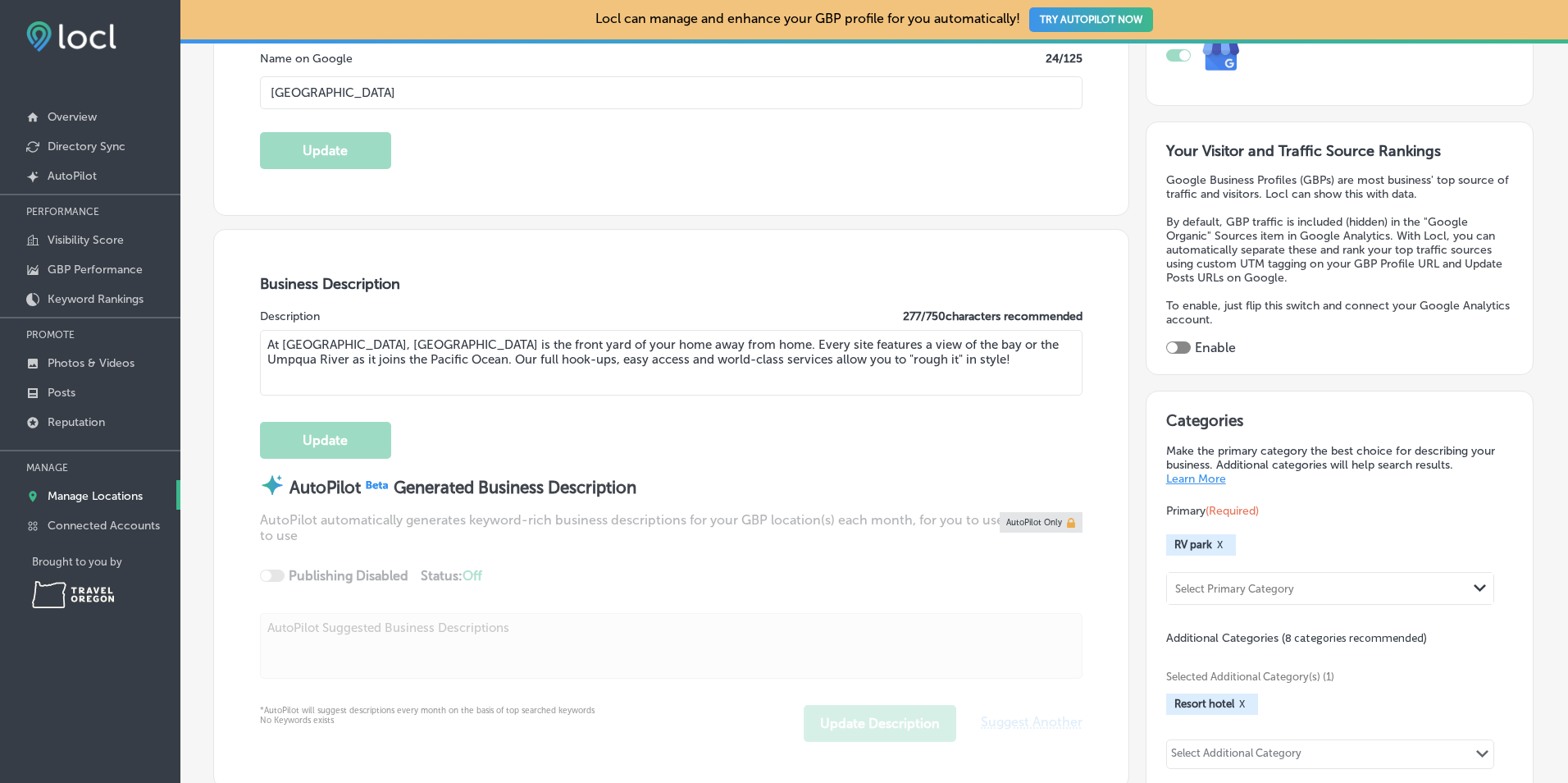
scroll to position [357, 0]
